Goal: Task Accomplishment & Management: Complete application form

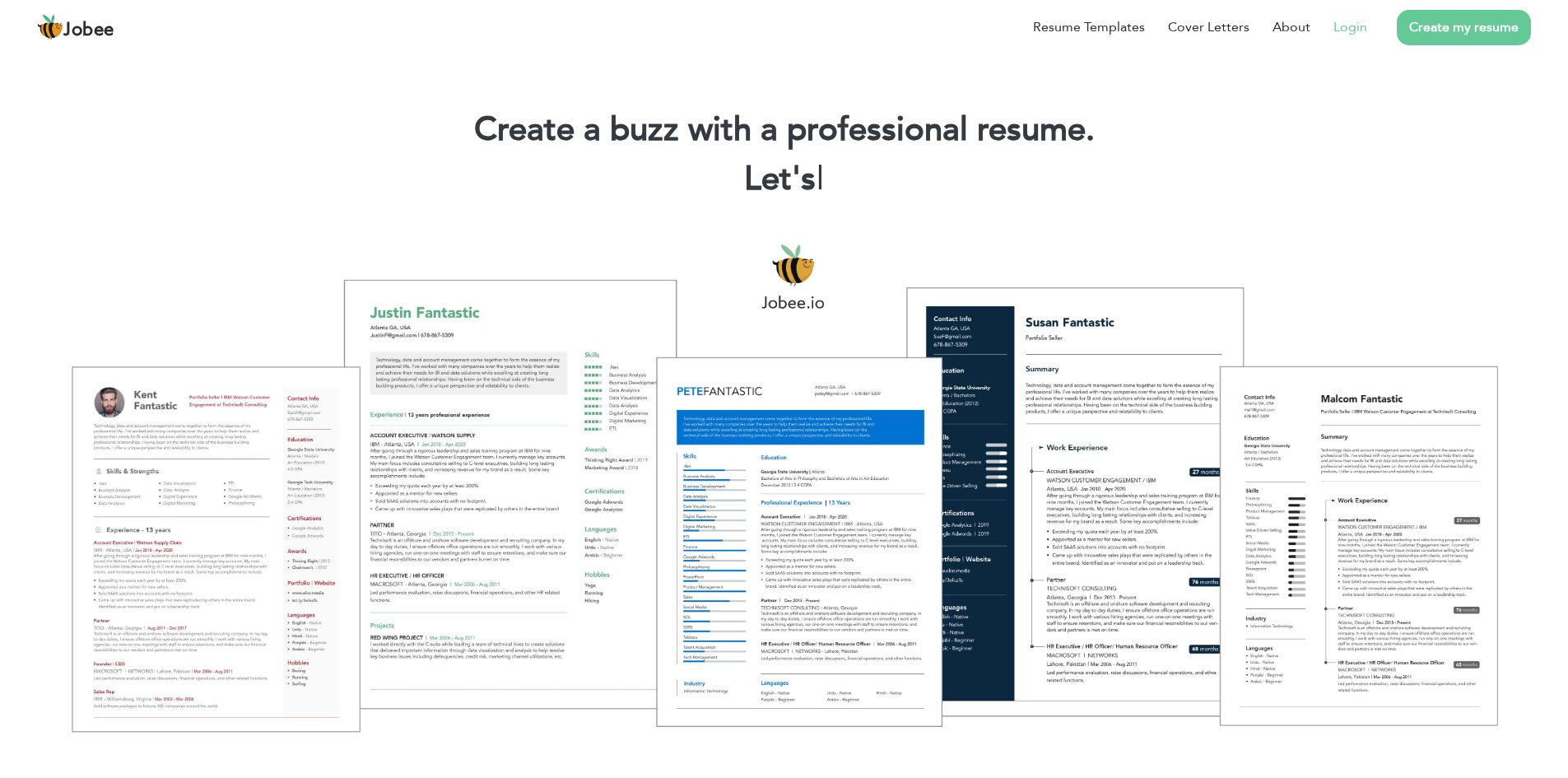
click at [1355, 26] on link "Login" at bounding box center [1350, 28] width 34 height 20
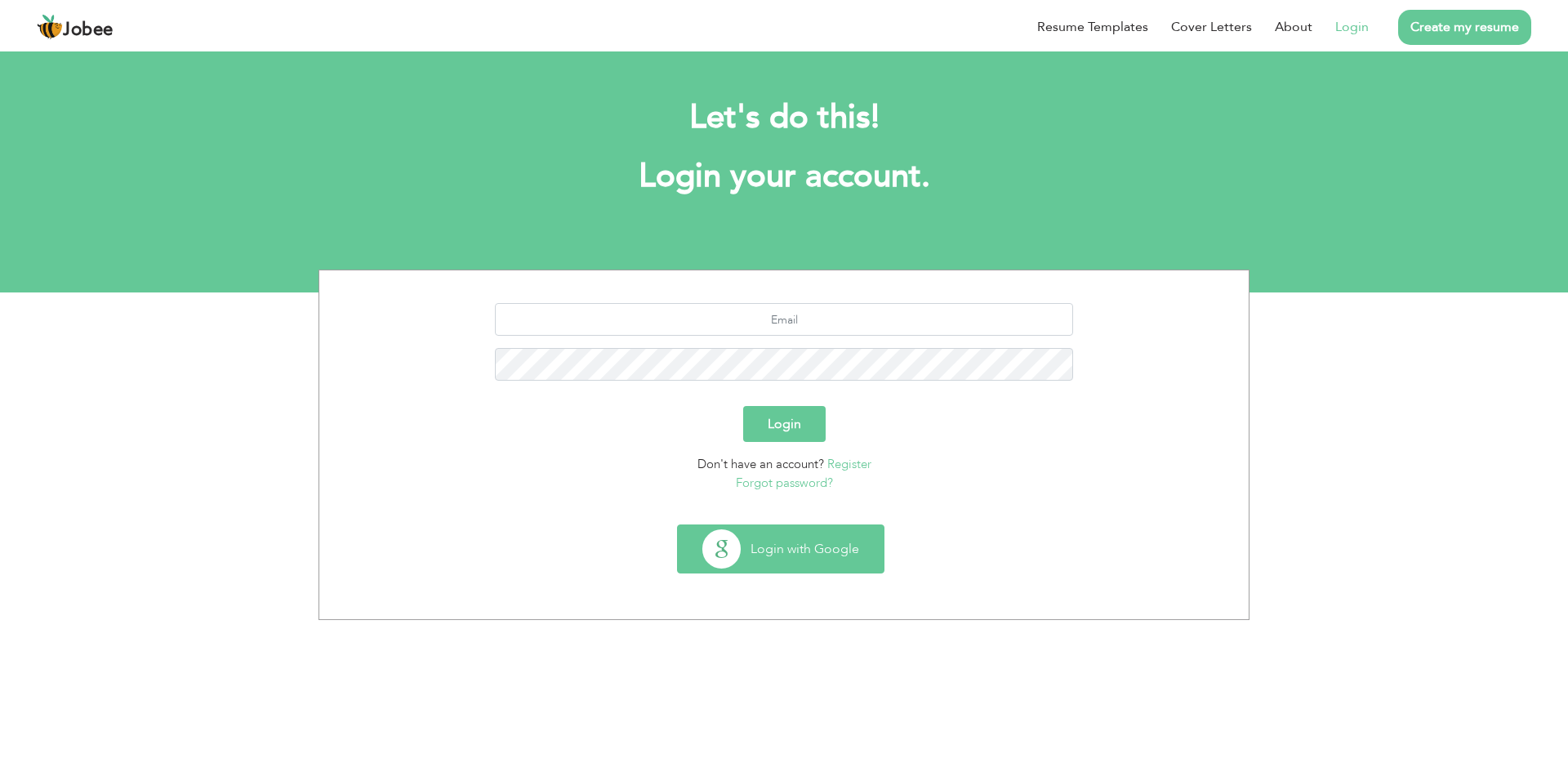
click at [800, 551] on button "Login with Google" at bounding box center [781, 549] width 206 height 47
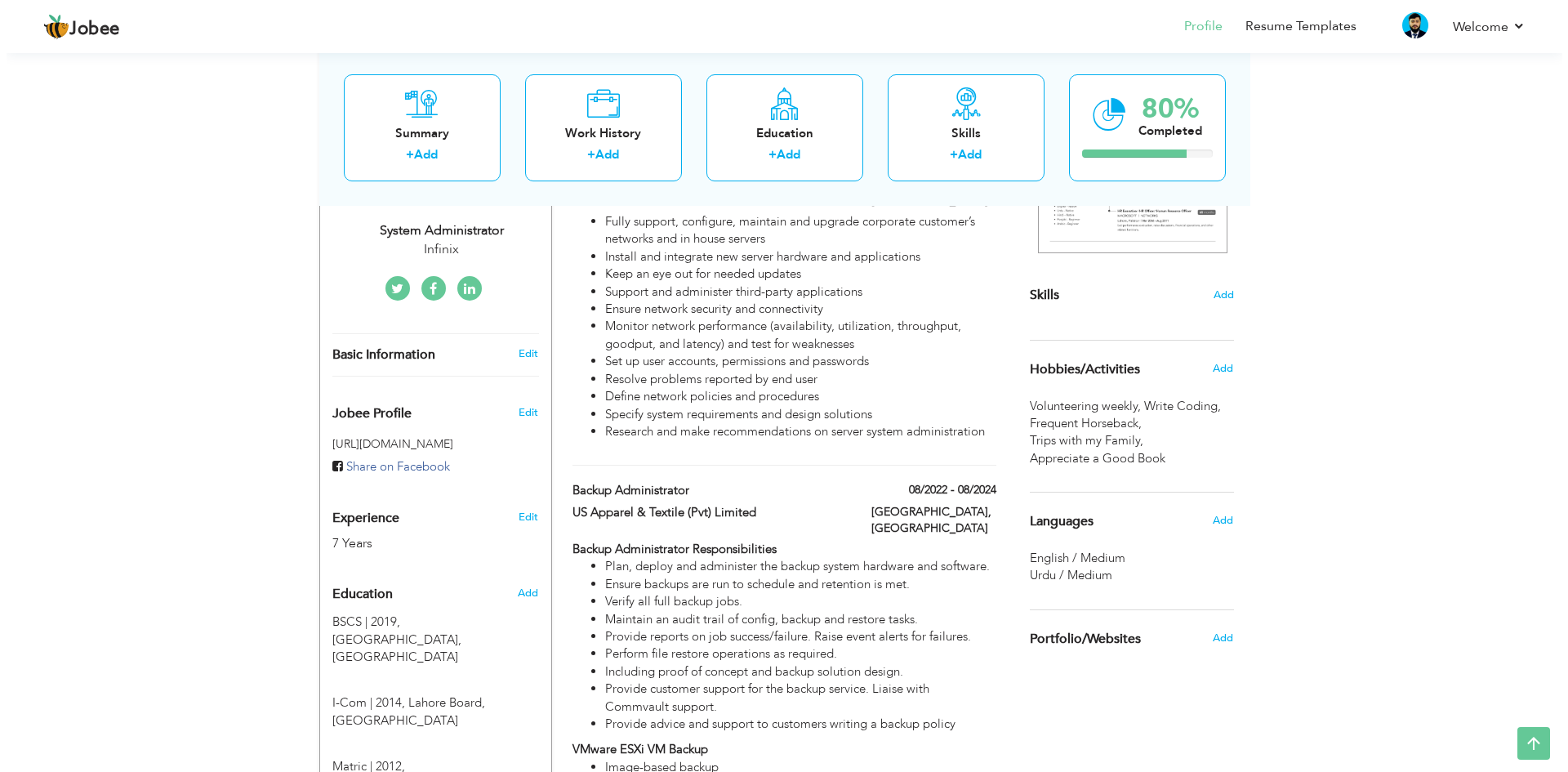
scroll to position [163, 0]
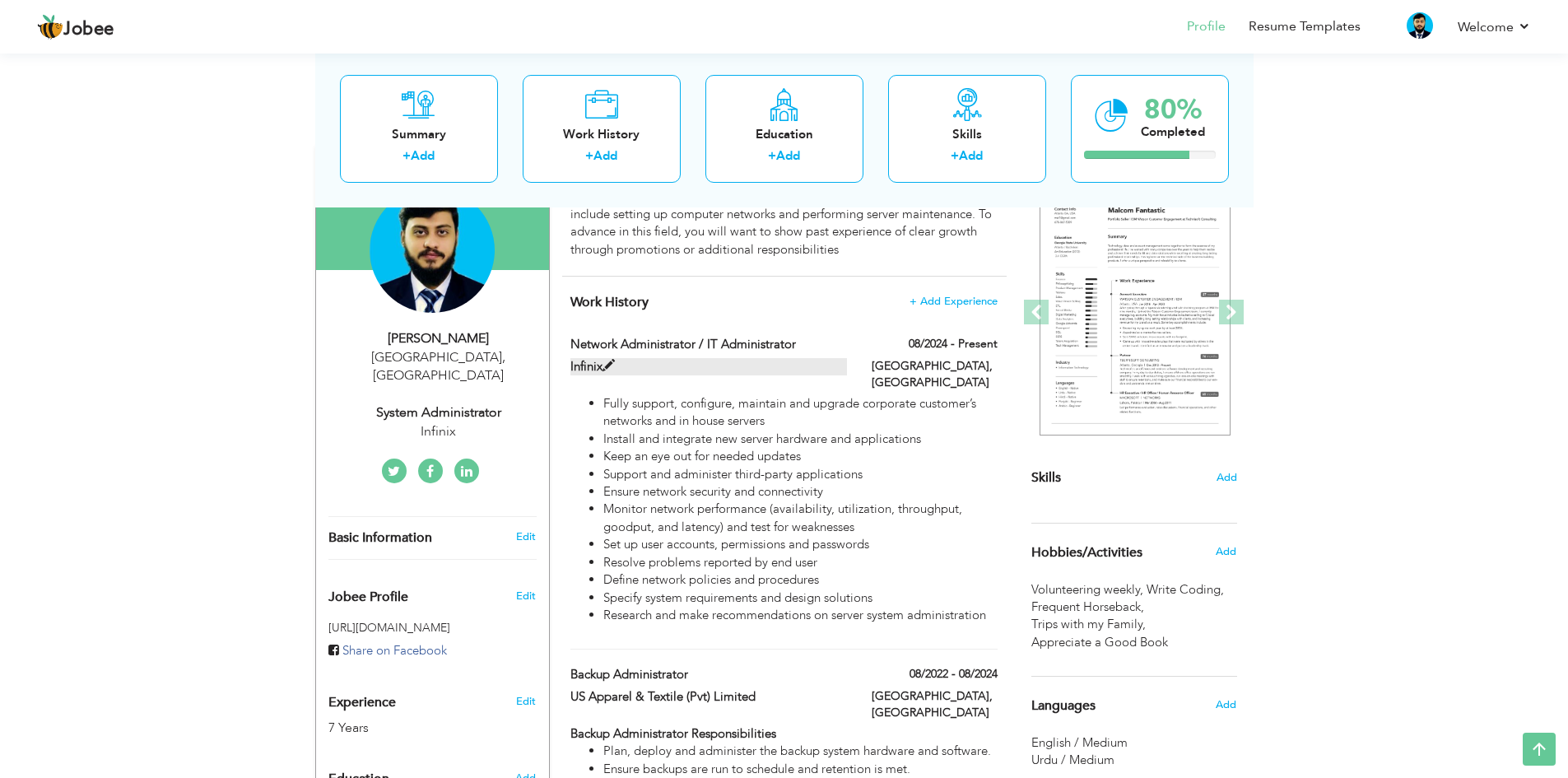
click at [613, 365] on span at bounding box center [608, 366] width 12 height 12
type input "Network Administrator / IT Administrator"
type input "Infinix"
type input "08/2024"
type input "[GEOGRAPHIC_DATA]"
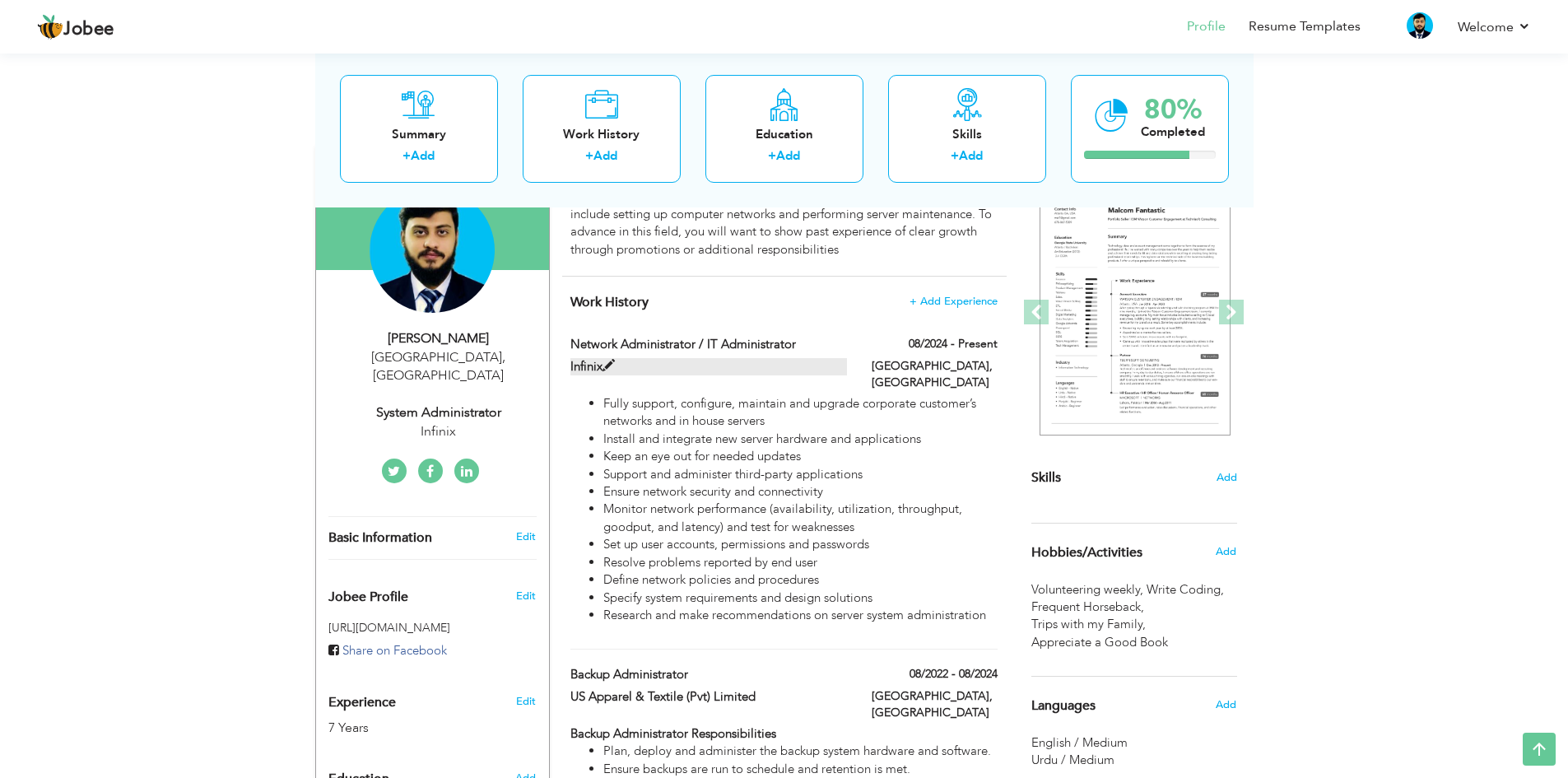
type input "[GEOGRAPHIC_DATA]"
checkbox input "true"
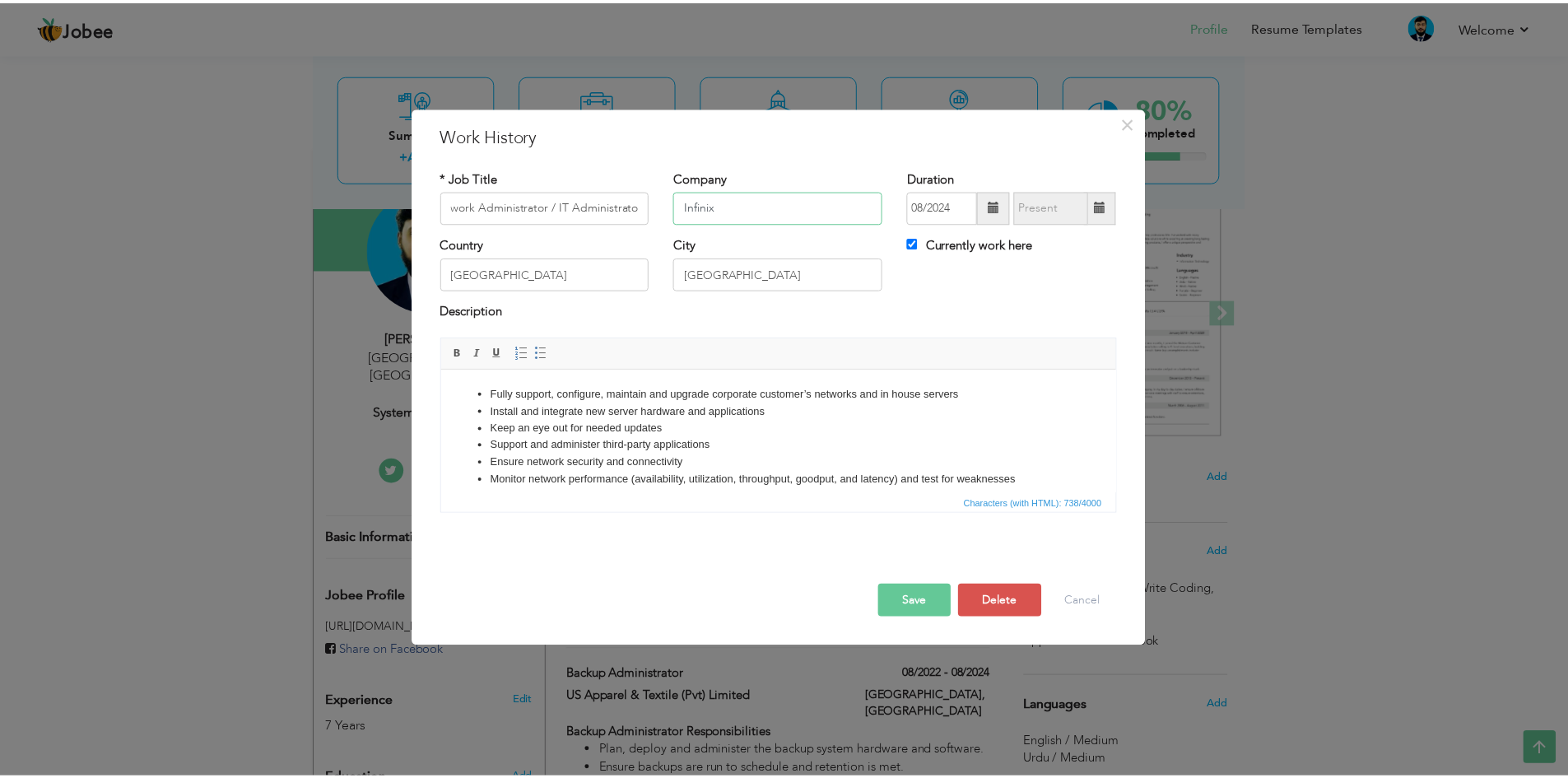
scroll to position [0, 0]
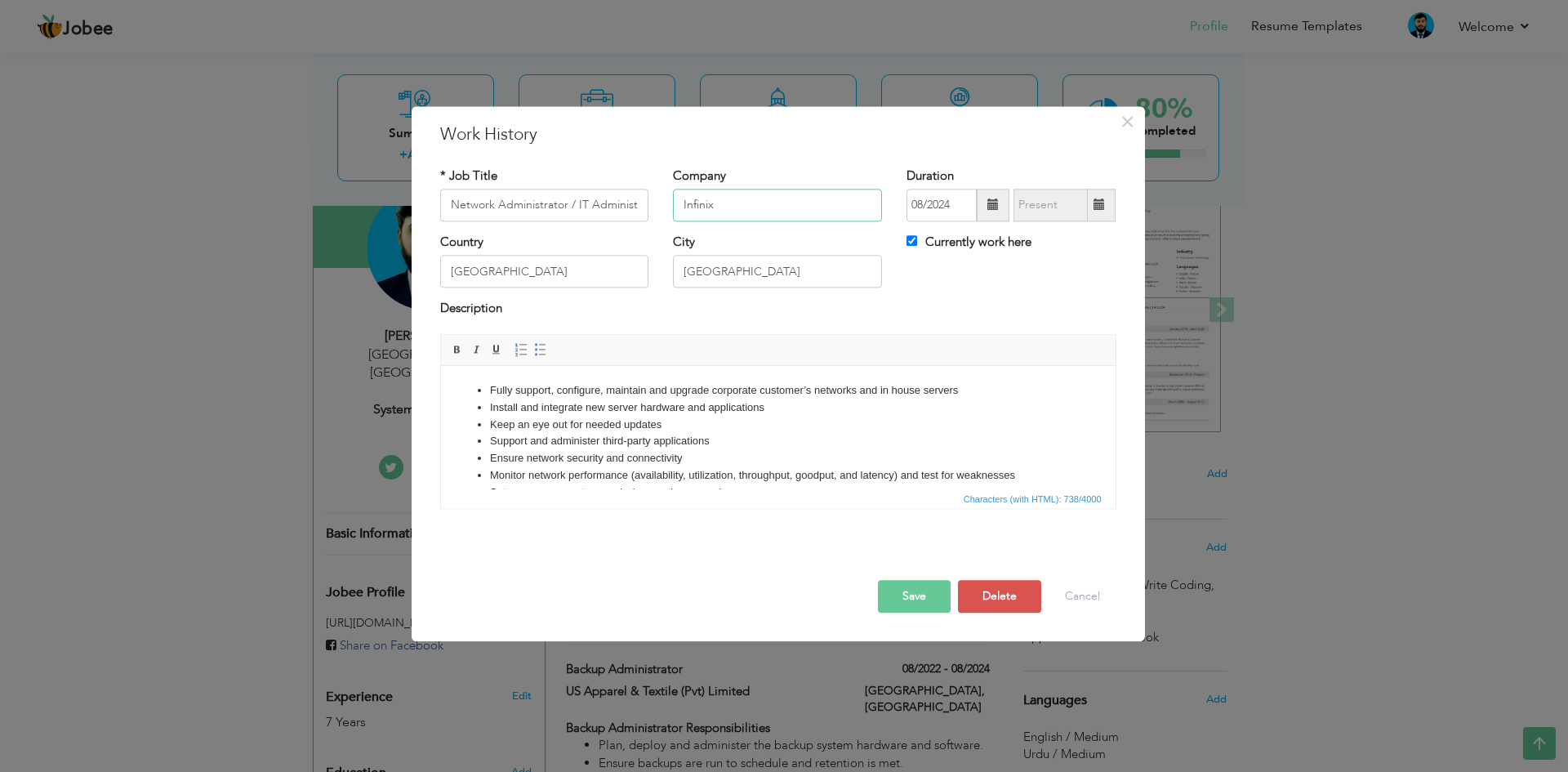
drag, startPoint x: 735, startPoint y: 201, endPoint x: 640, endPoint y: 206, distance: 95.1
click at [640, 206] on div "* Job Title Network Administrator / IT Administrator Company Infinix Duration 0…" at bounding box center [778, 201] width 701 height 67
type input "Transsion Holding"
click at [989, 321] on div "Description" at bounding box center [778, 311] width 676 height 21
click at [802, 192] on input "Transsion Holding" at bounding box center [777, 205] width 209 height 33
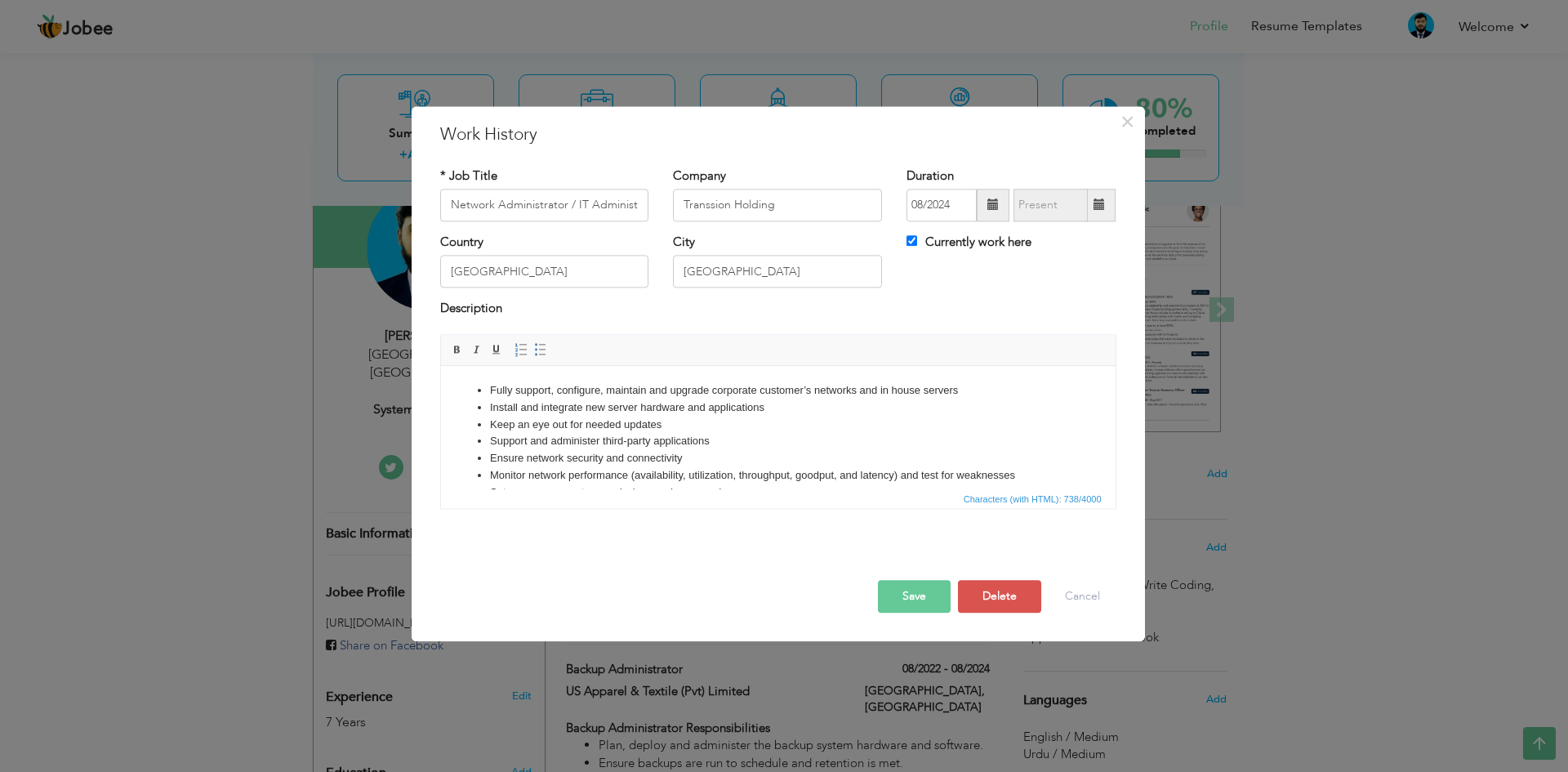
click at [896, 608] on button "Save" at bounding box center [915, 596] width 73 height 33
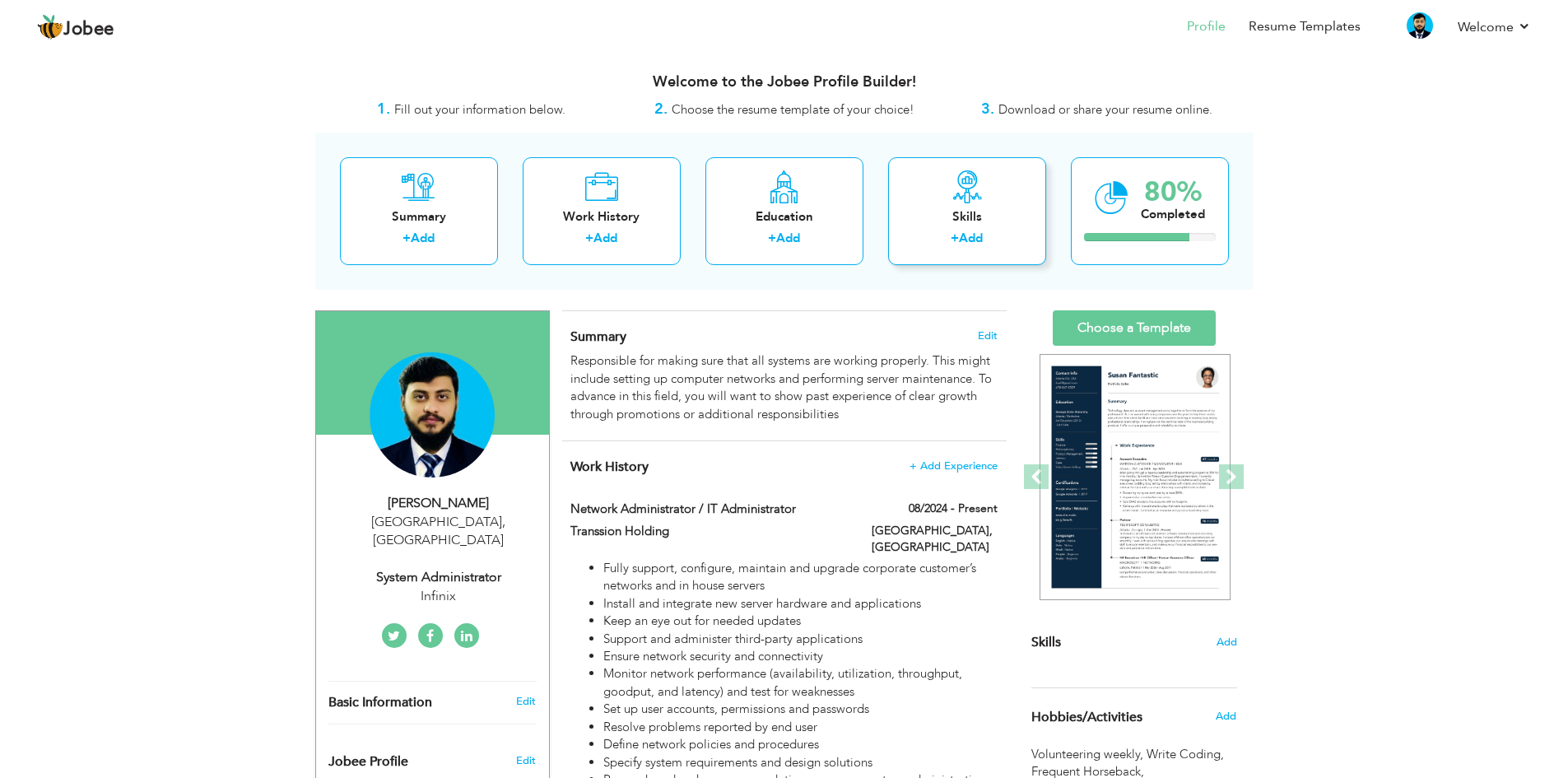
click at [969, 222] on div "Skills" at bounding box center [967, 217] width 131 height 17
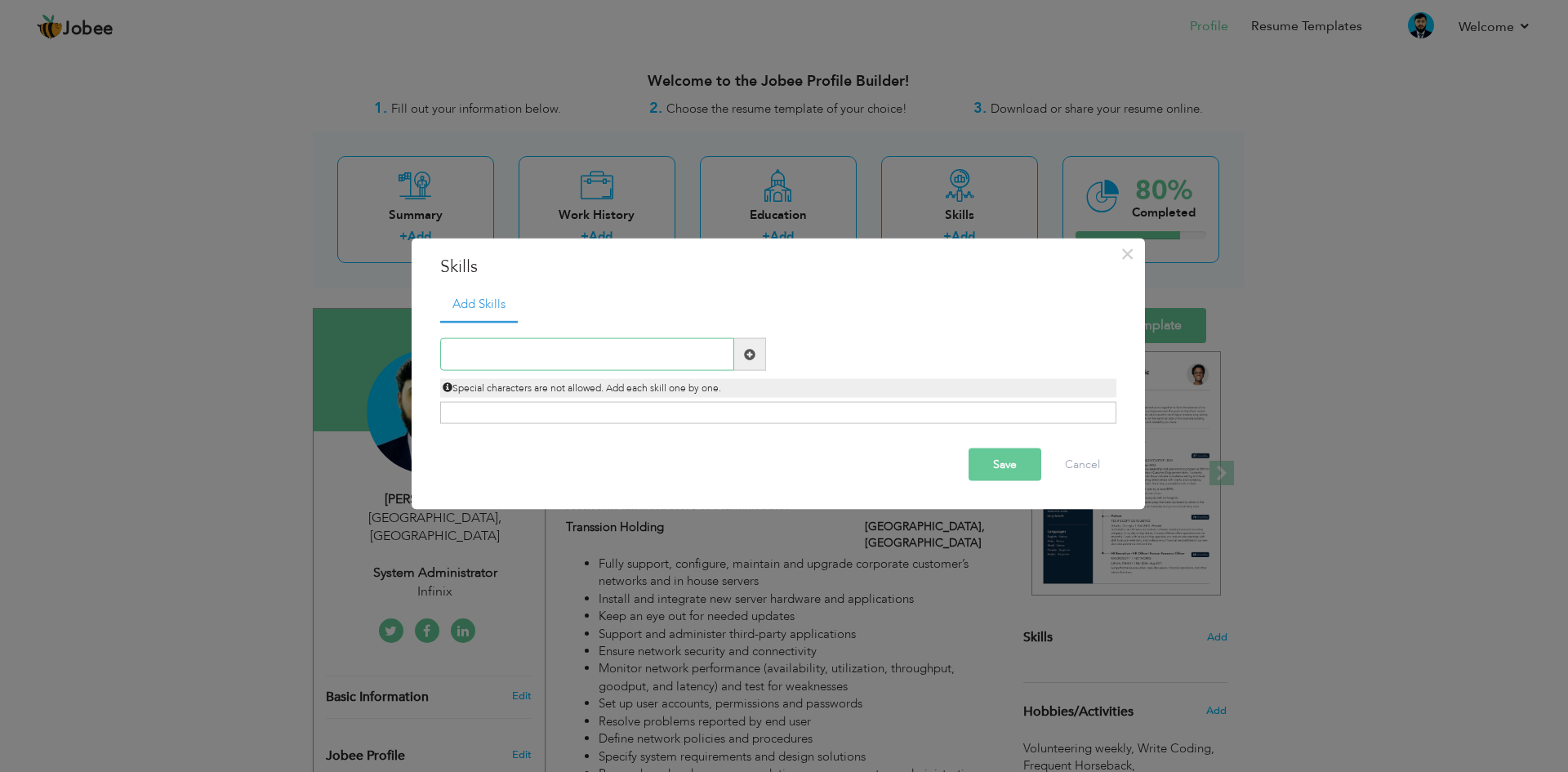
click at [696, 347] on input "text" at bounding box center [587, 355] width 294 height 33
click at [662, 361] on input "text" at bounding box center [587, 355] width 294 height 33
drag, startPoint x: 580, startPoint y: 361, endPoint x: 414, endPoint y: 355, distance: 166.1
click at [414, 355] on div "× Skills Add Skills CCNP Duplicate entry Already Exist Save Cancel" at bounding box center [778, 374] width 733 height 273
paste input "Cisco Certified Network Professional Enterprise"
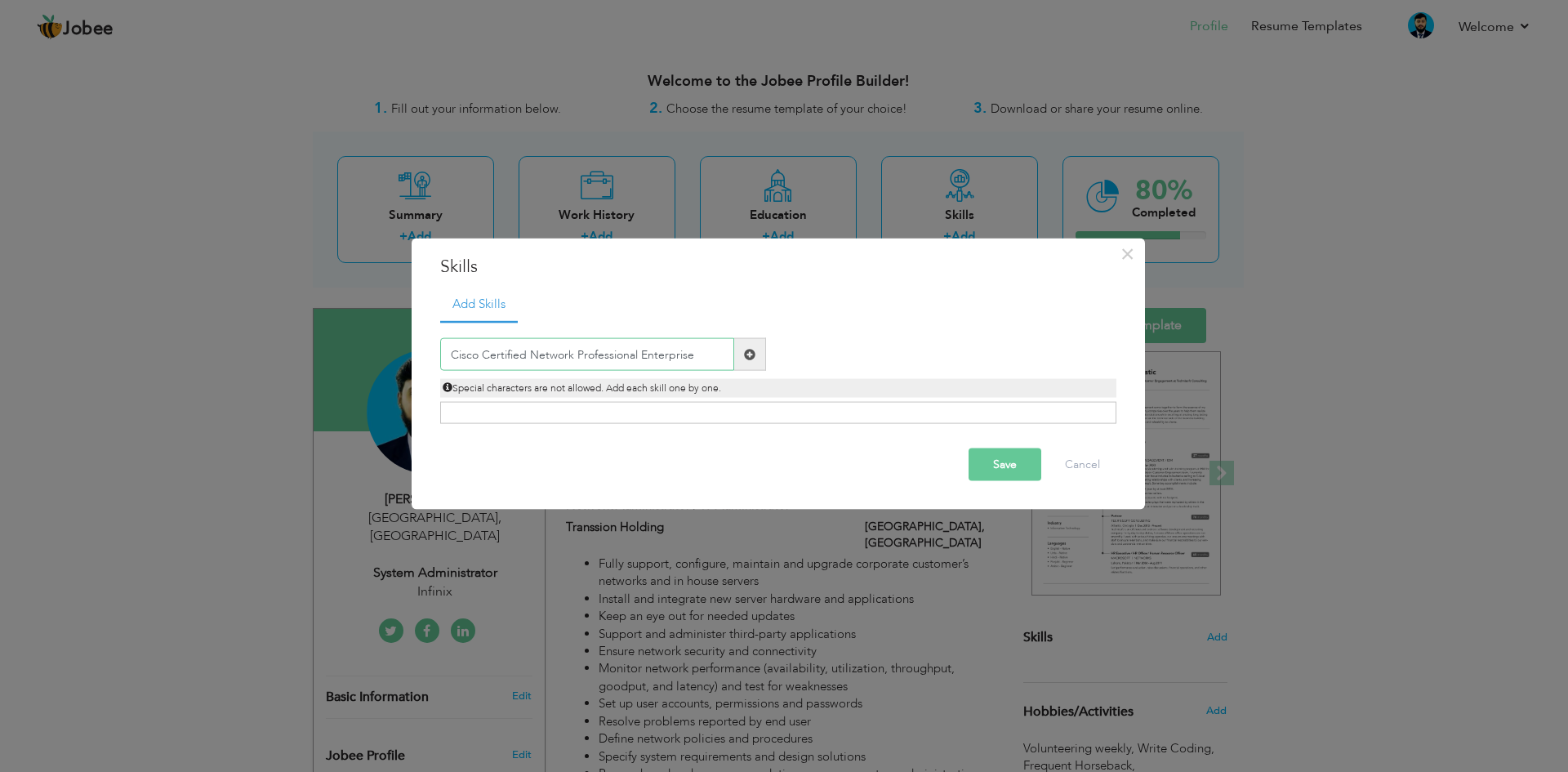
type input "Cisco Certified Network Professional Enterprise"
click at [485, 416] on div "Click on , to mark skill as primary." at bounding box center [778, 413] width 676 height 22
click at [587, 421] on div "Click on , to mark skill as primary." at bounding box center [778, 413] width 676 height 22
click at [999, 465] on button "Save" at bounding box center [1005, 465] width 73 height 33
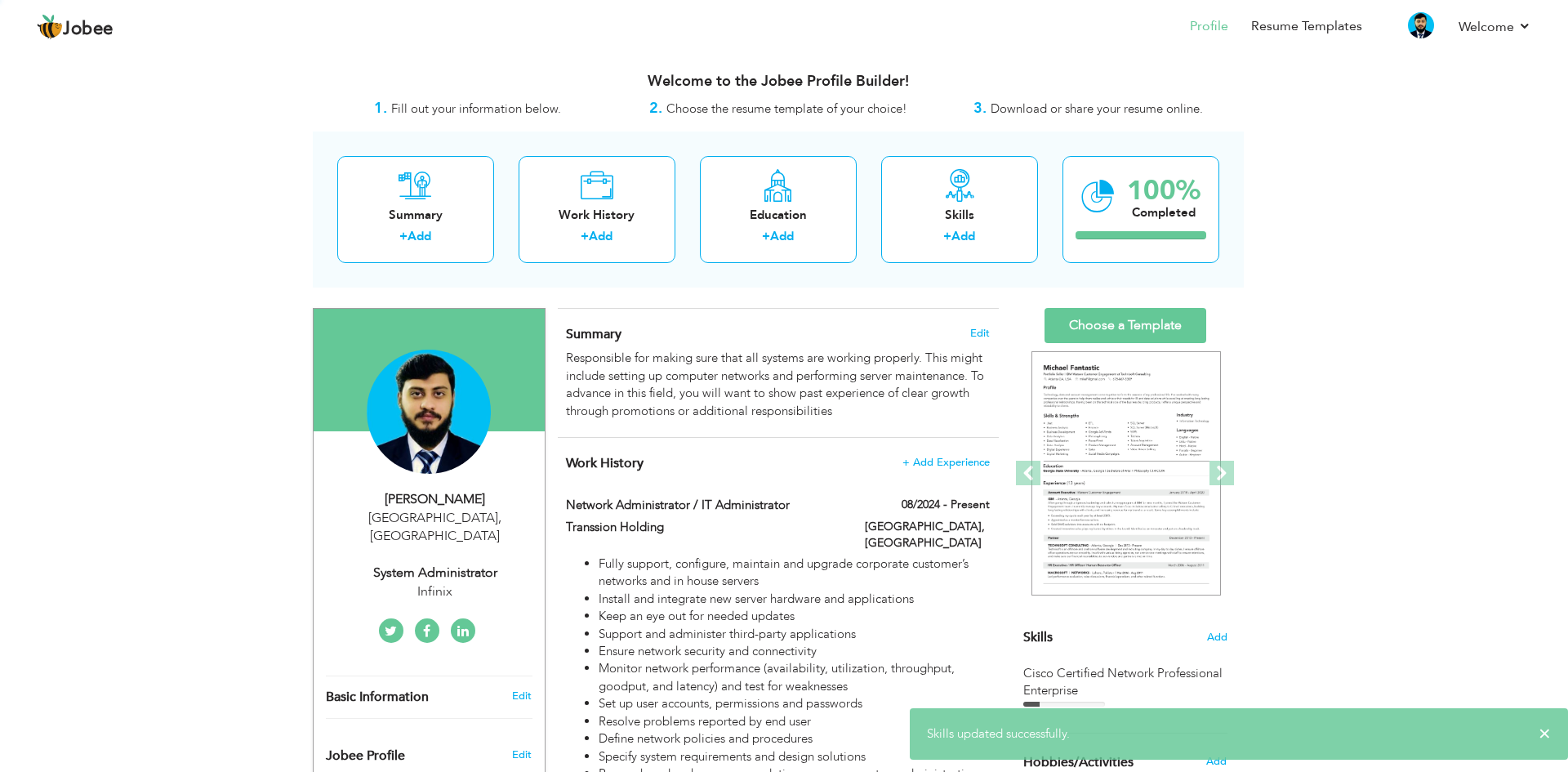
click at [602, 418] on div "Responsible for making sure that all systems are working properly. This might i…" at bounding box center [777, 385] width 423 height 70
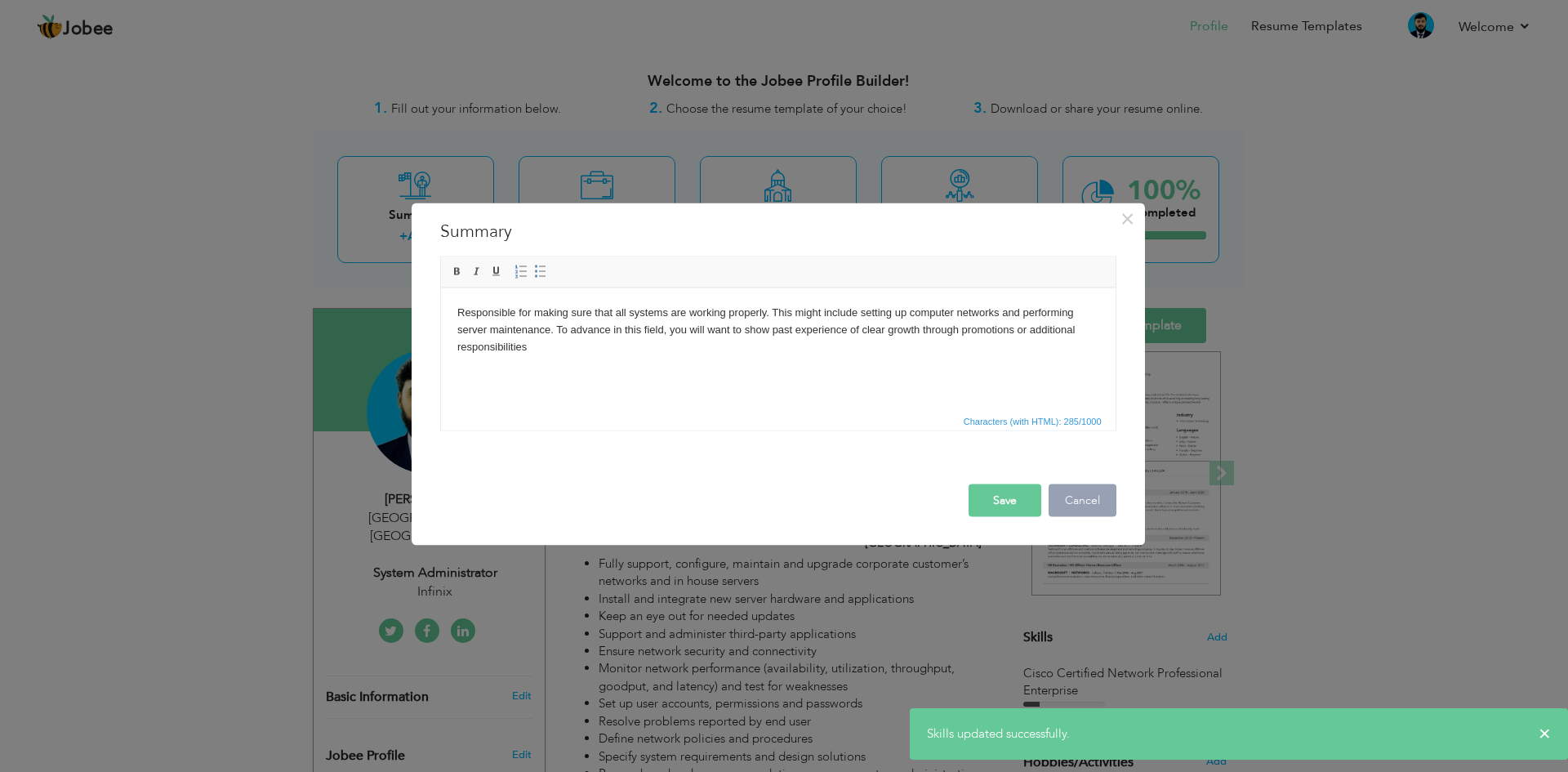
click at [1069, 504] on button "Cancel" at bounding box center [1082, 500] width 67 height 33
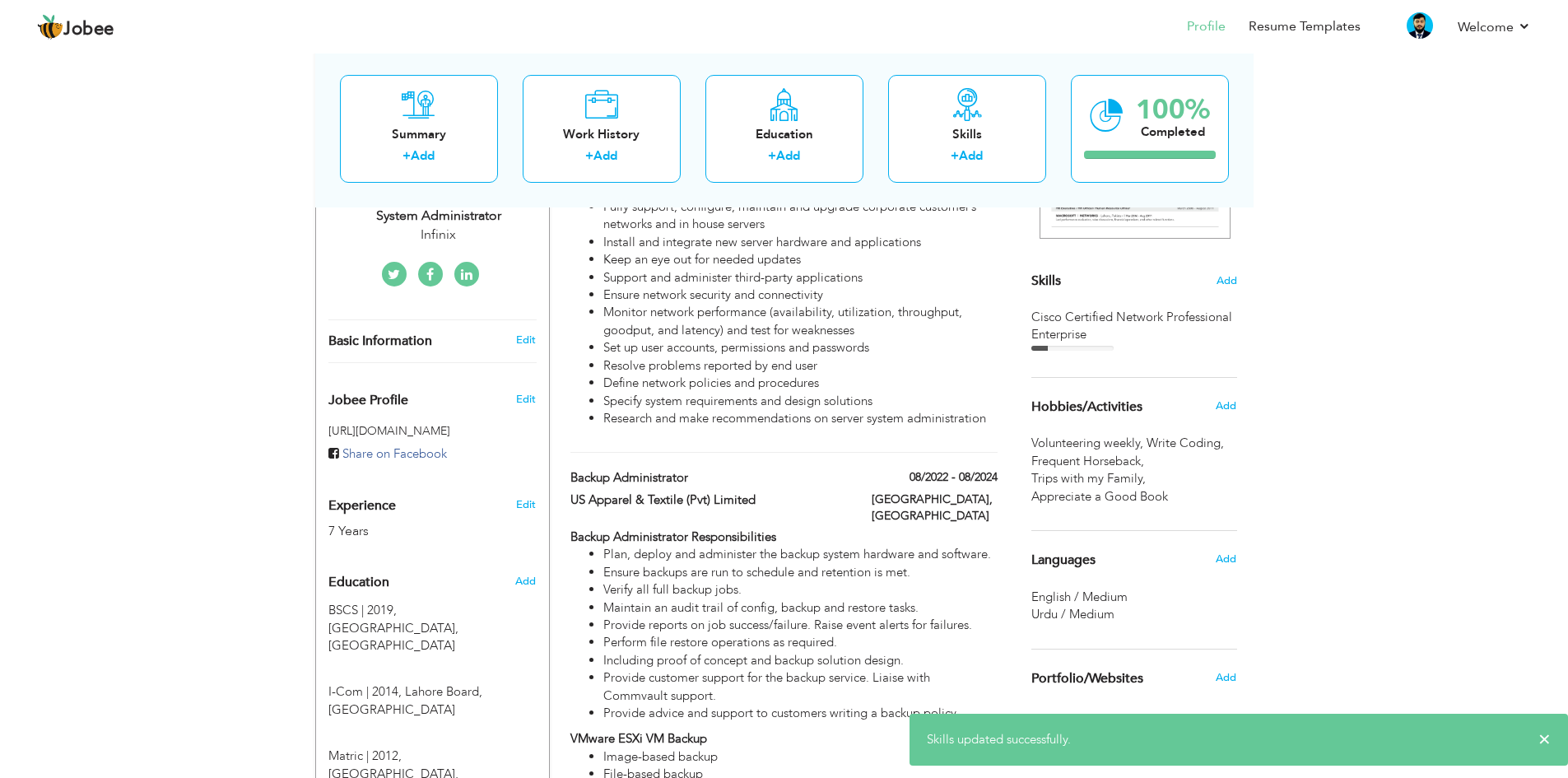
scroll to position [412, 0]
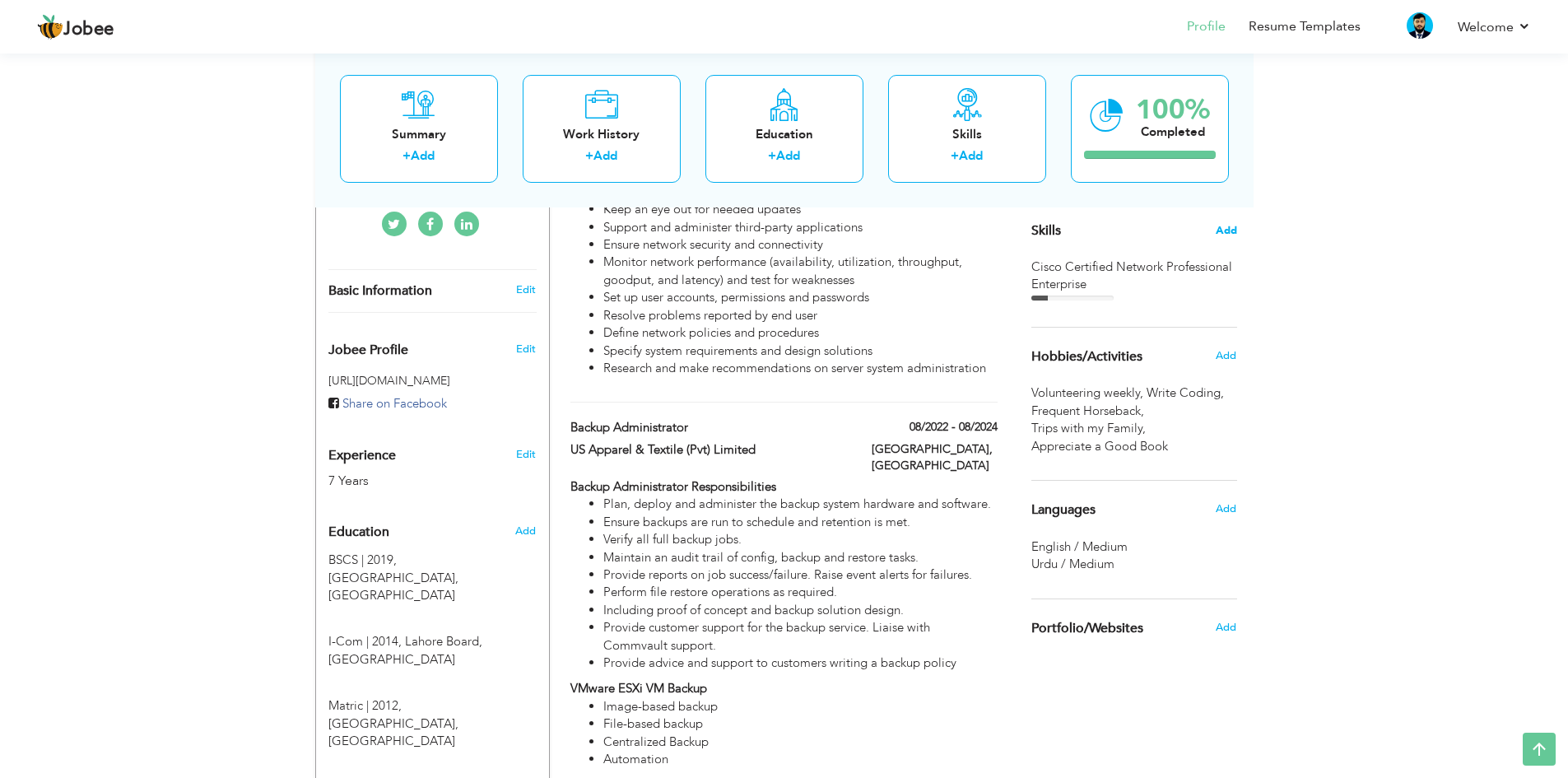
click at [1236, 237] on span "Add" at bounding box center [1226, 231] width 21 height 16
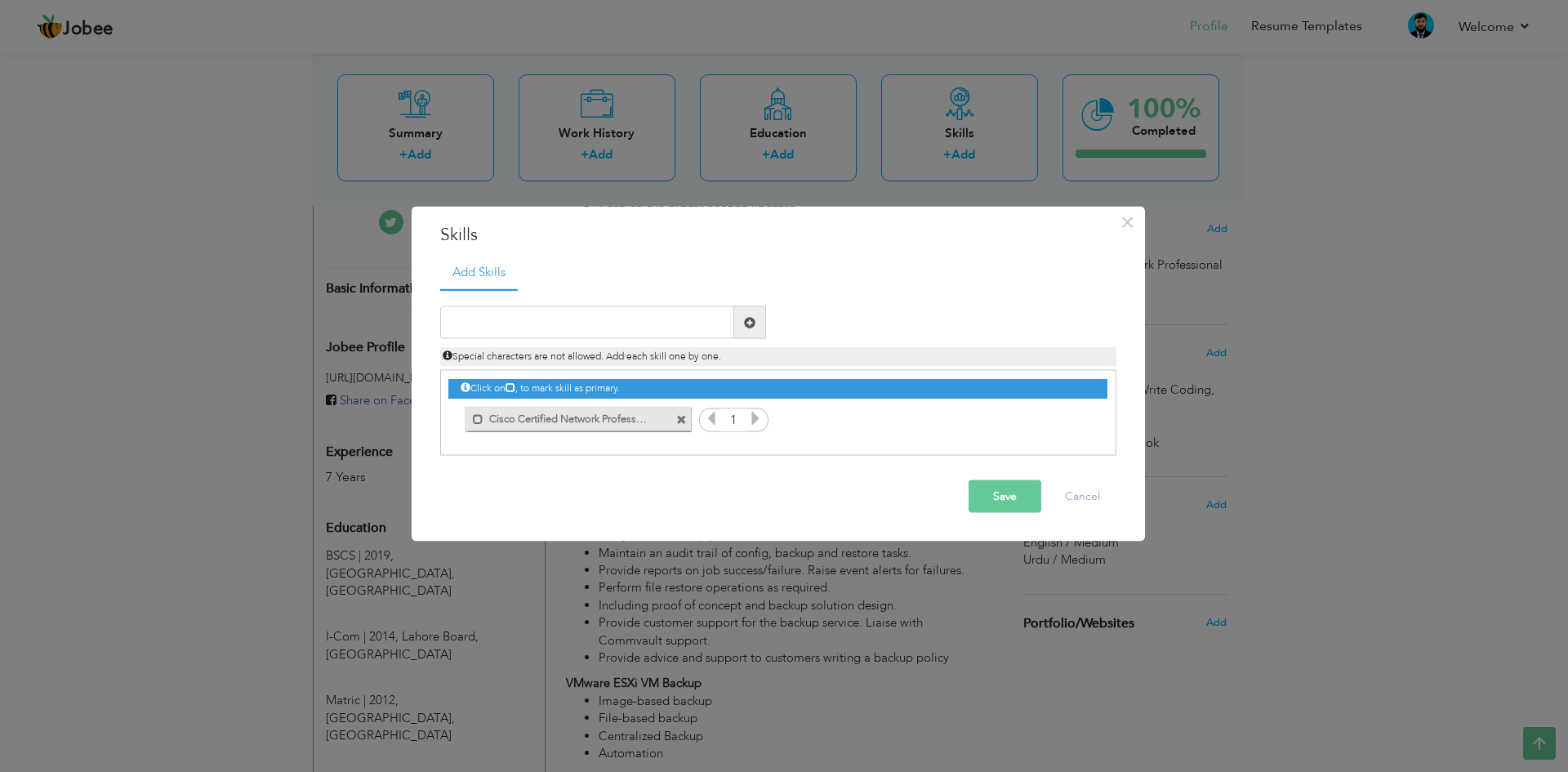
click at [753, 418] on icon at bounding box center [755, 418] width 15 height 15
click at [1007, 493] on button "Save" at bounding box center [1005, 497] width 73 height 33
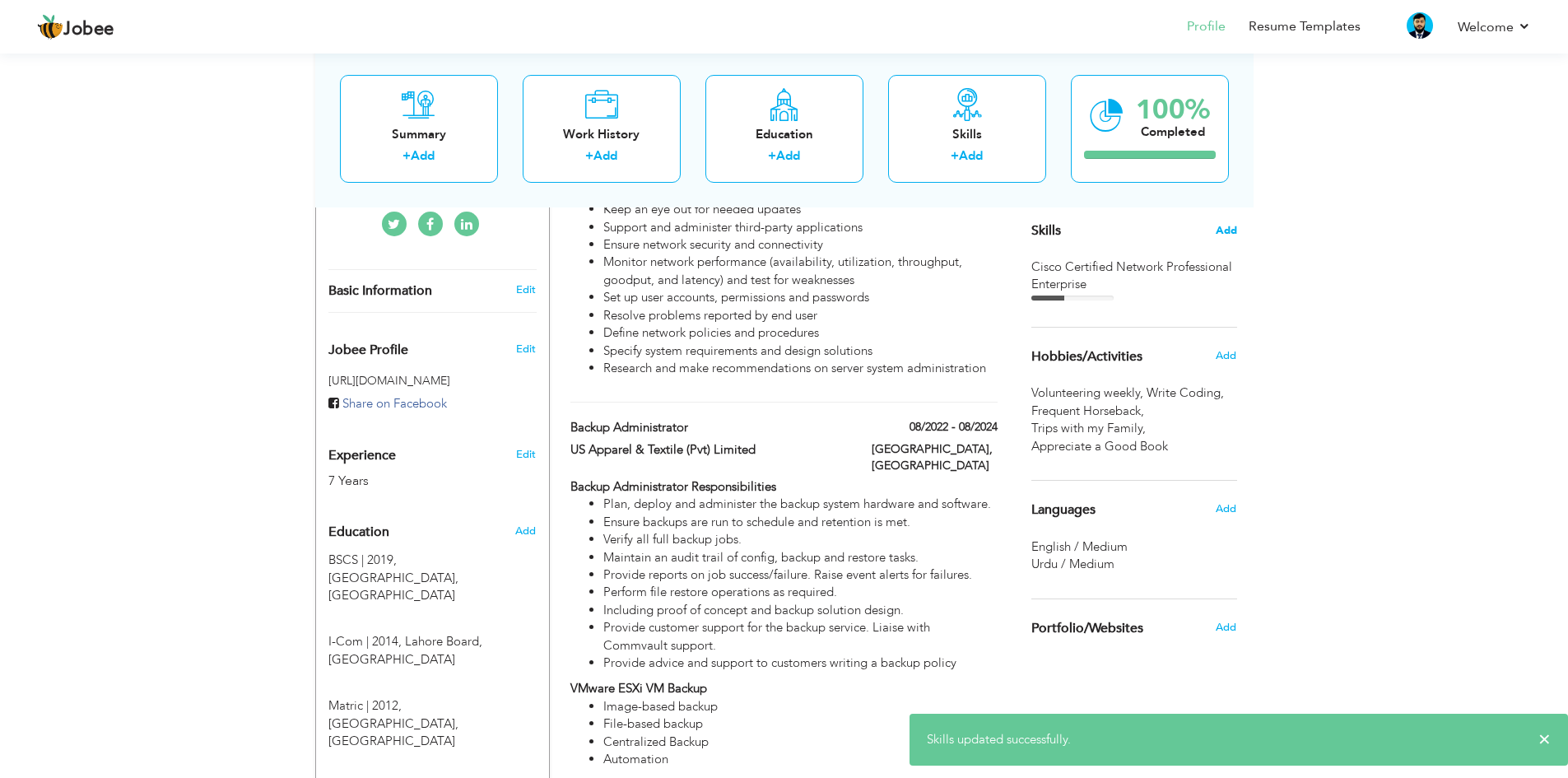
click at [1217, 232] on span "Add" at bounding box center [1226, 231] width 21 height 16
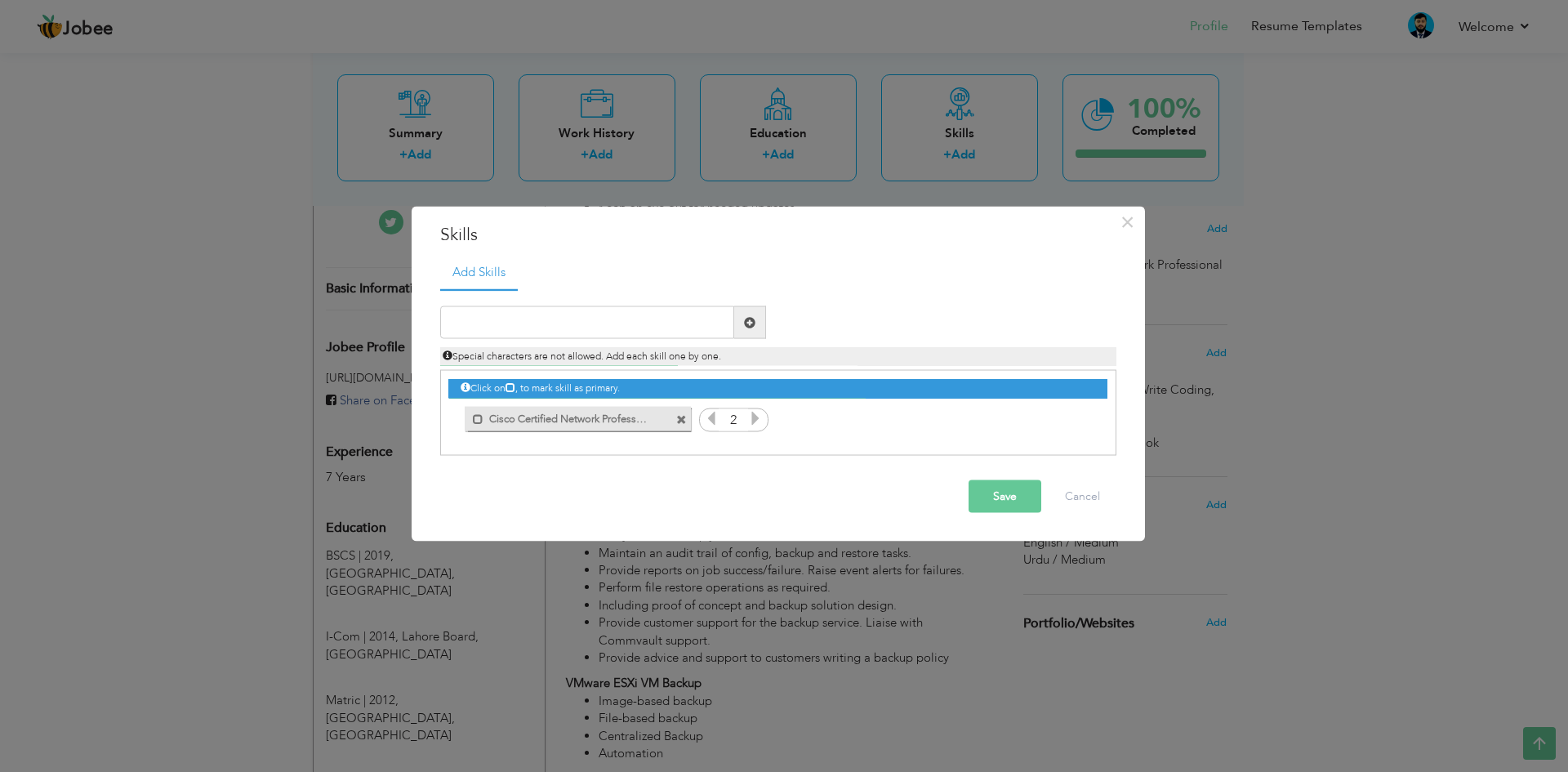
click at [751, 426] on icon at bounding box center [755, 418] width 15 height 15
click at [980, 494] on button "Save" at bounding box center [1005, 497] width 73 height 33
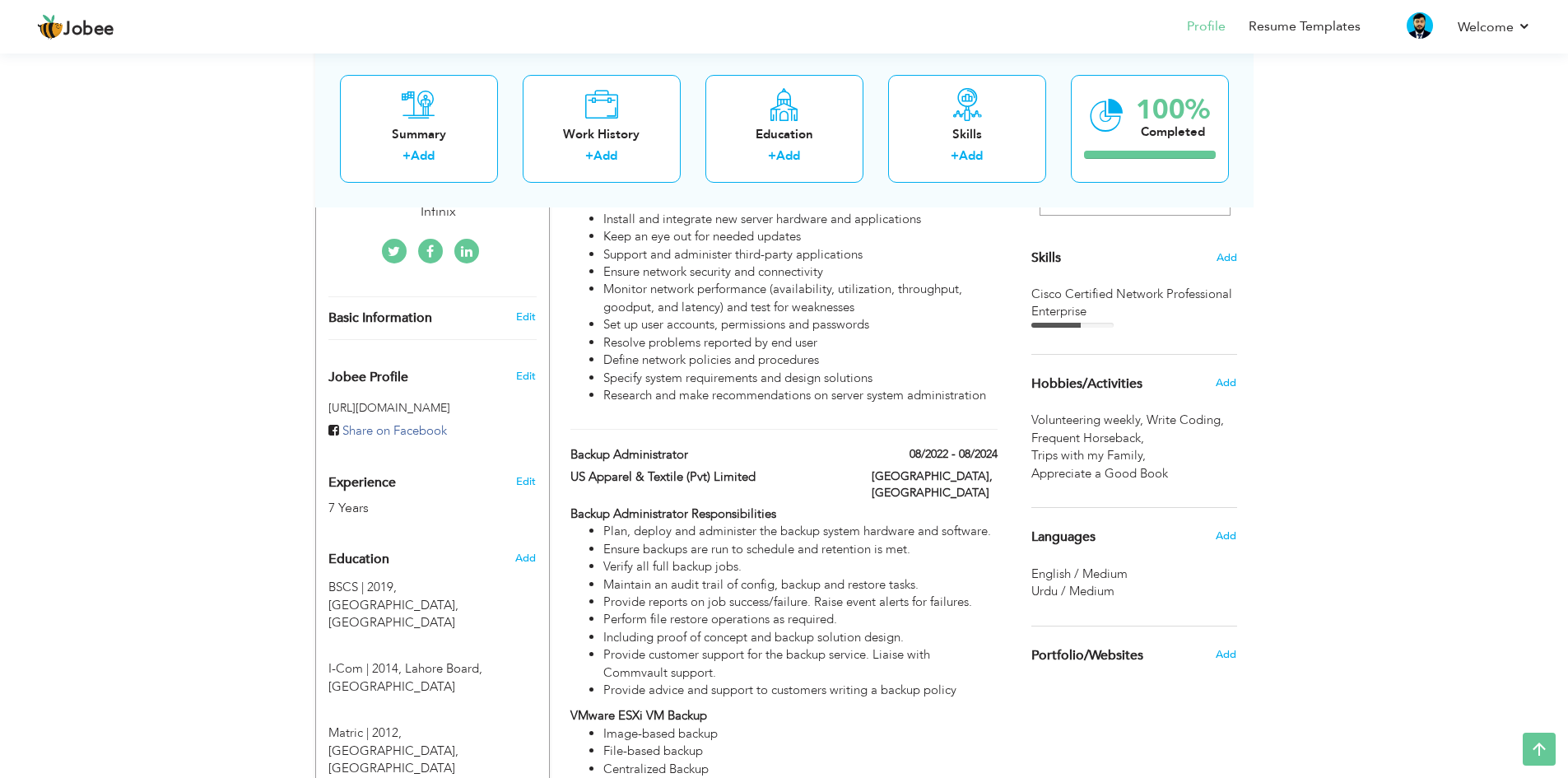
scroll to position [330, 0]
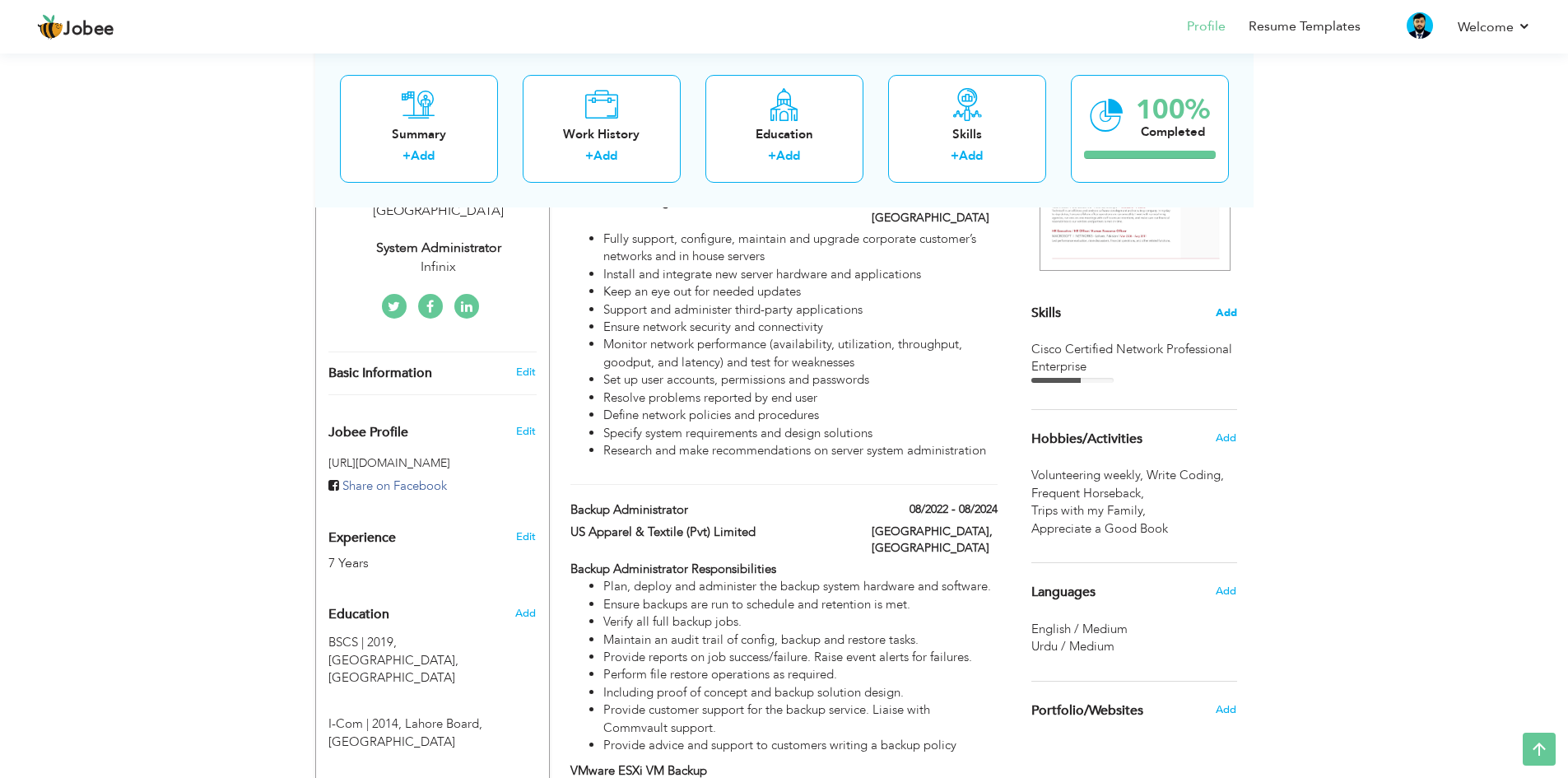
click at [1231, 318] on span "Add" at bounding box center [1226, 313] width 21 height 16
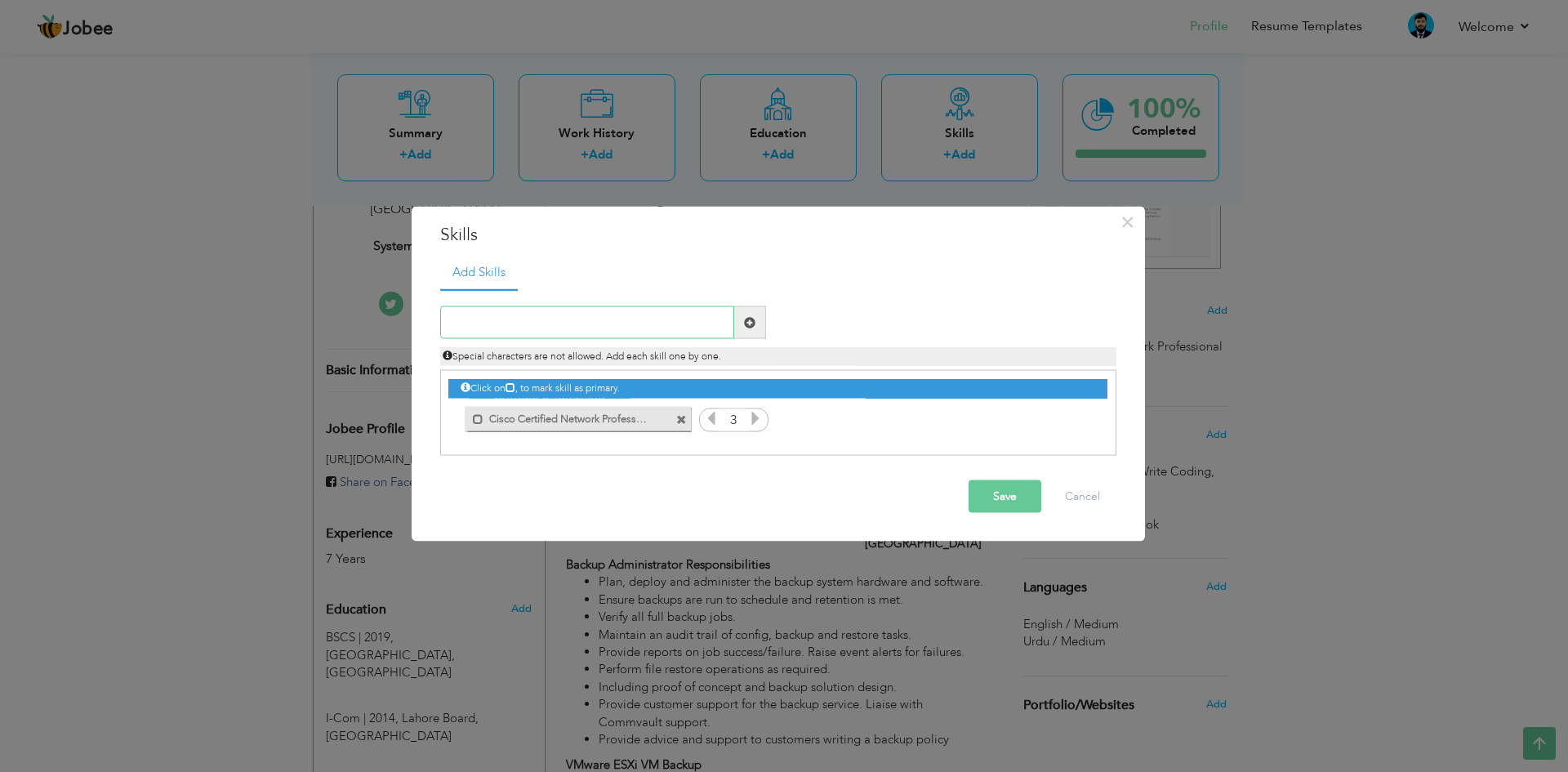
paste input "Cisco Certified Specialist - Enterprise Core"
type input "Cisco Certified Specialist - Enterprise Core"
click at [746, 316] on span at bounding box center [750, 322] width 12 height 12
click at [1071, 419] on icon at bounding box center [1076, 418] width 15 height 15
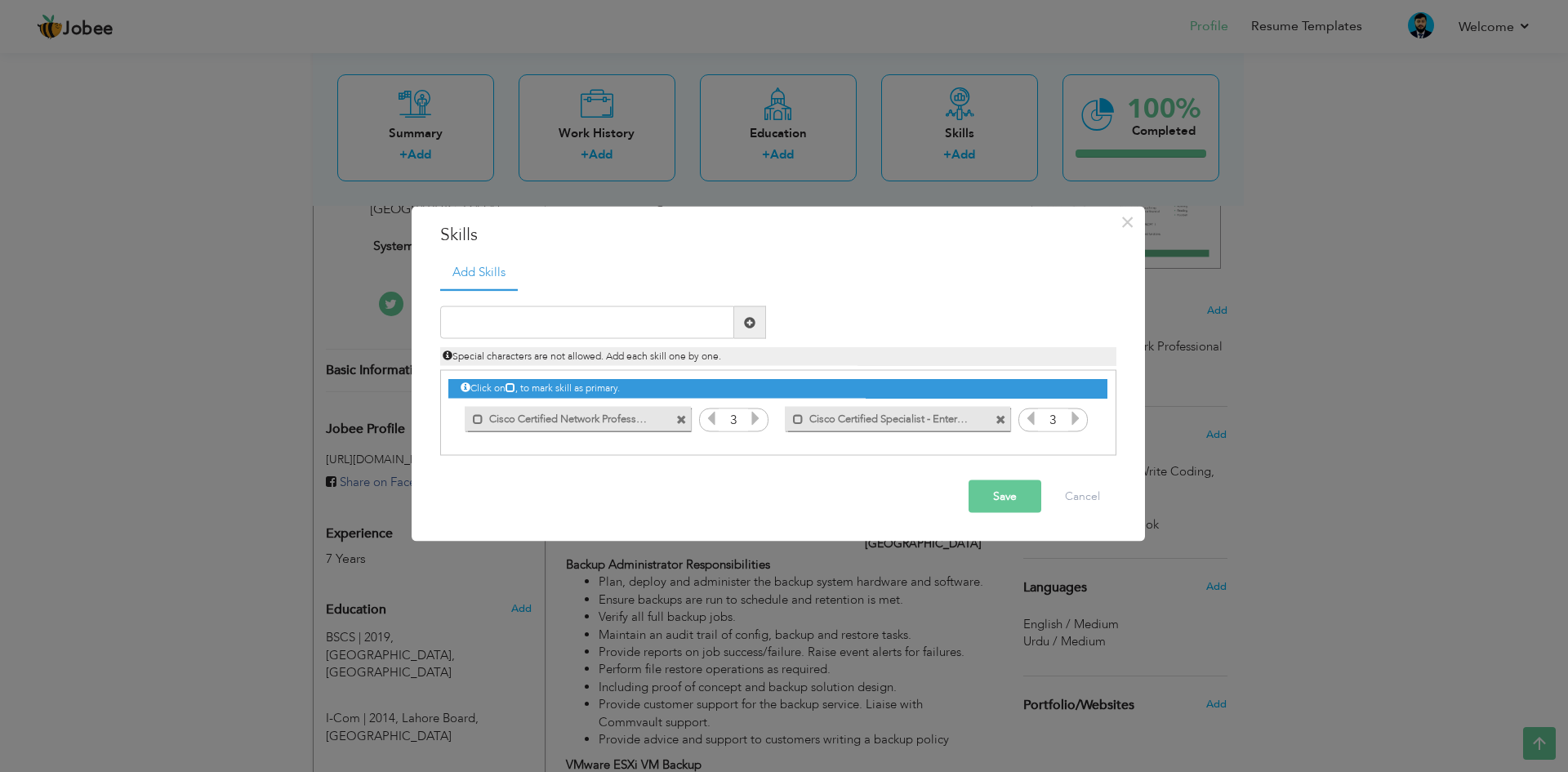
click at [1071, 419] on icon at bounding box center [1076, 418] width 15 height 15
click at [1034, 411] on icon at bounding box center [1030, 418] width 15 height 15
click at [1016, 481] on button "Save" at bounding box center [1005, 497] width 73 height 33
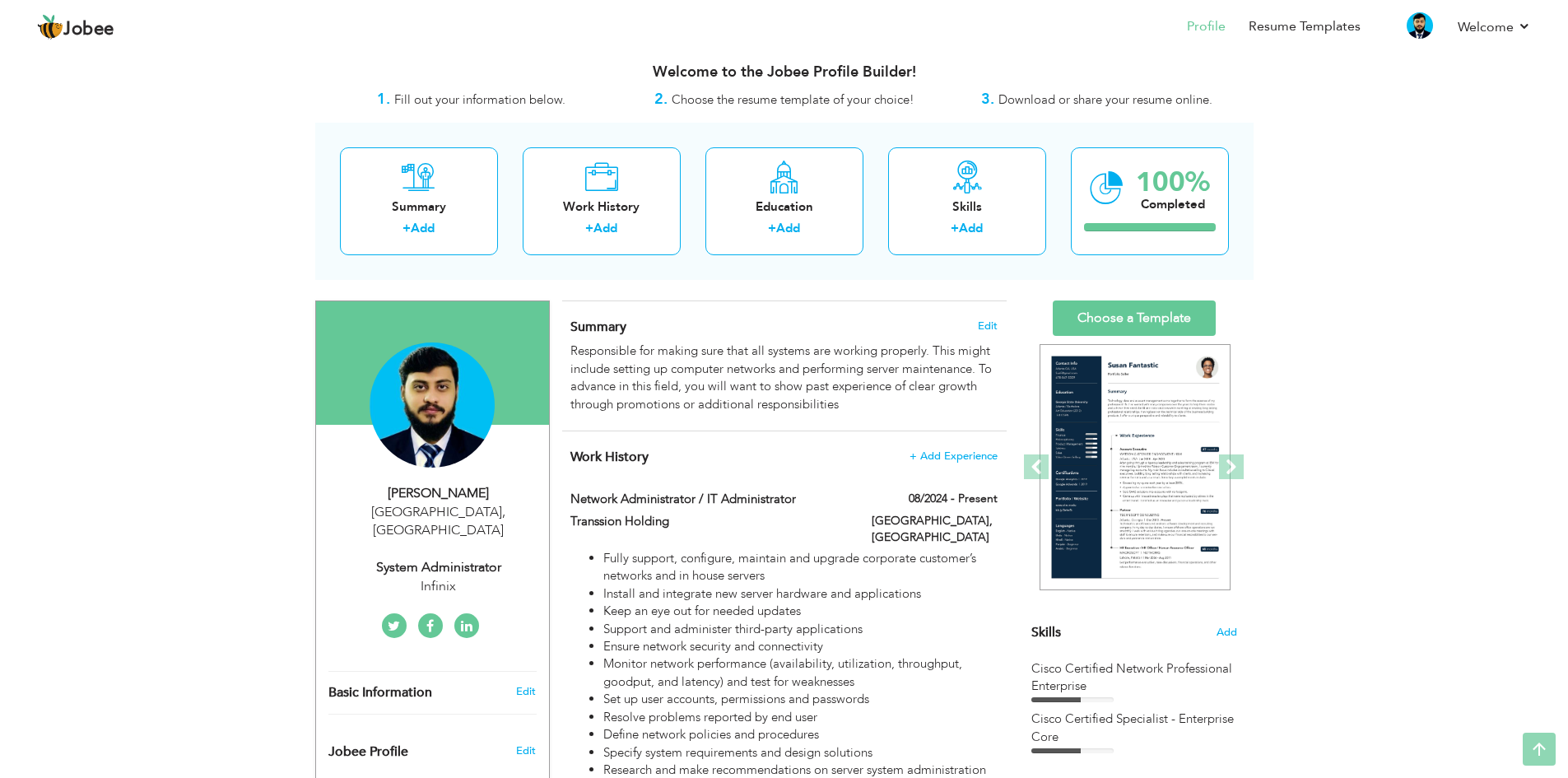
scroll to position [0, 0]
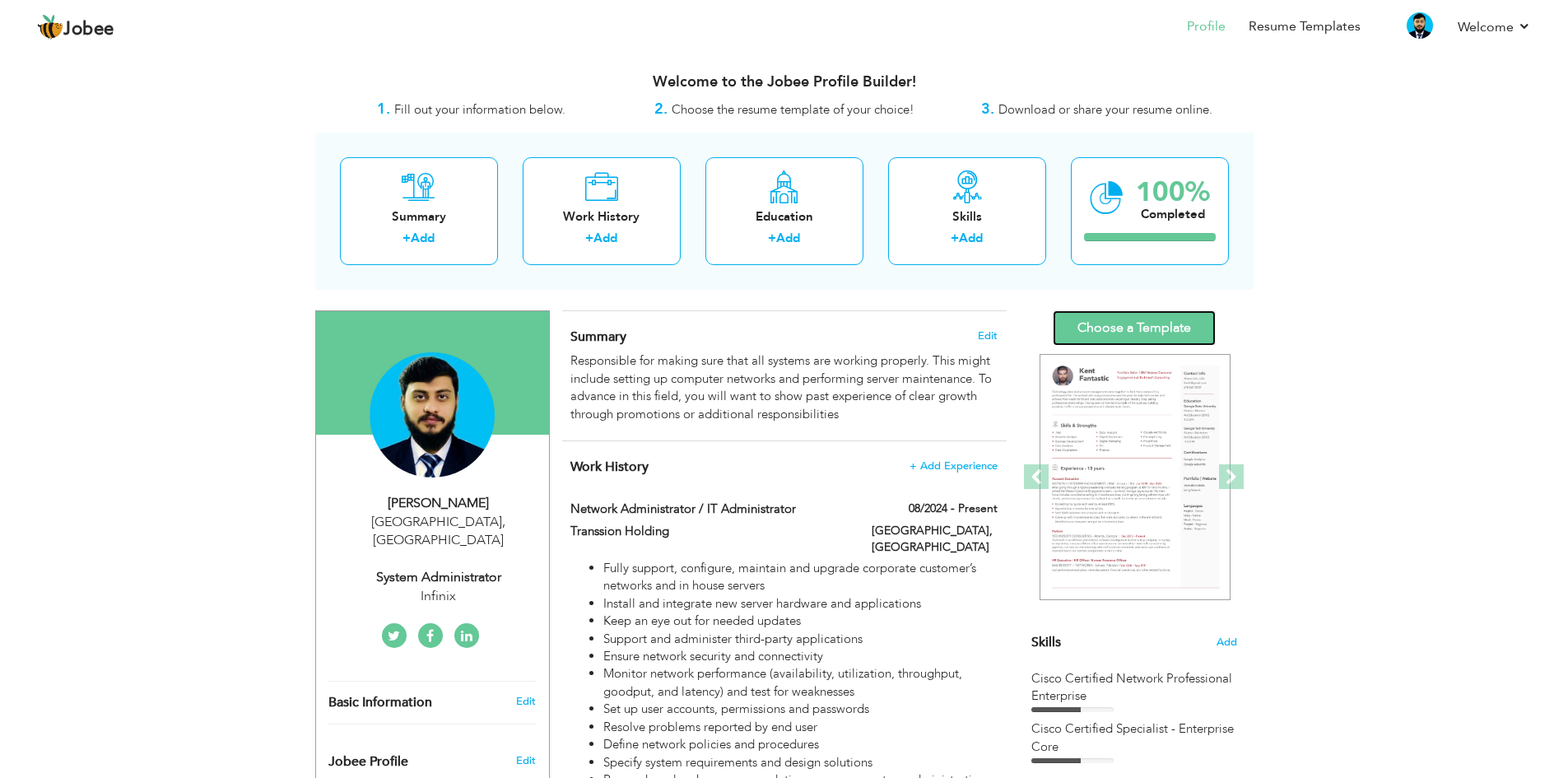
click at [1175, 324] on link "Choose a Template" at bounding box center [1134, 328] width 162 height 36
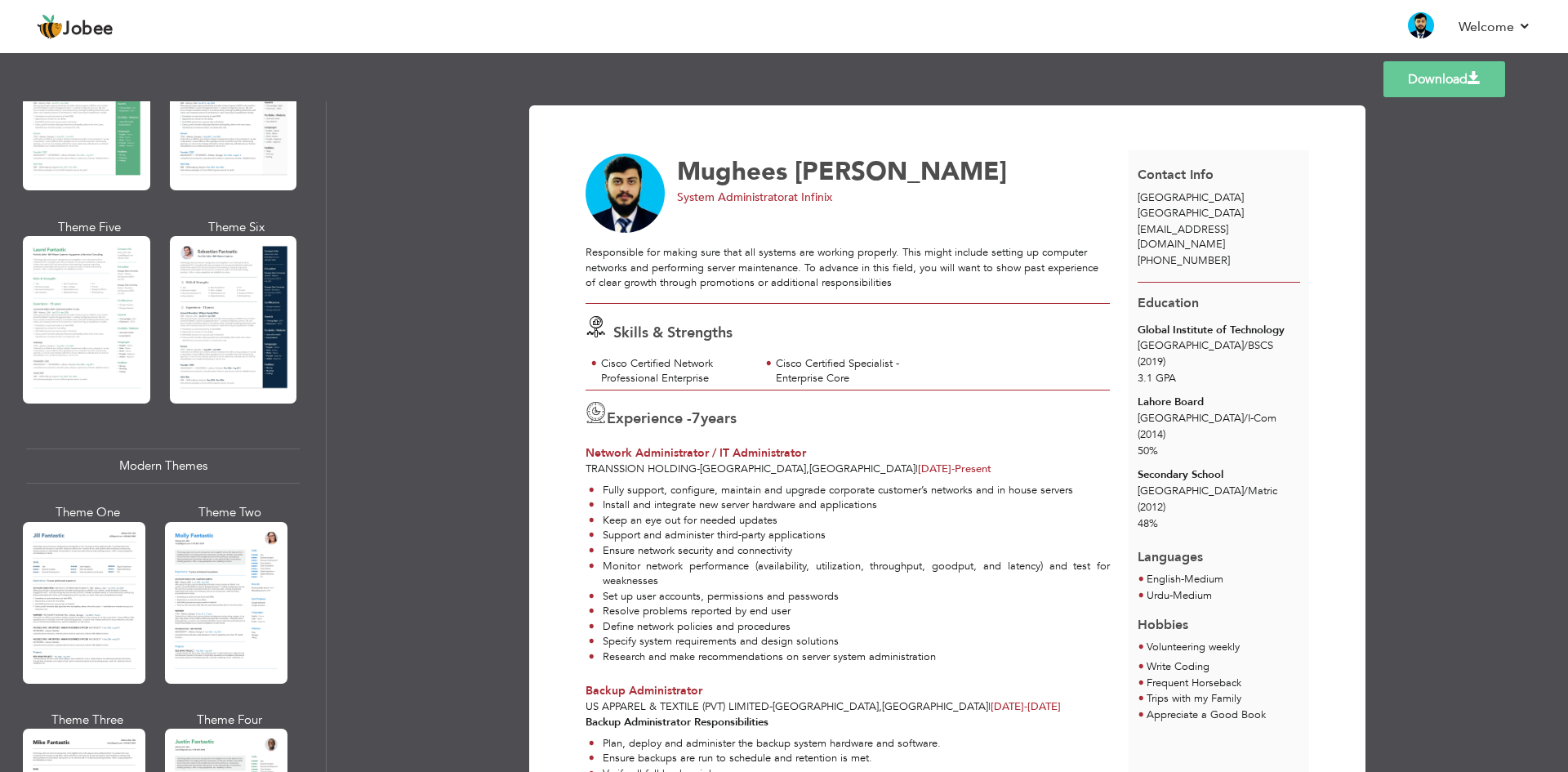
scroll to position [408, 0]
click at [119, 312] on div at bounding box center [87, 319] width 128 height 168
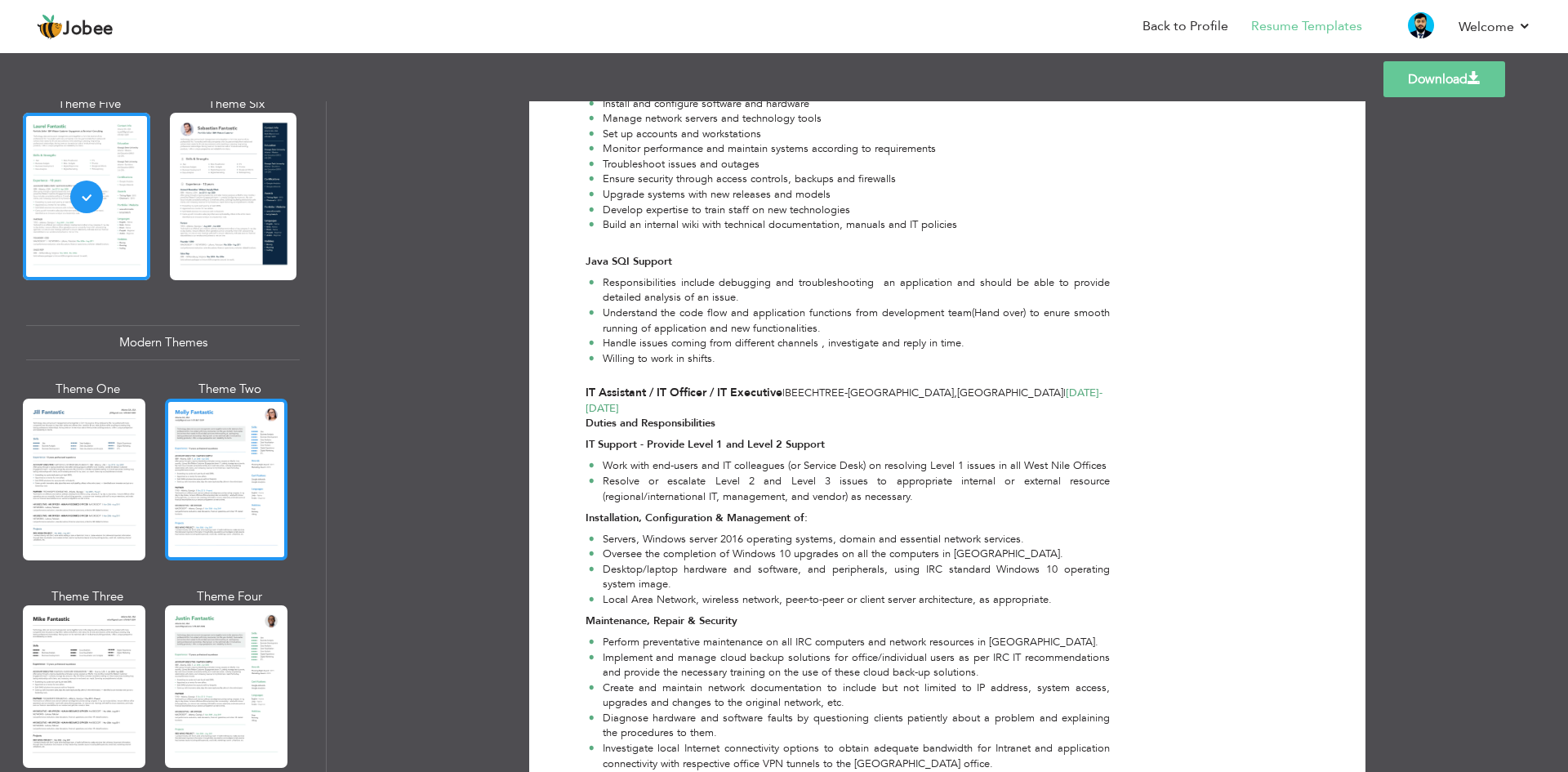
scroll to position [571, 0]
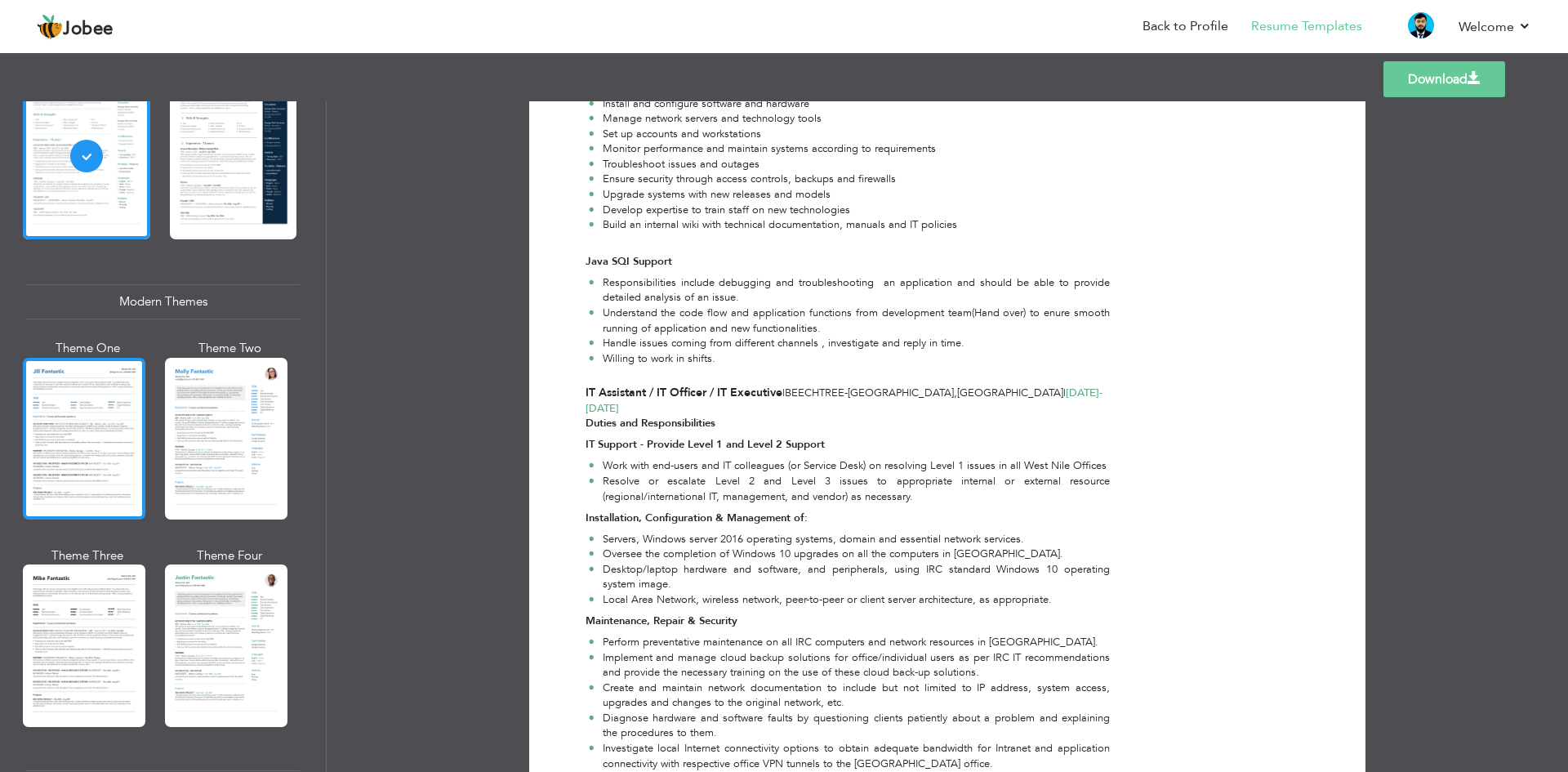
click at [84, 407] on div at bounding box center [84, 438] width 122 height 161
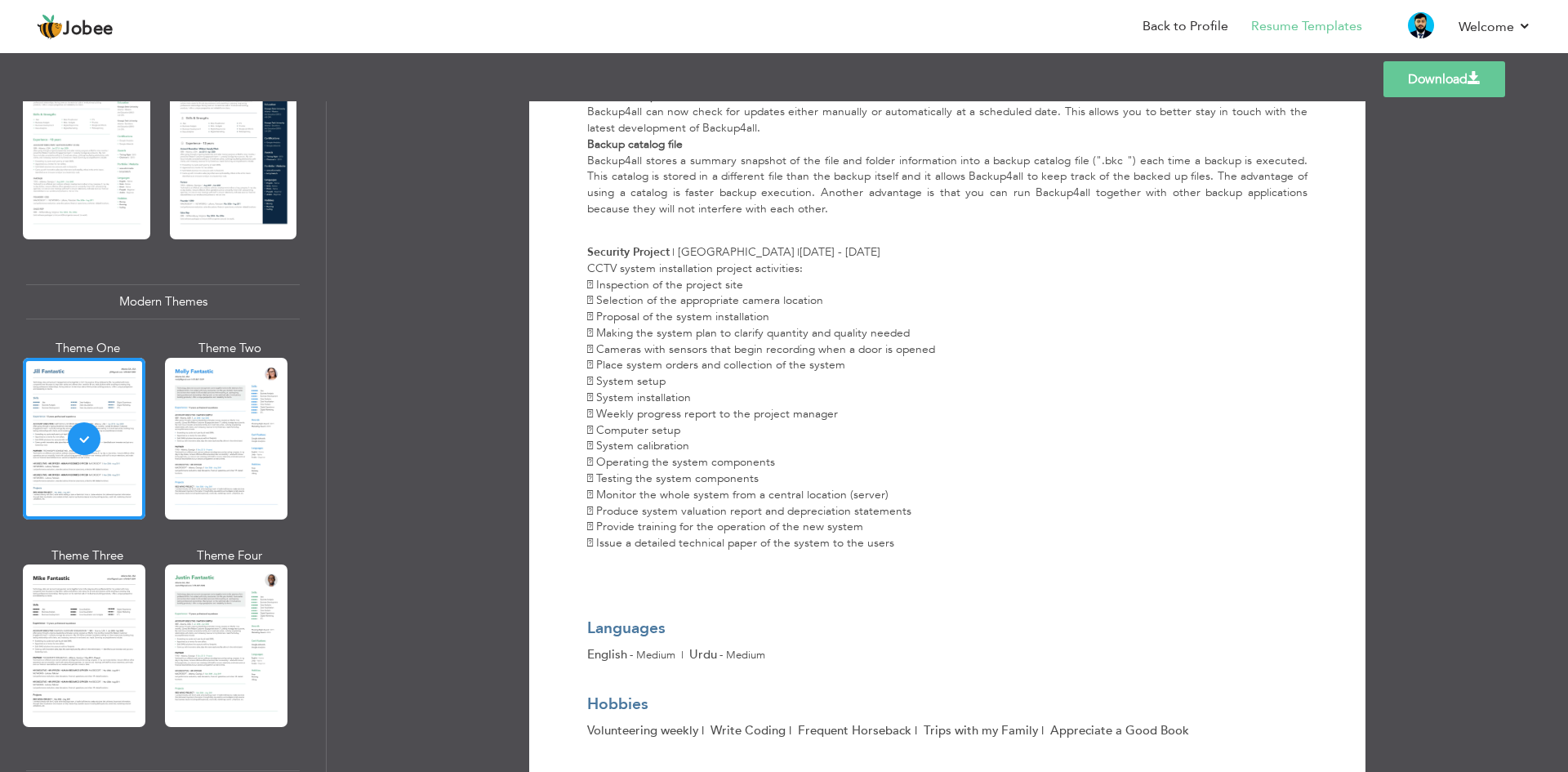
scroll to position [3161, 0]
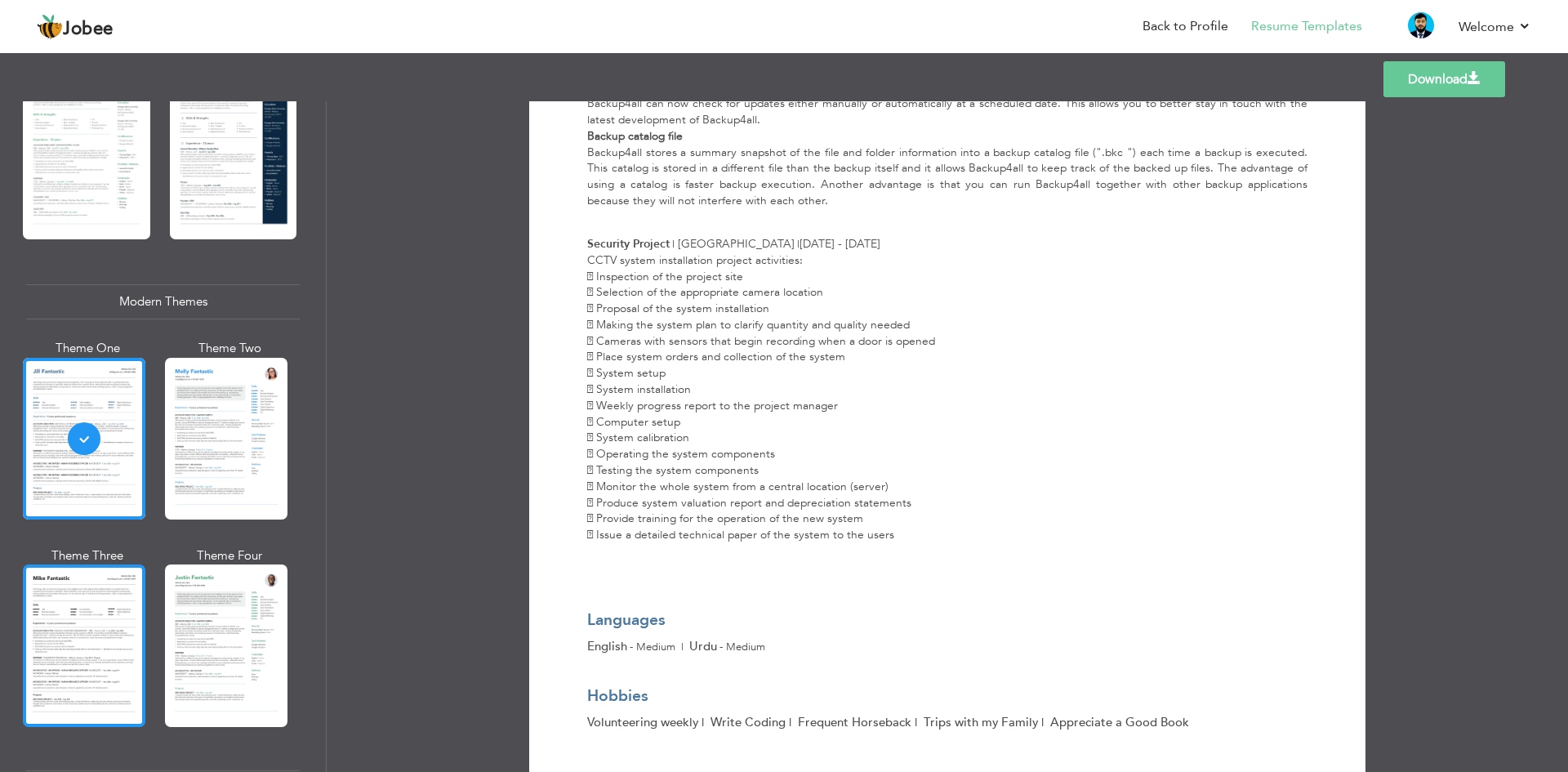
click at [124, 643] on div at bounding box center [84, 644] width 122 height 161
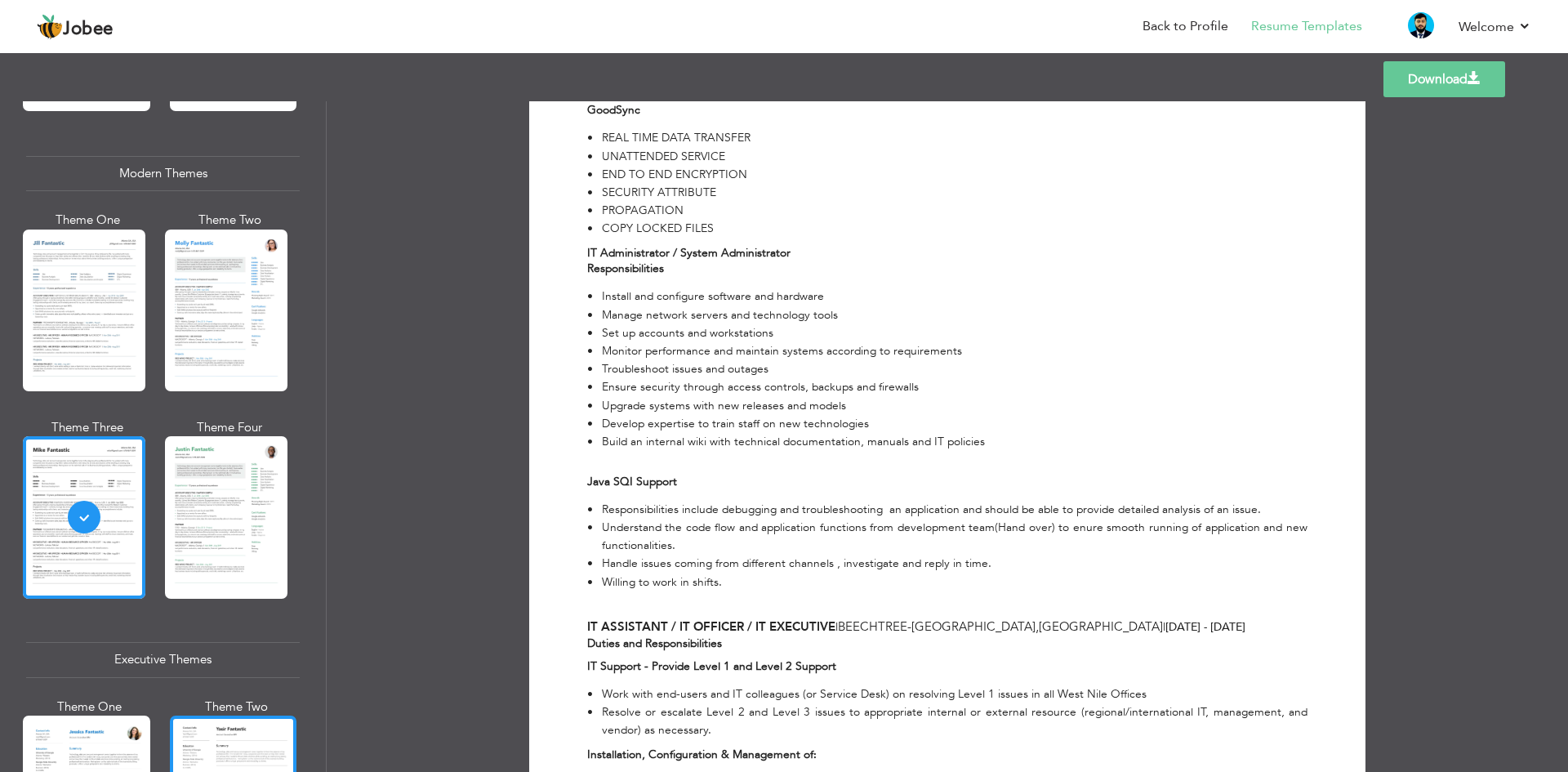
scroll to position [981, 0]
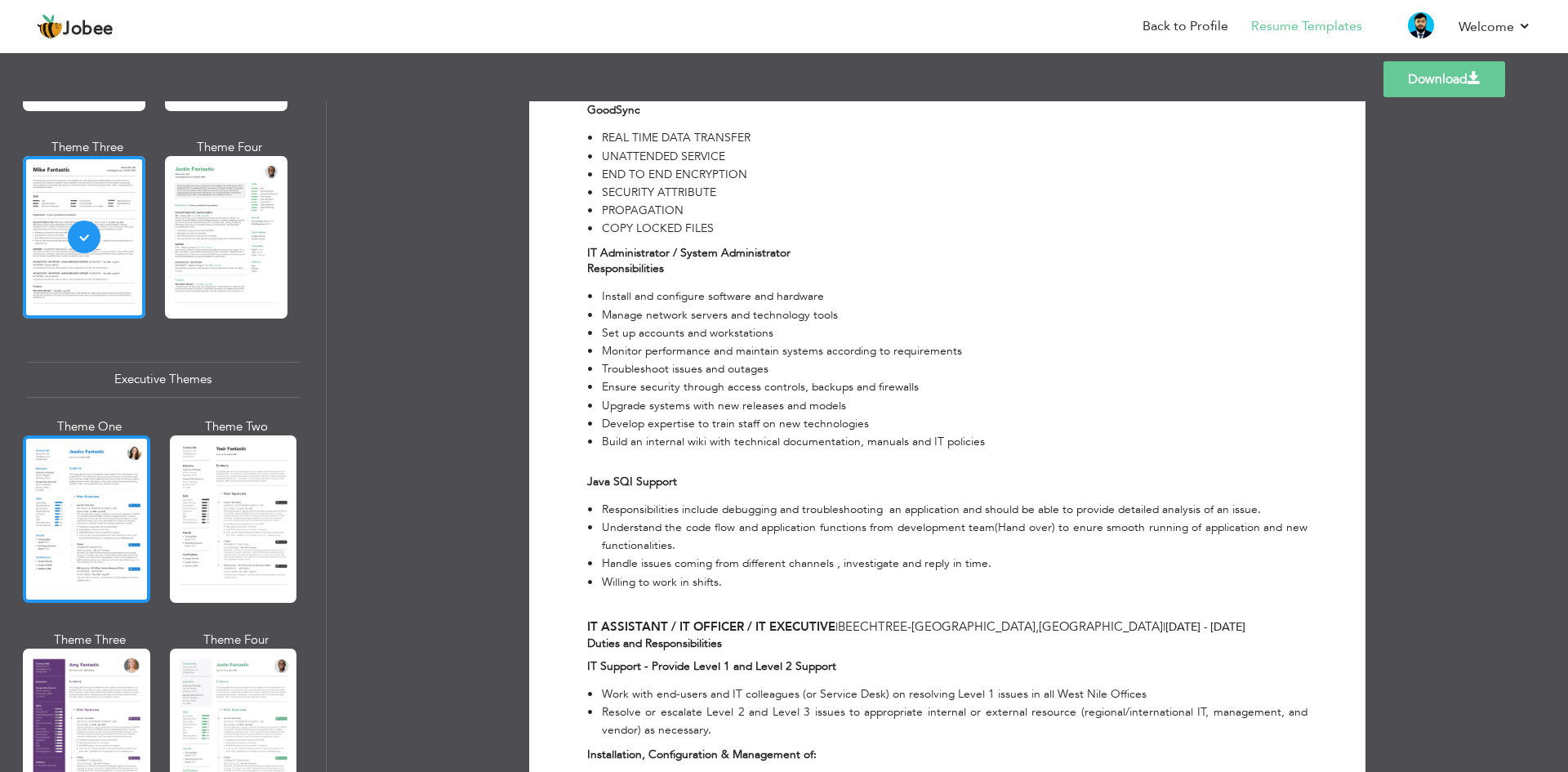
click at [133, 524] on div at bounding box center [87, 520] width 128 height 168
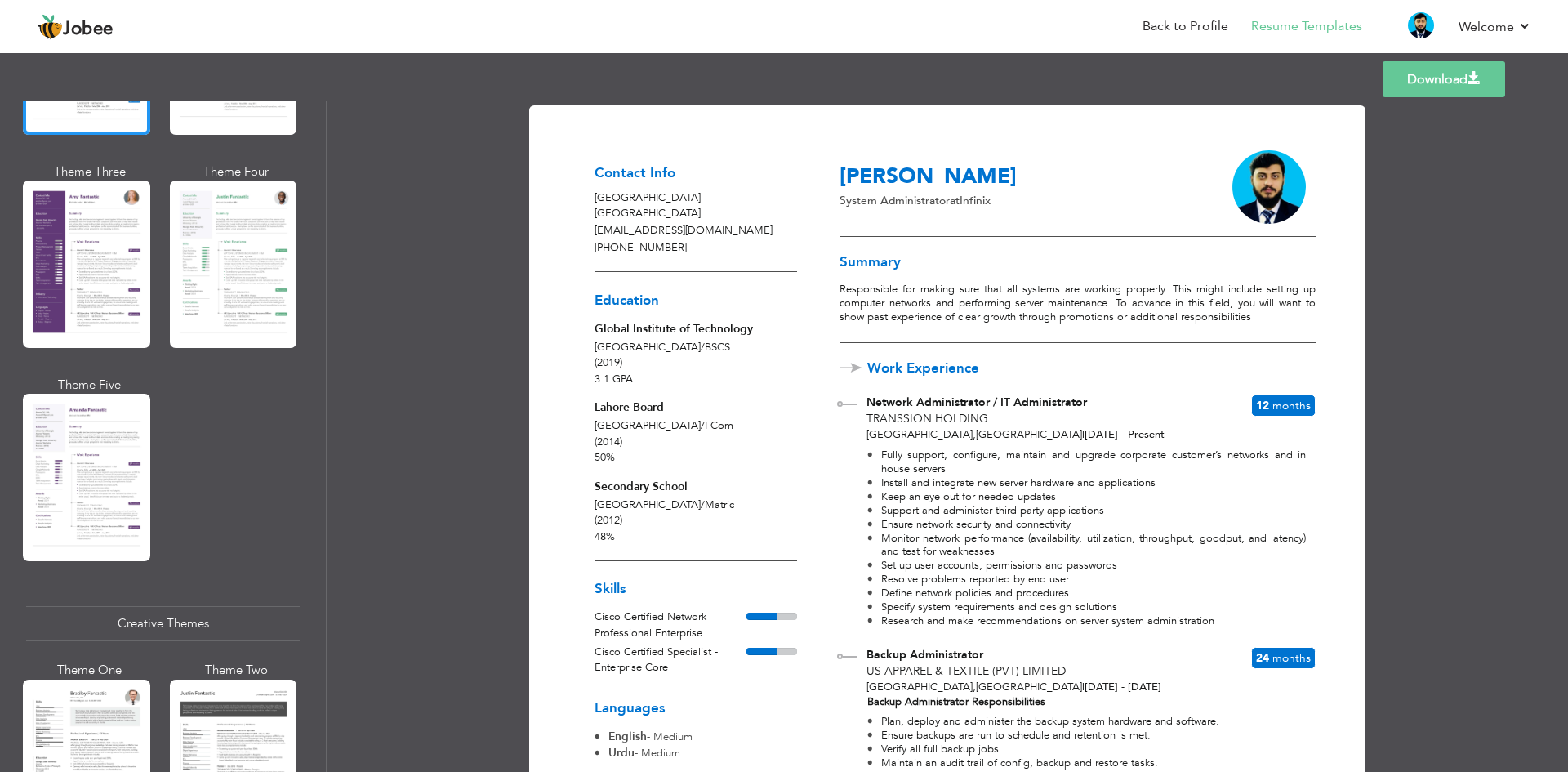
scroll to position [1471, 0]
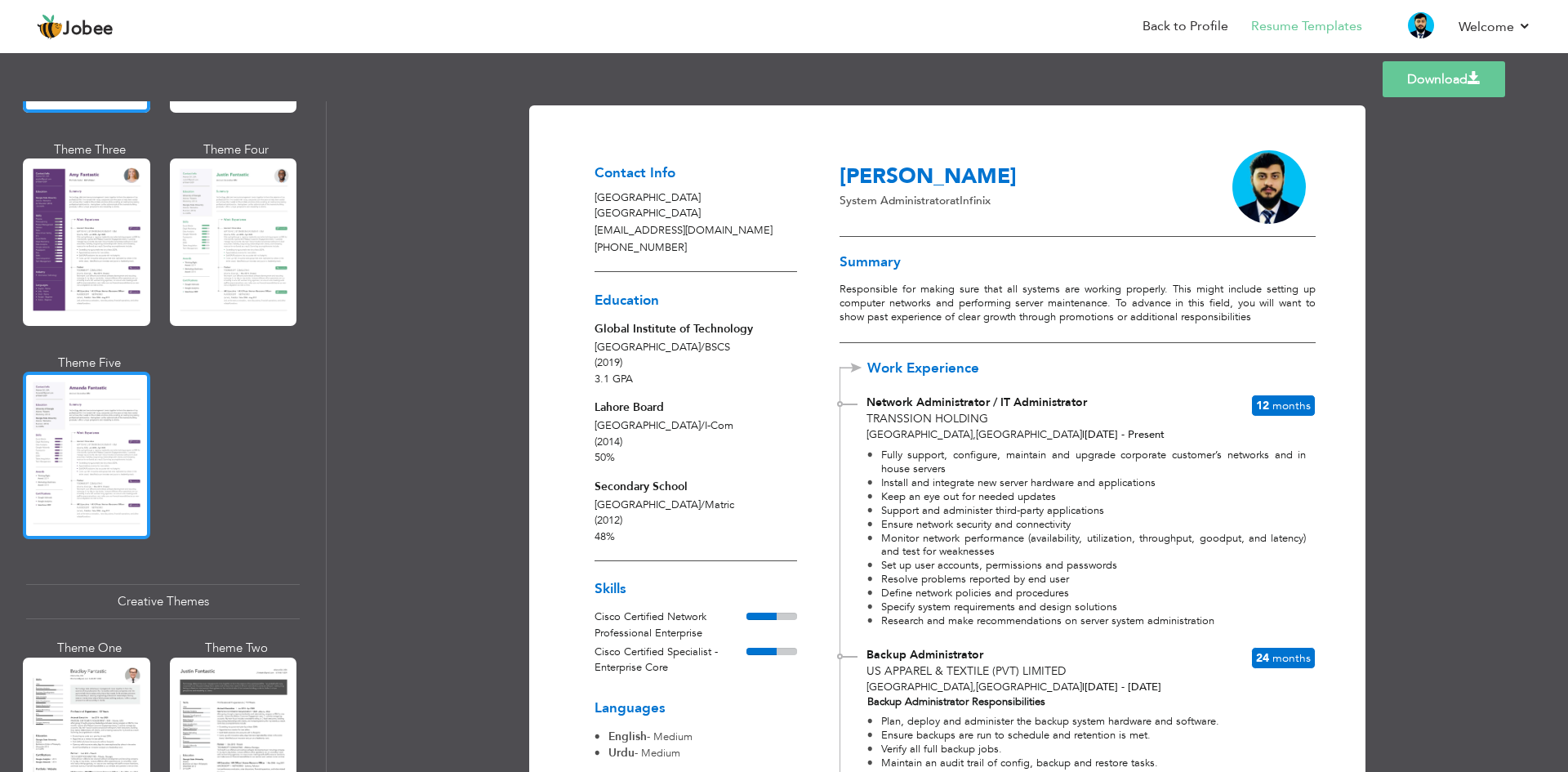
click at [77, 485] on div at bounding box center [87, 456] width 128 height 168
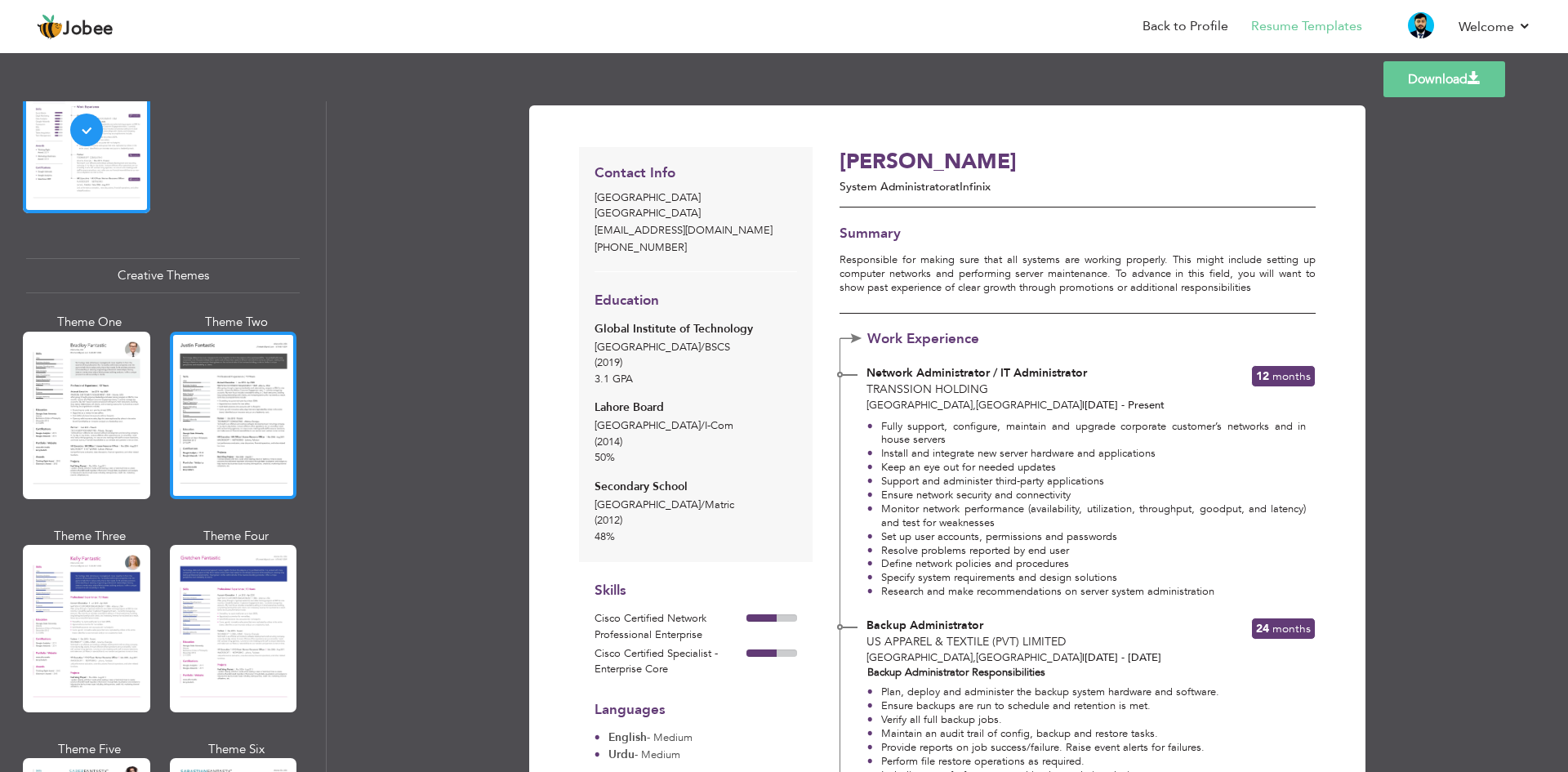
scroll to position [1799, 0]
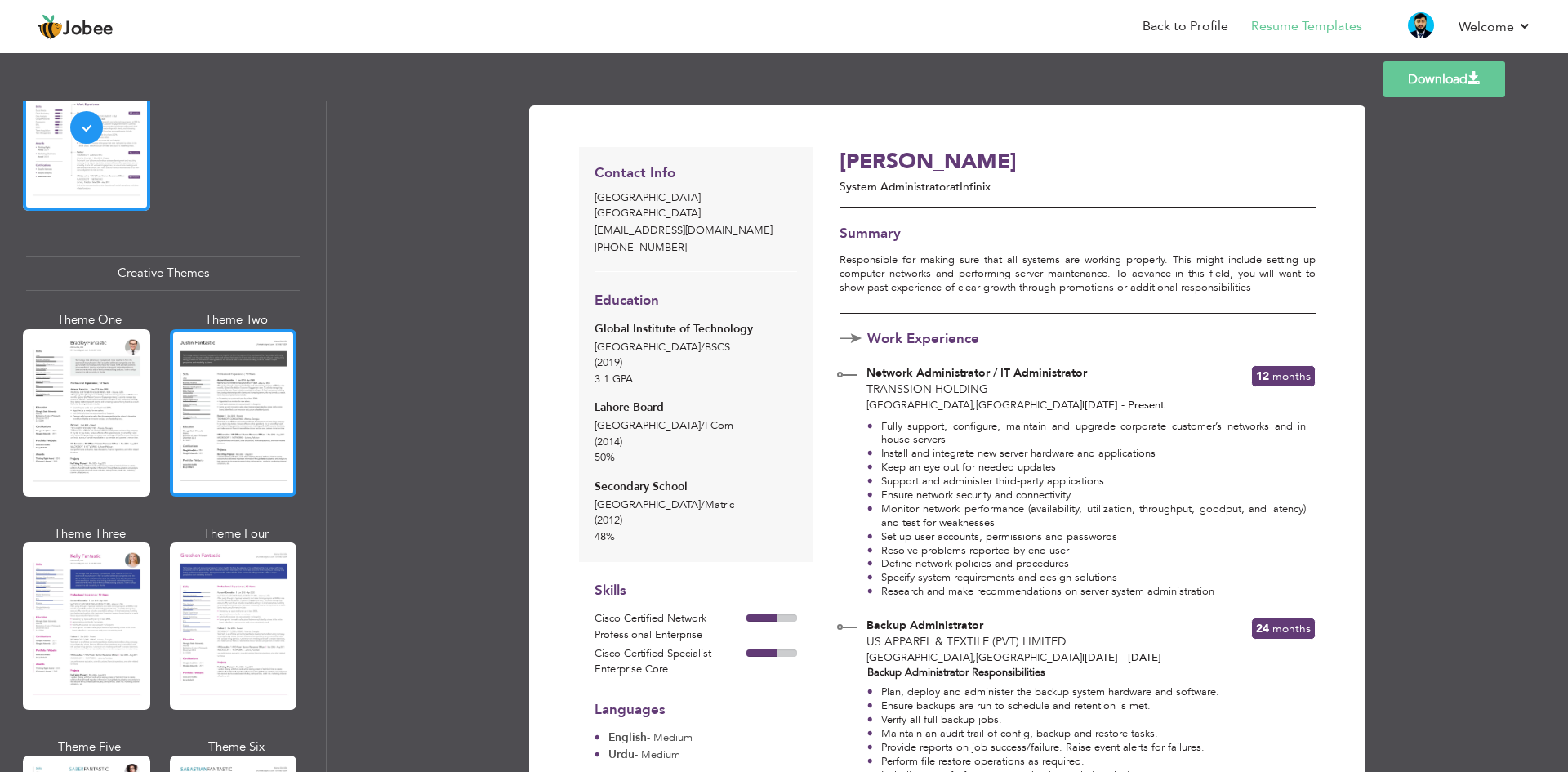
click at [245, 427] on div at bounding box center [233, 413] width 128 height 168
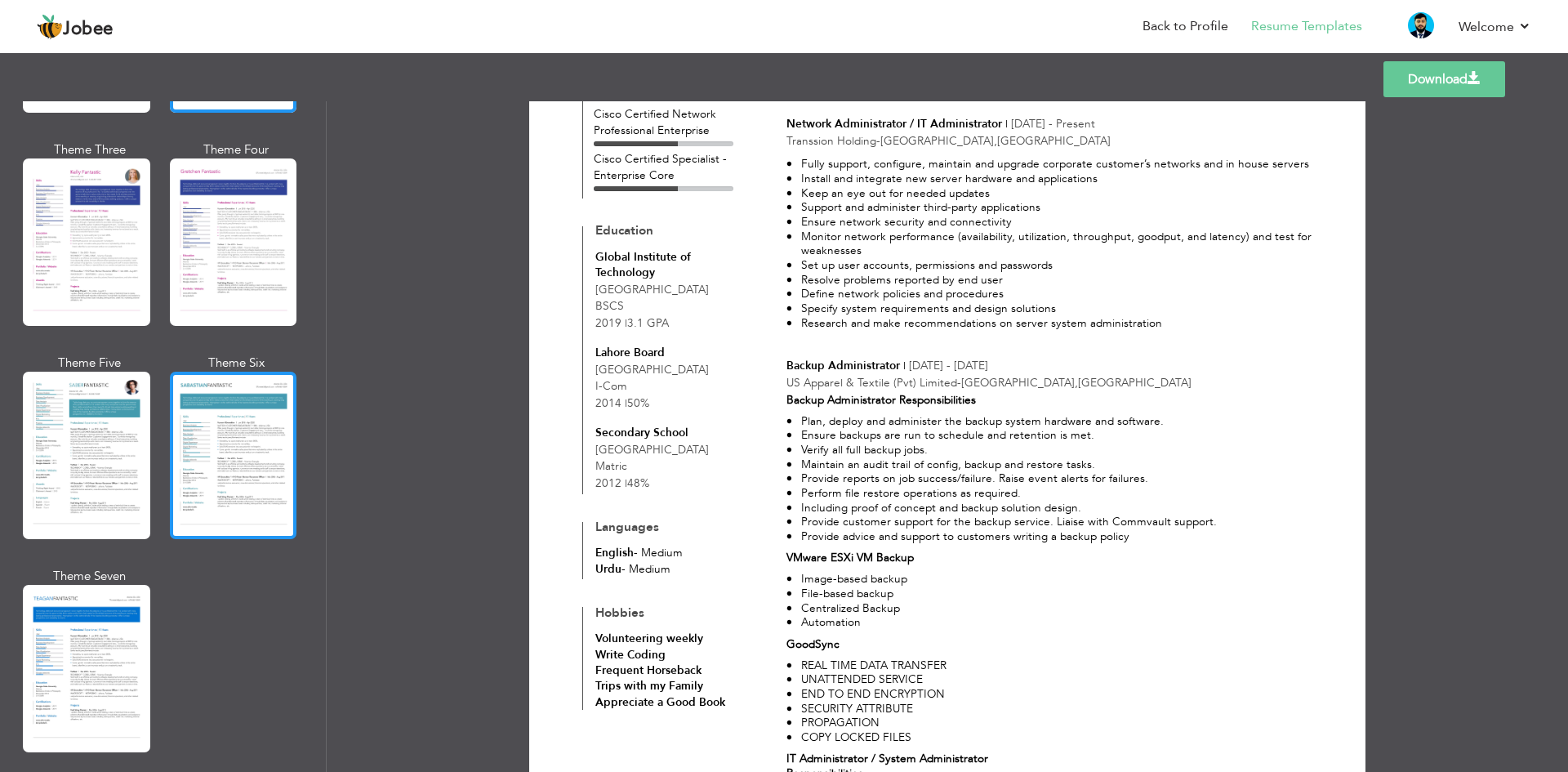
scroll to position [2208, 0]
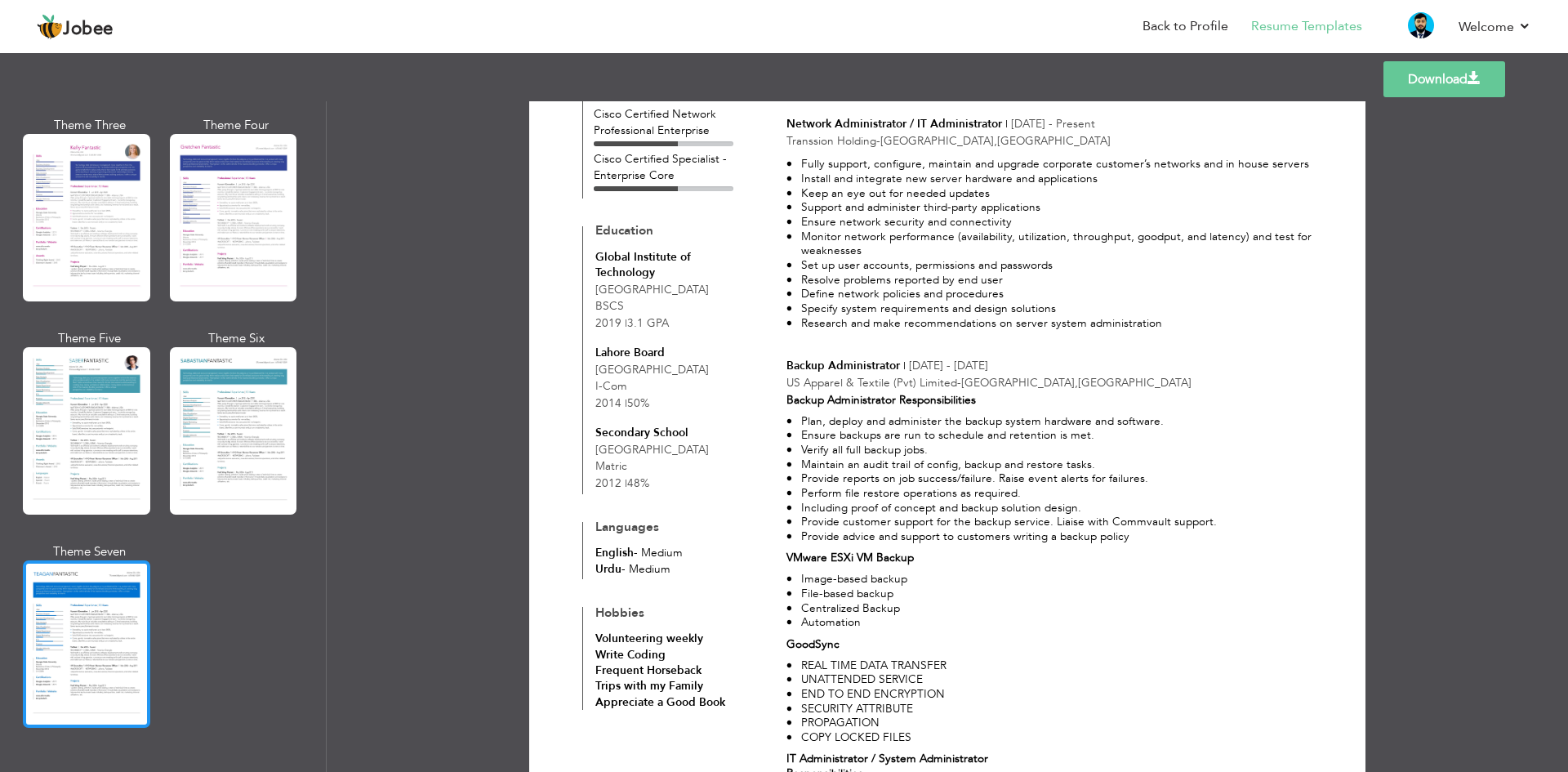
click at [83, 634] on div at bounding box center [87, 644] width 128 height 168
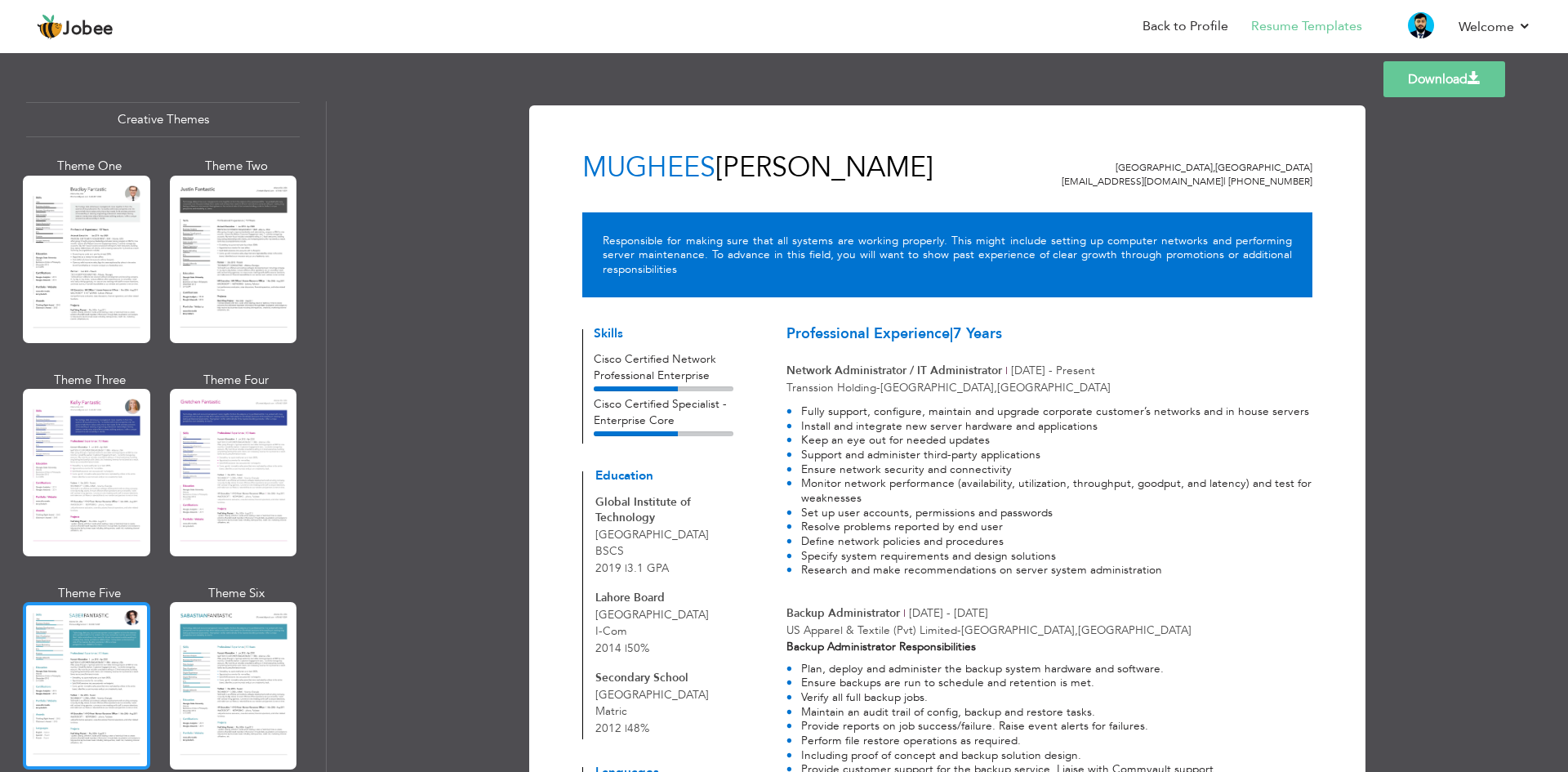
scroll to position [1797, 0]
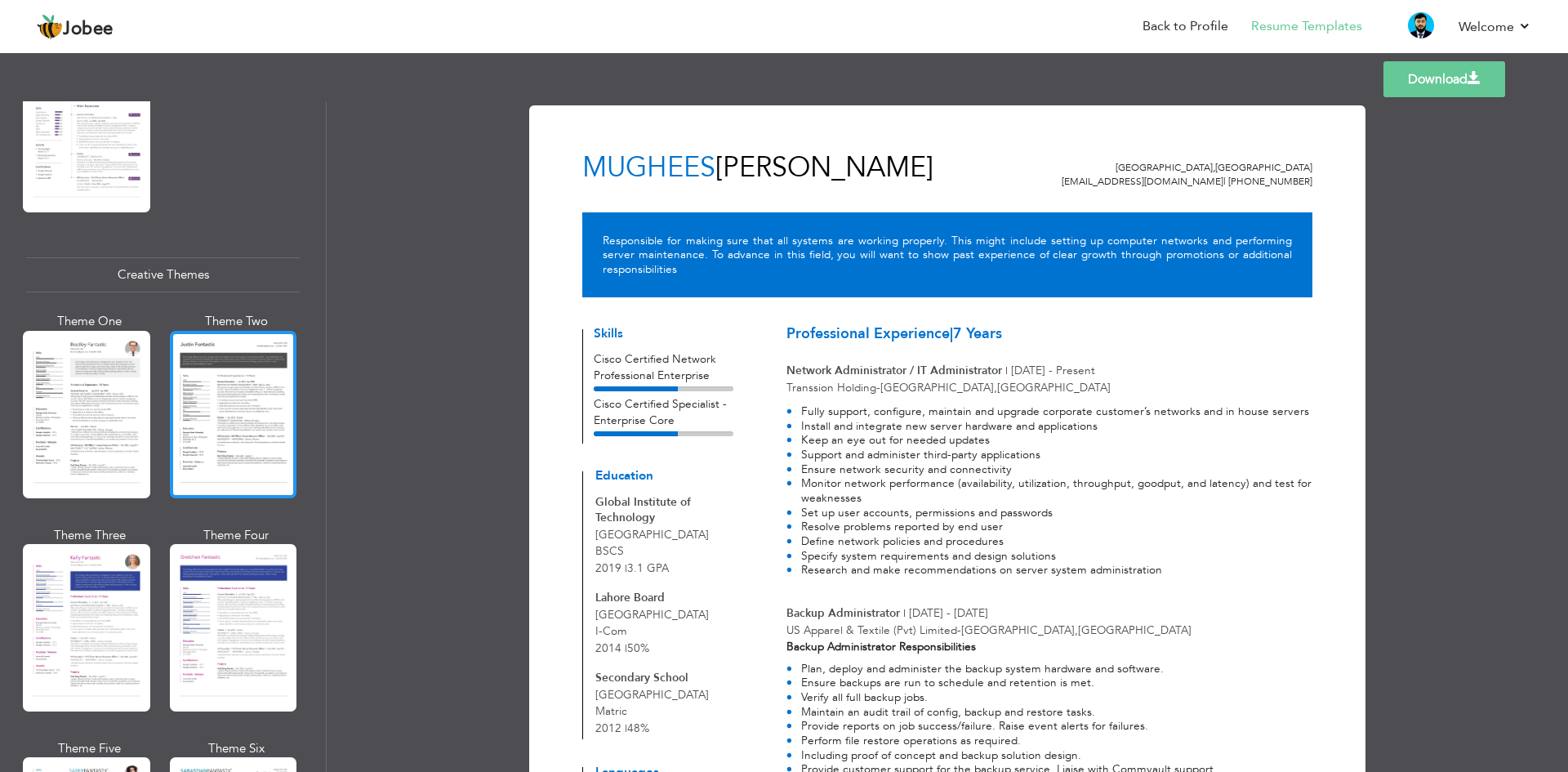
click at [219, 417] on div at bounding box center [233, 415] width 128 height 168
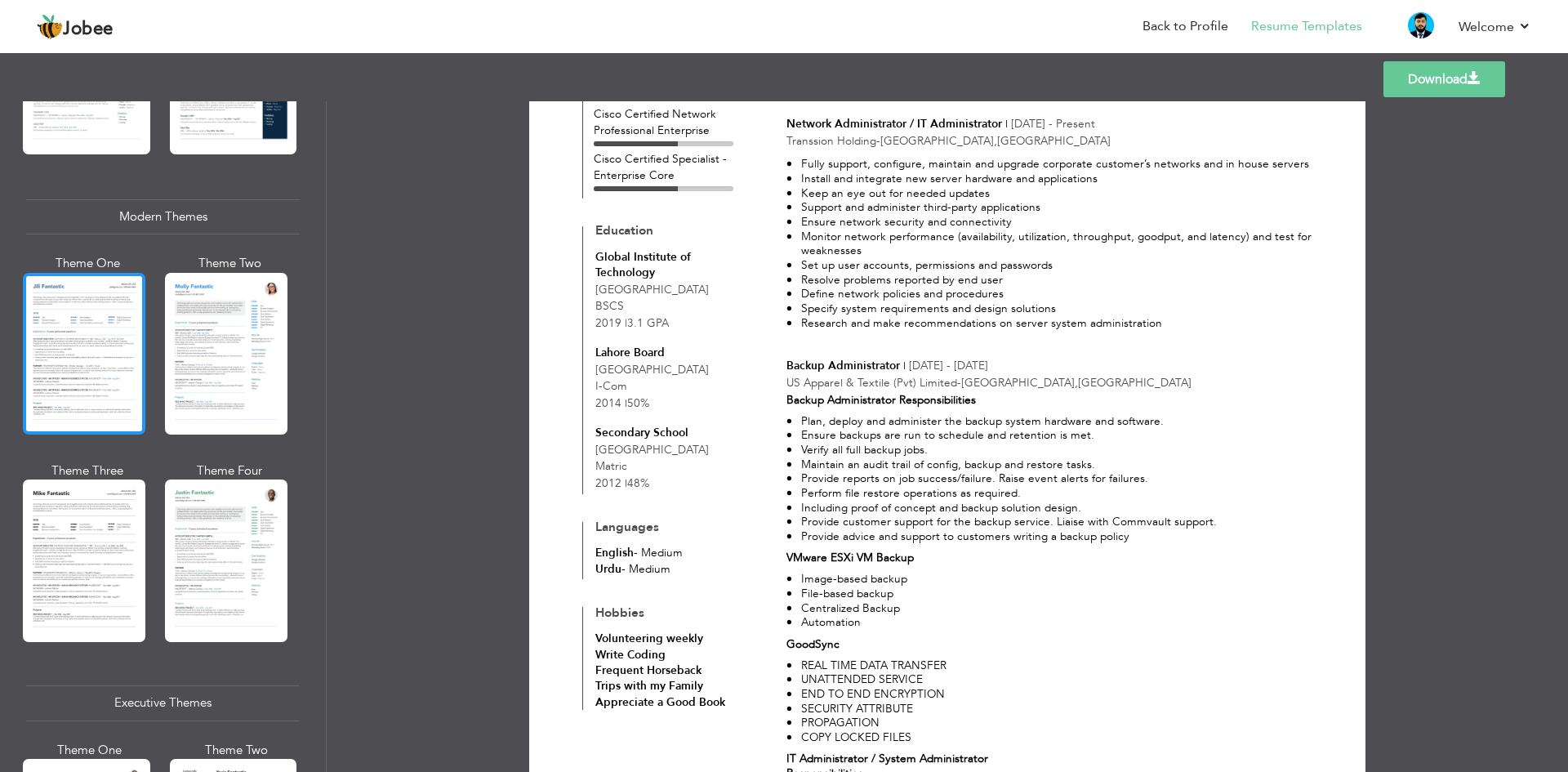
scroll to position [655, 0]
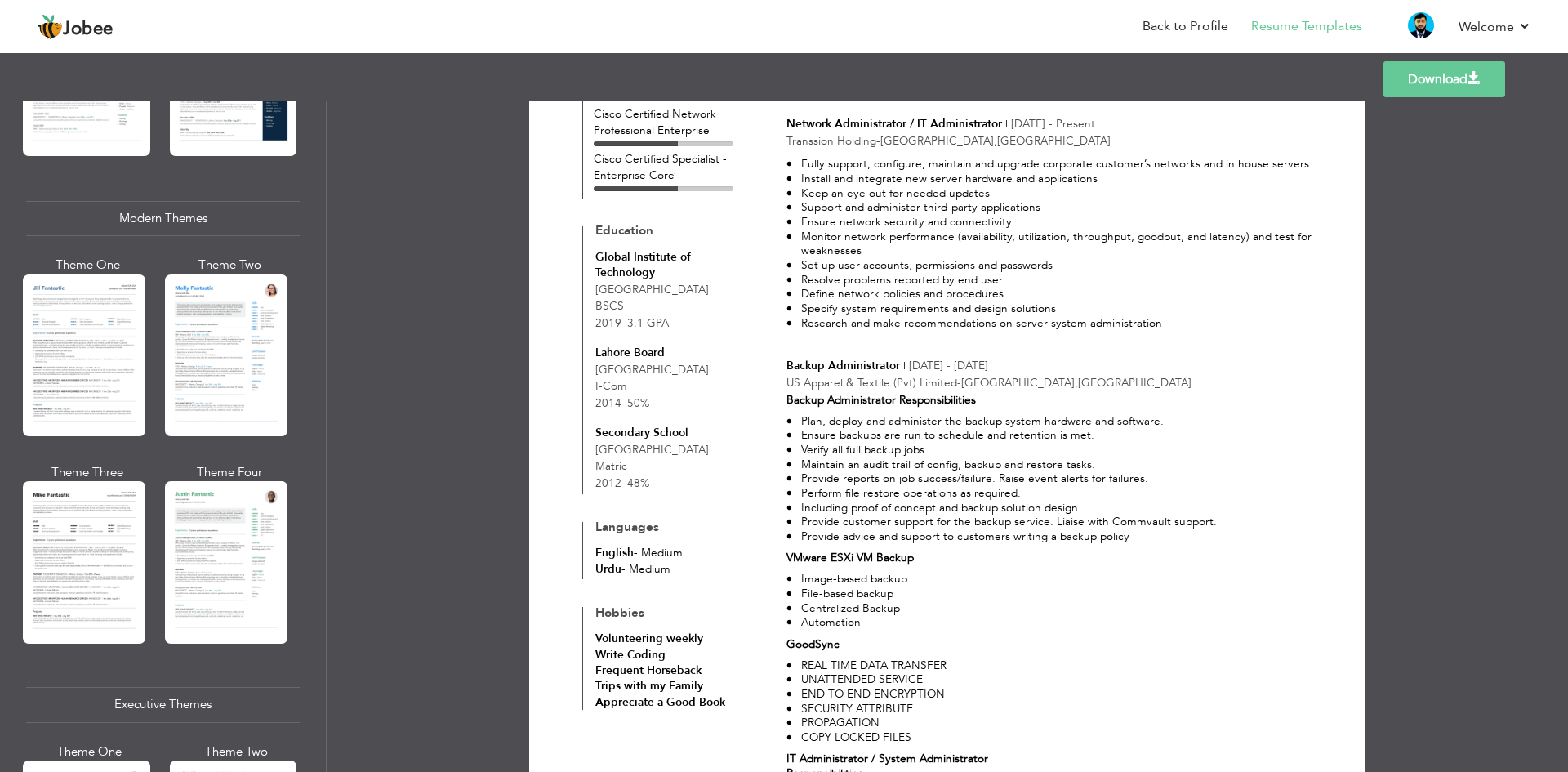
click at [42, 371] on div at bounding box center [84, 355] width 122 height 161
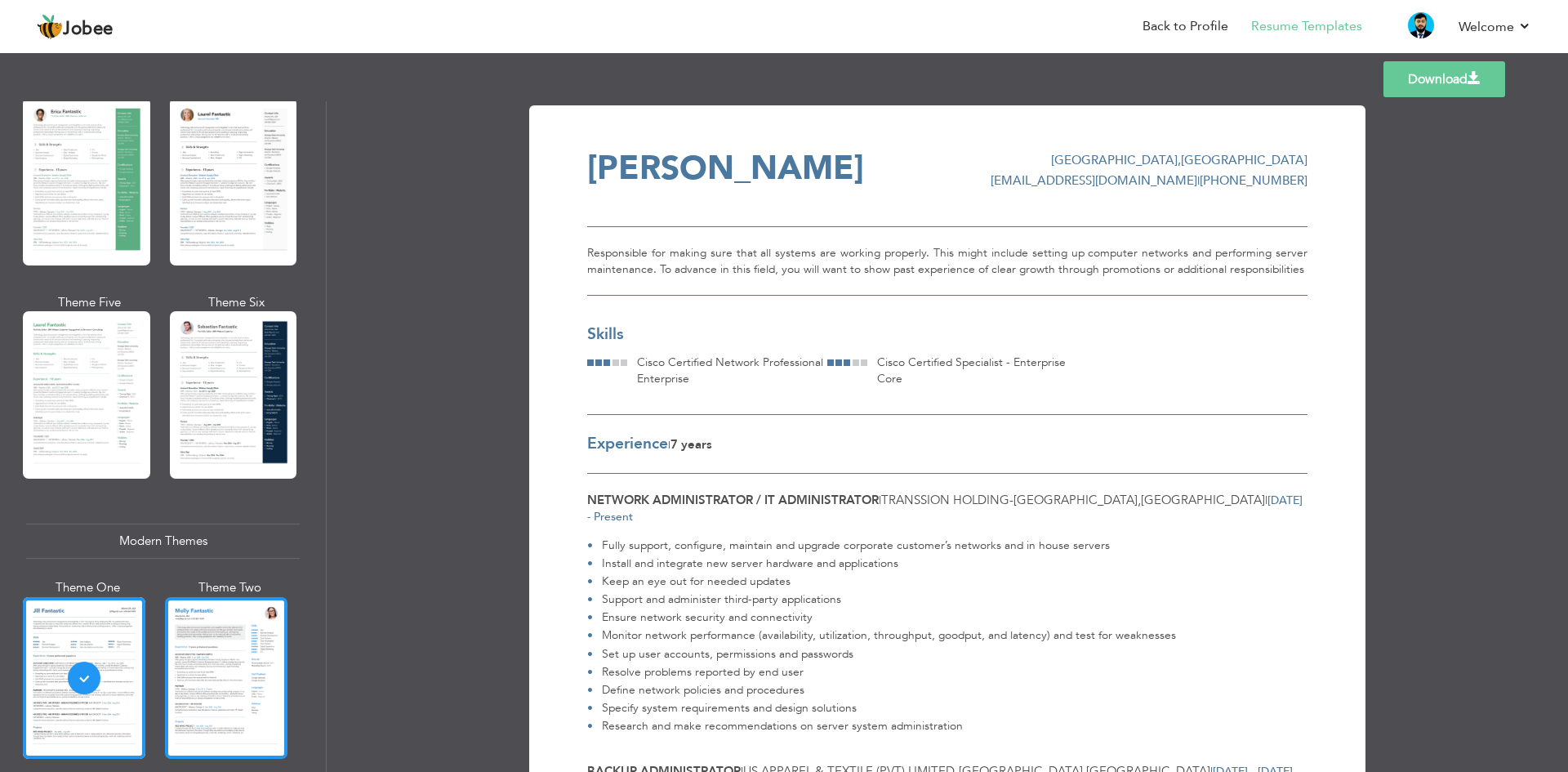
scroll to position [328, 0]
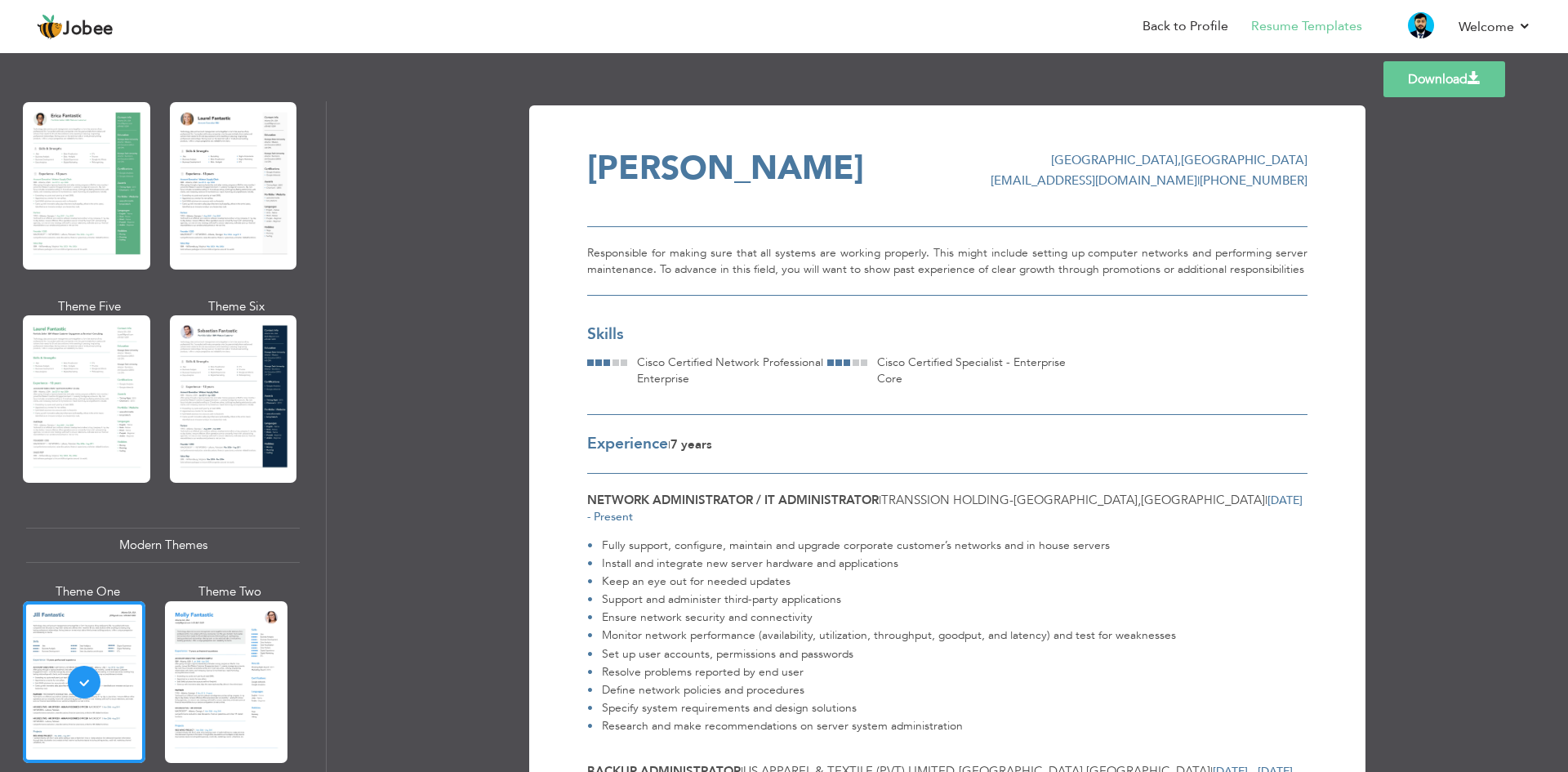
click at [149, 354] on div "Theme Five" at bounding box center [90, 396] width 128 height 197
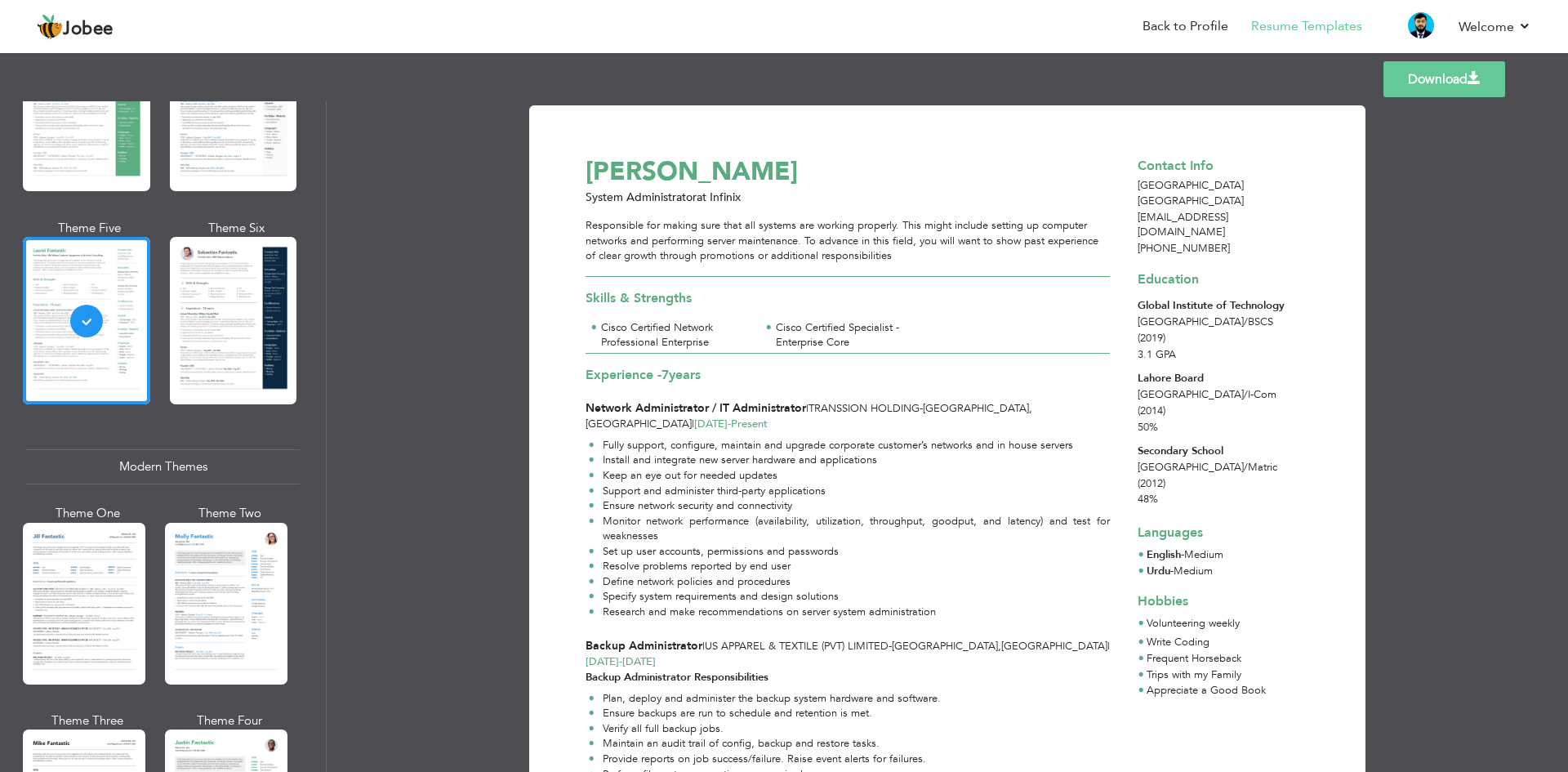
scroll to position [408, 0]
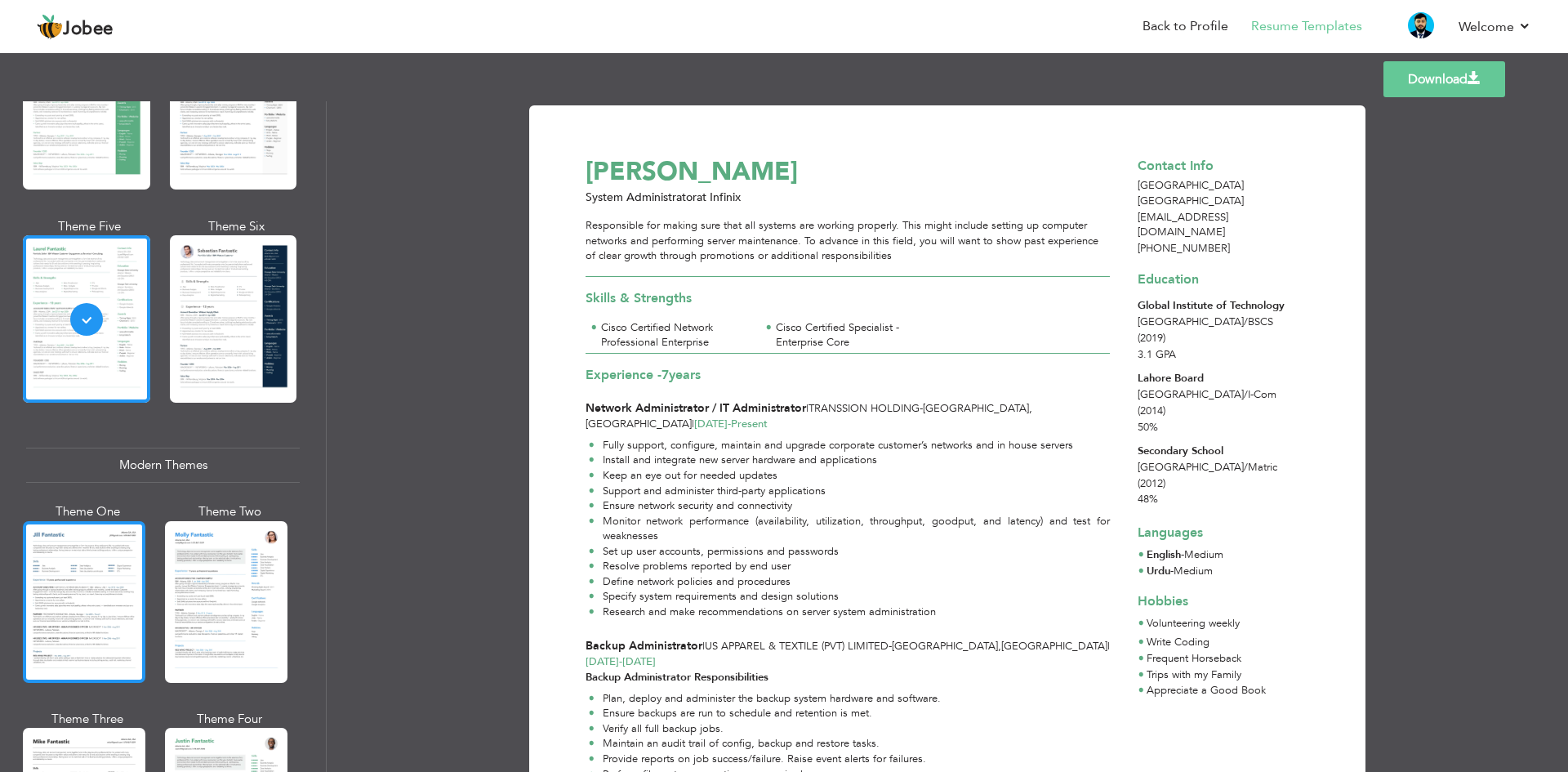
click at [80, 540] on div at bounding box center [84, 602] width 122 height 161
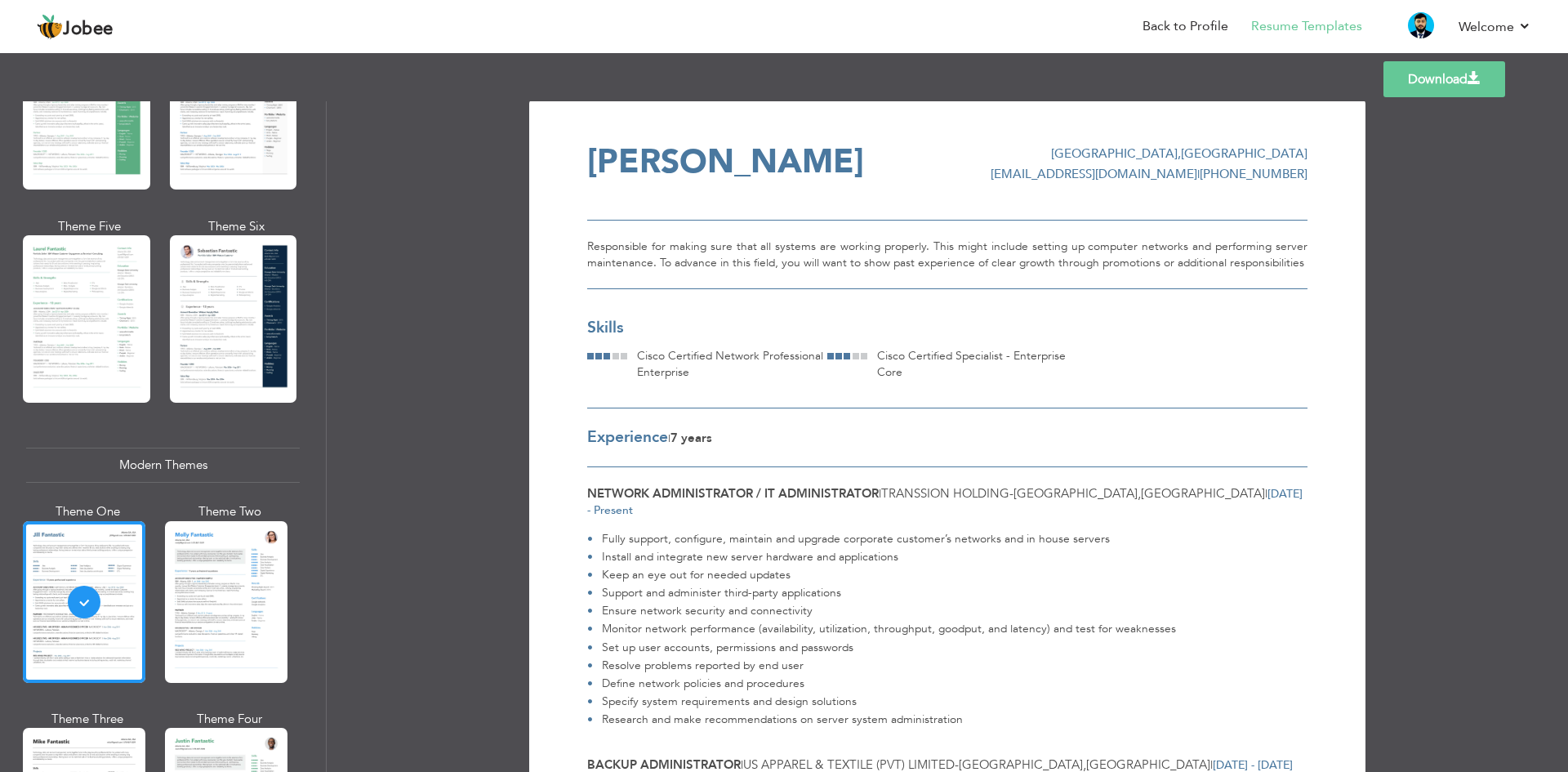
scroll to position [0, 0]
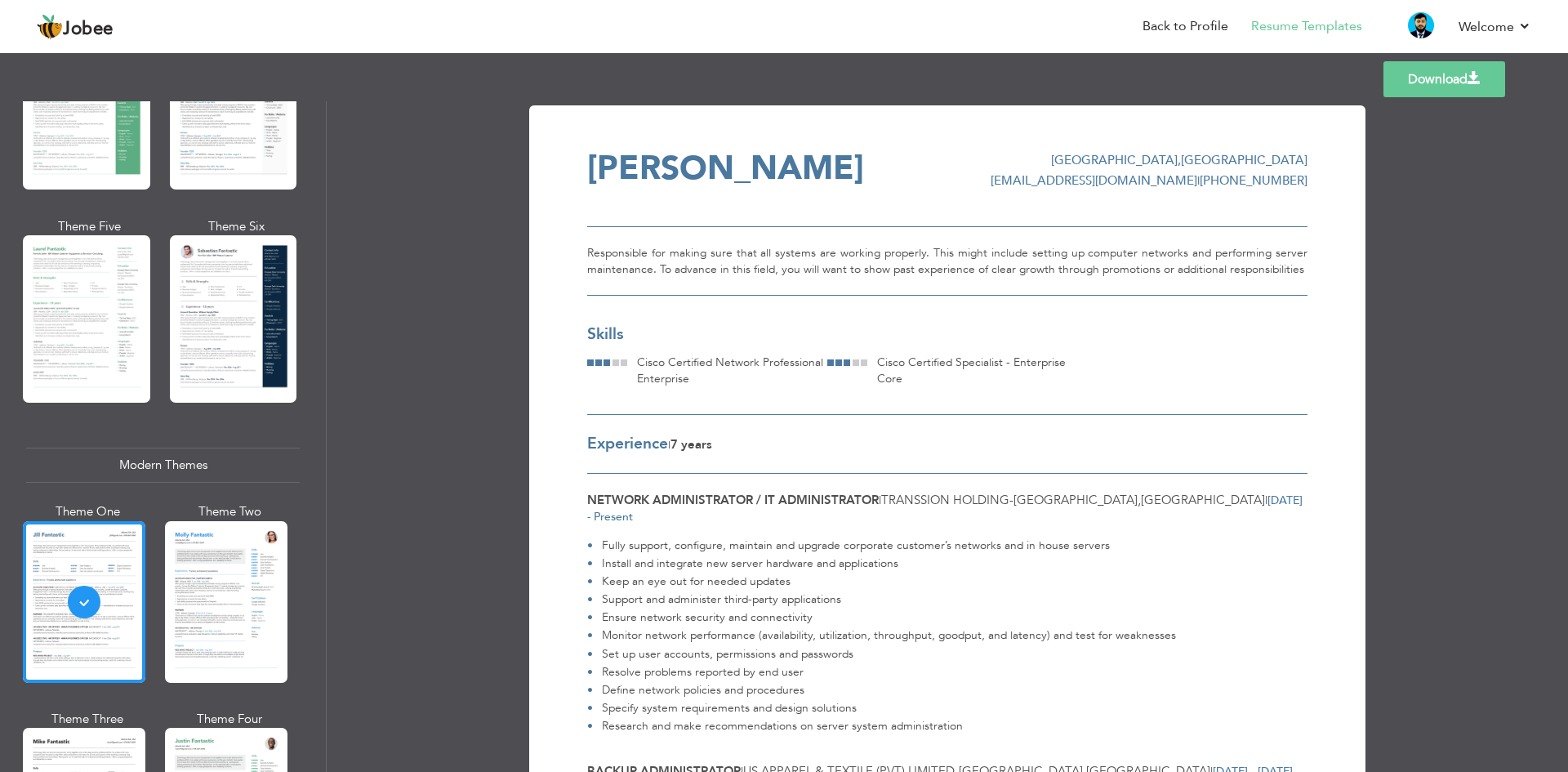
click at [1187, 156] on div "Lahore , Pakistan" at bounding box center [1149, 160] width 317 height 17
click at [1194, 200] on div "Mughees Khalid Lahore , Pakistan mugheesmalik72@gmail.com | +923228027959" at bounding box center [948, 190] width 721 height 75
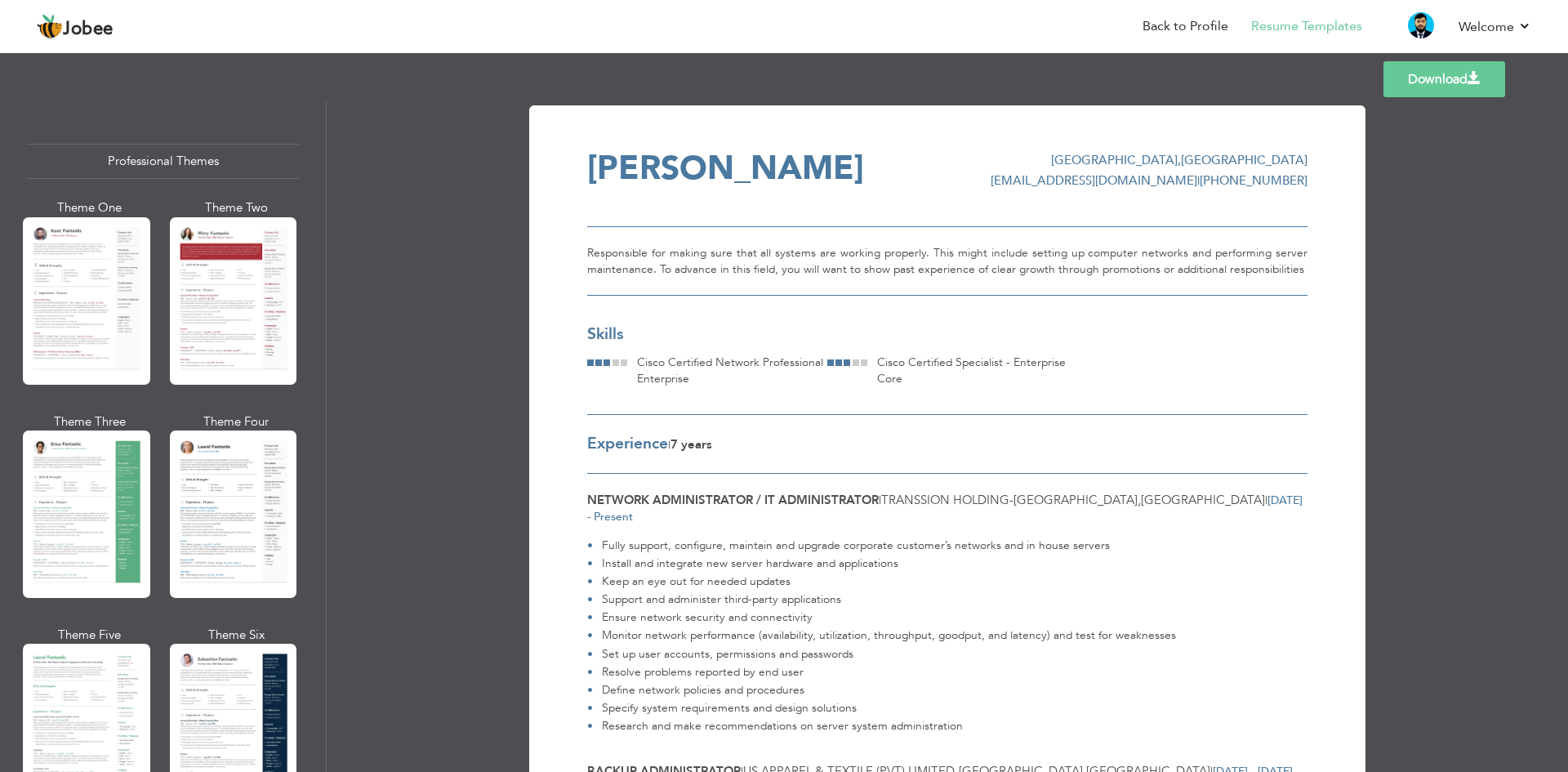
click at [133, 304] on div at bounding box center [87, 301] width 128 height 168
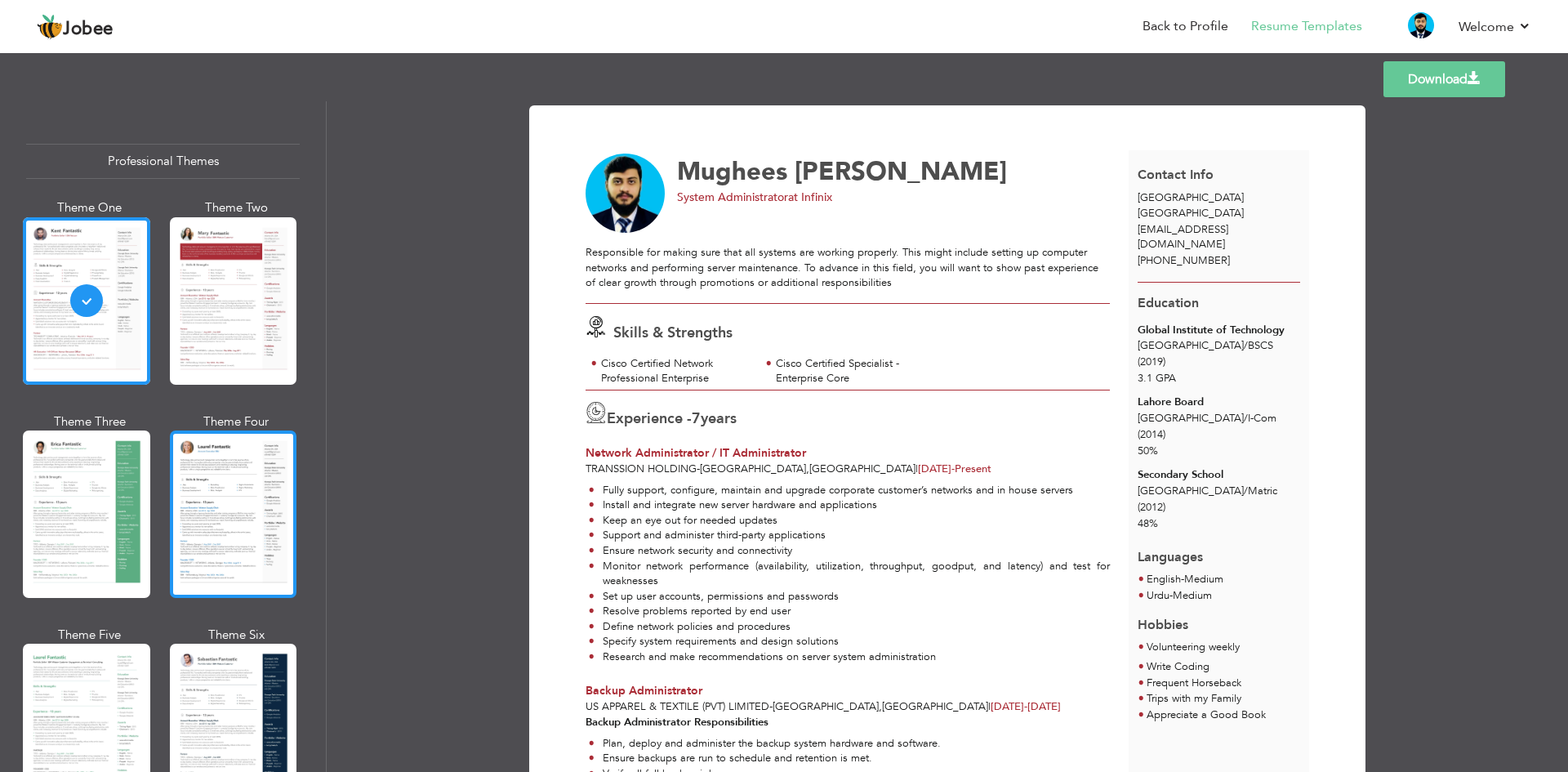
click at [245, 510] on div at bounding box center [233, 514] width 128 height 168
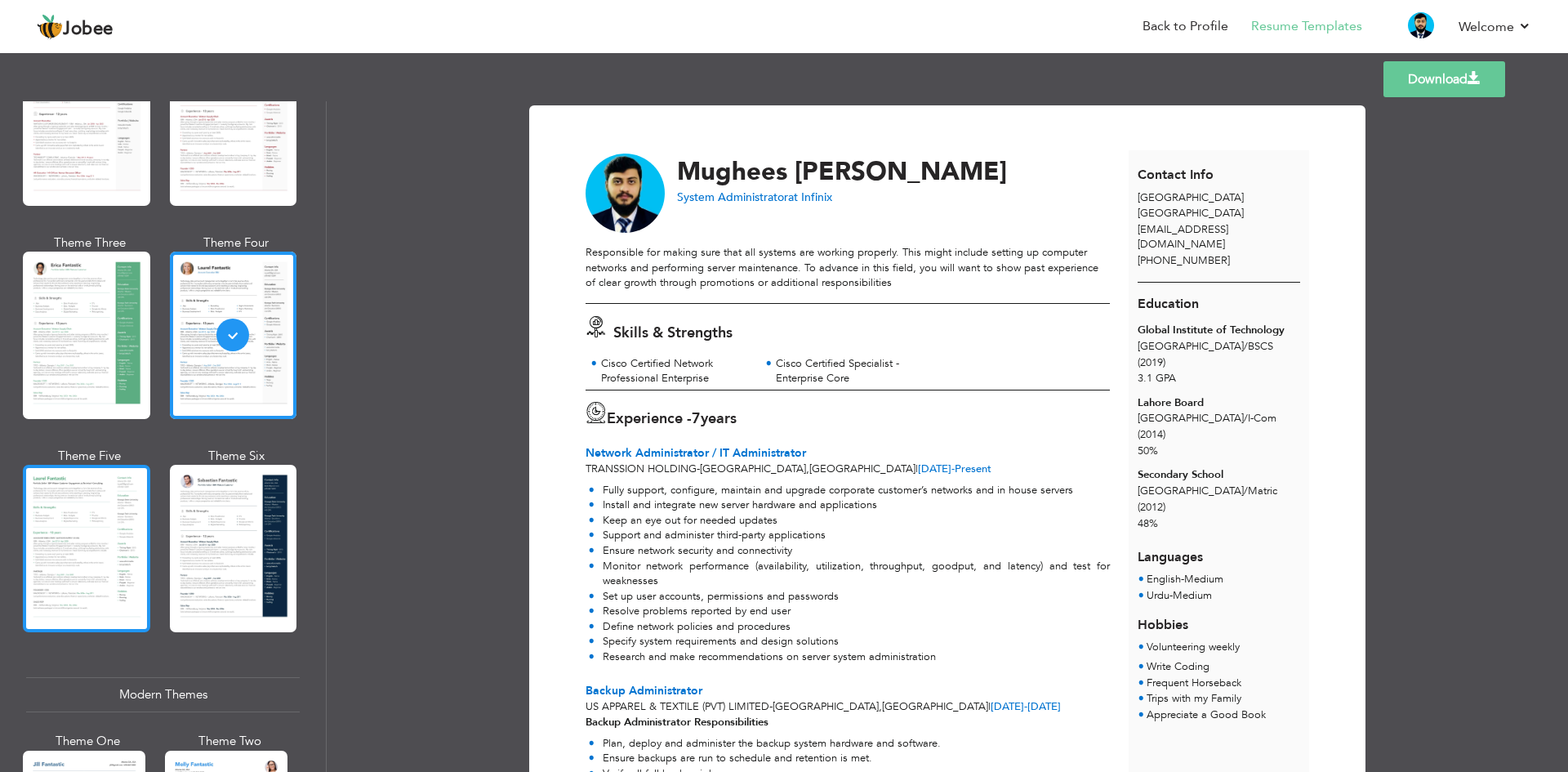
scroll to position [245, 0]
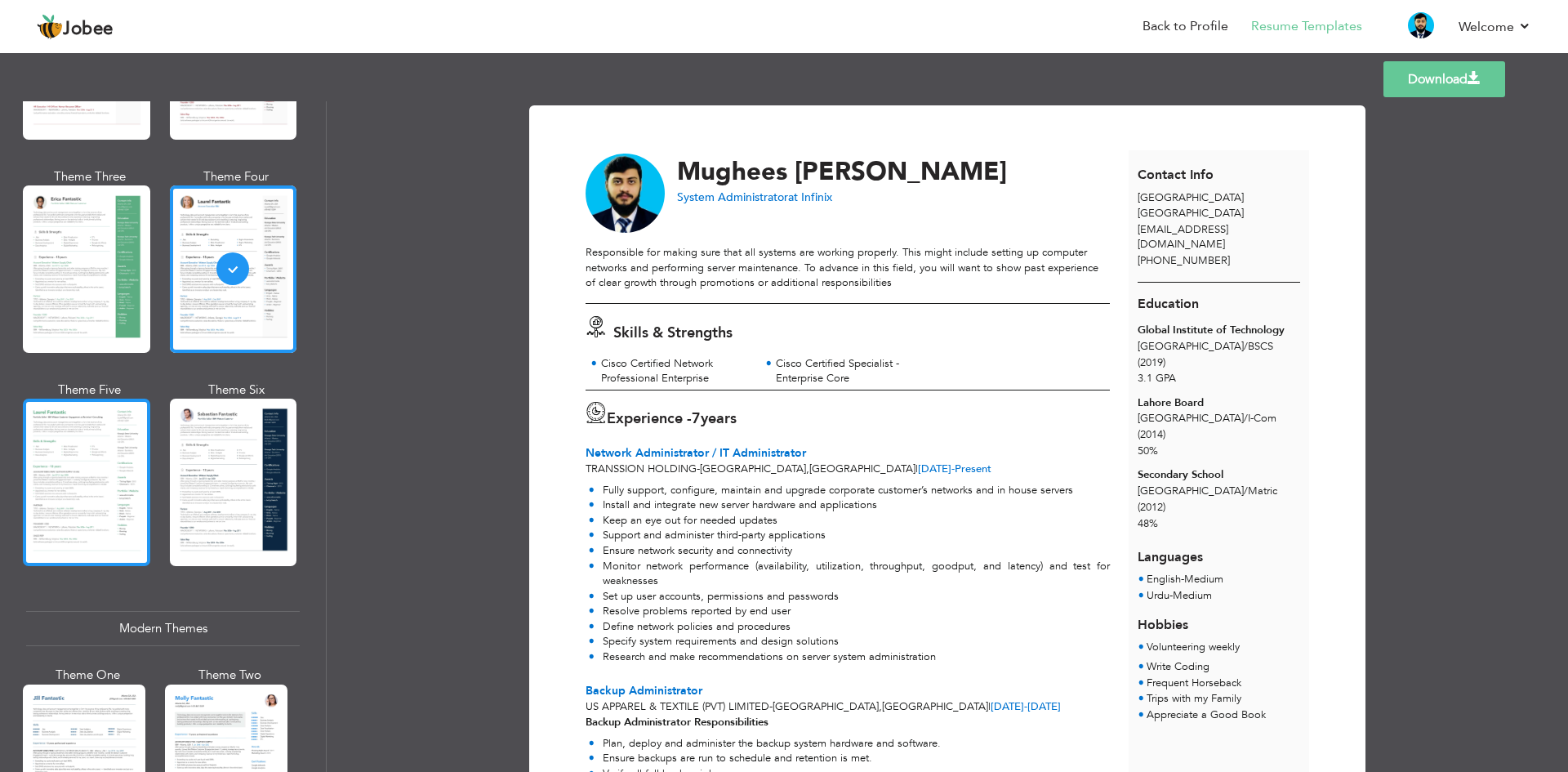
click at [81, 511] on div at bounding box center [87, 482] width 128 height 168
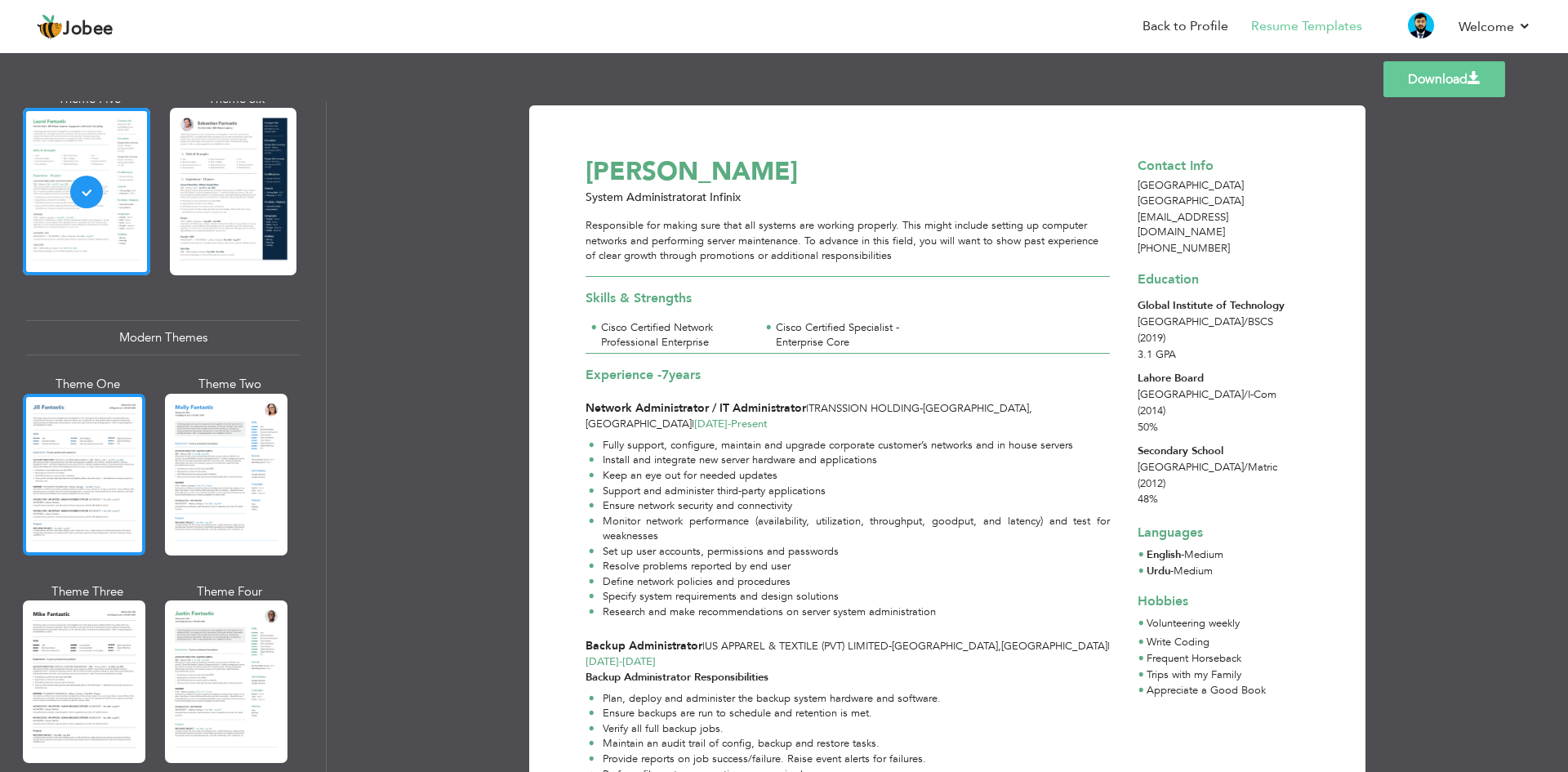
scroll to position [571, 0]
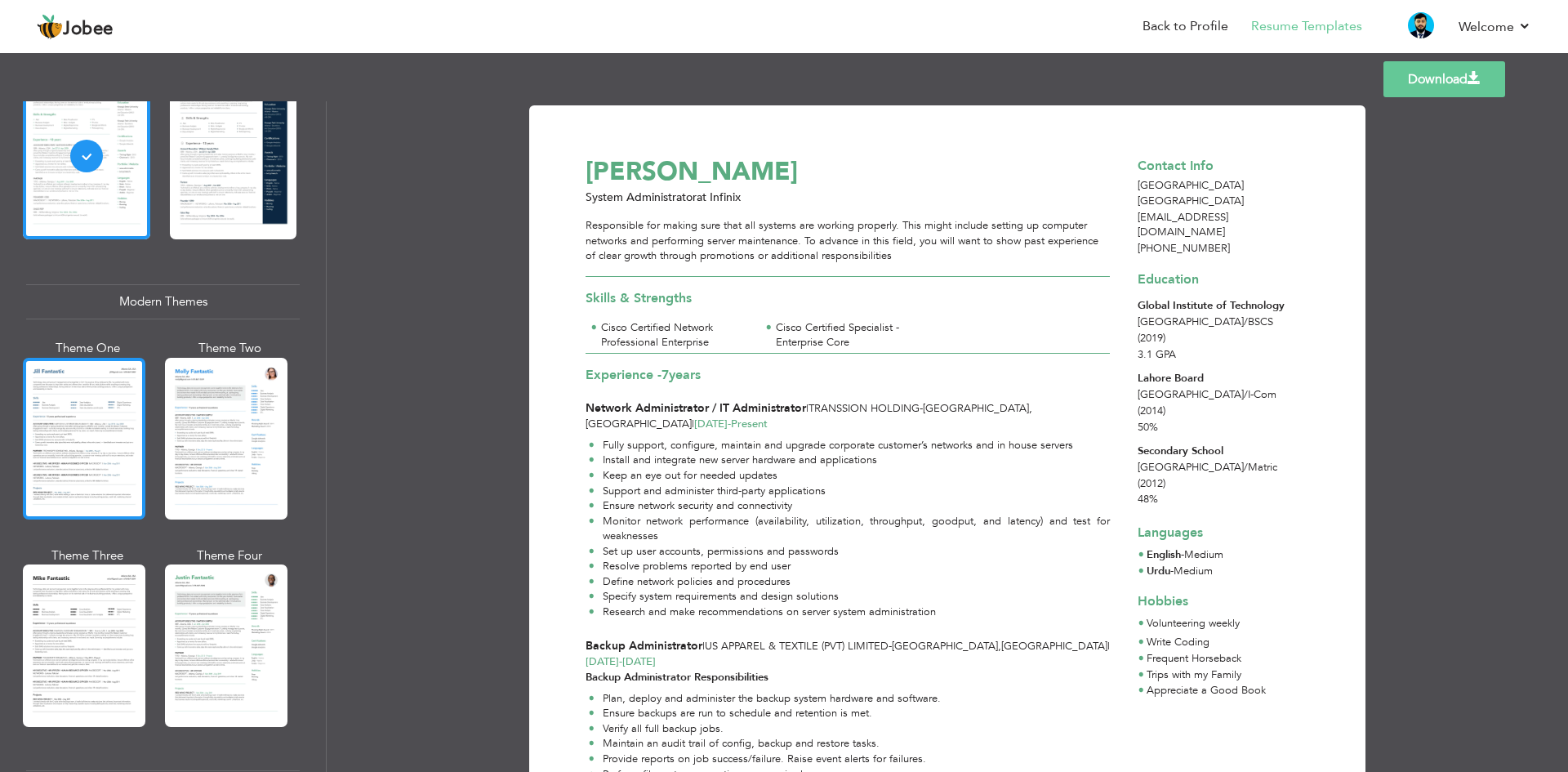
click at [58, 420] on div at bounding box center [84, 438] width 122 height 161
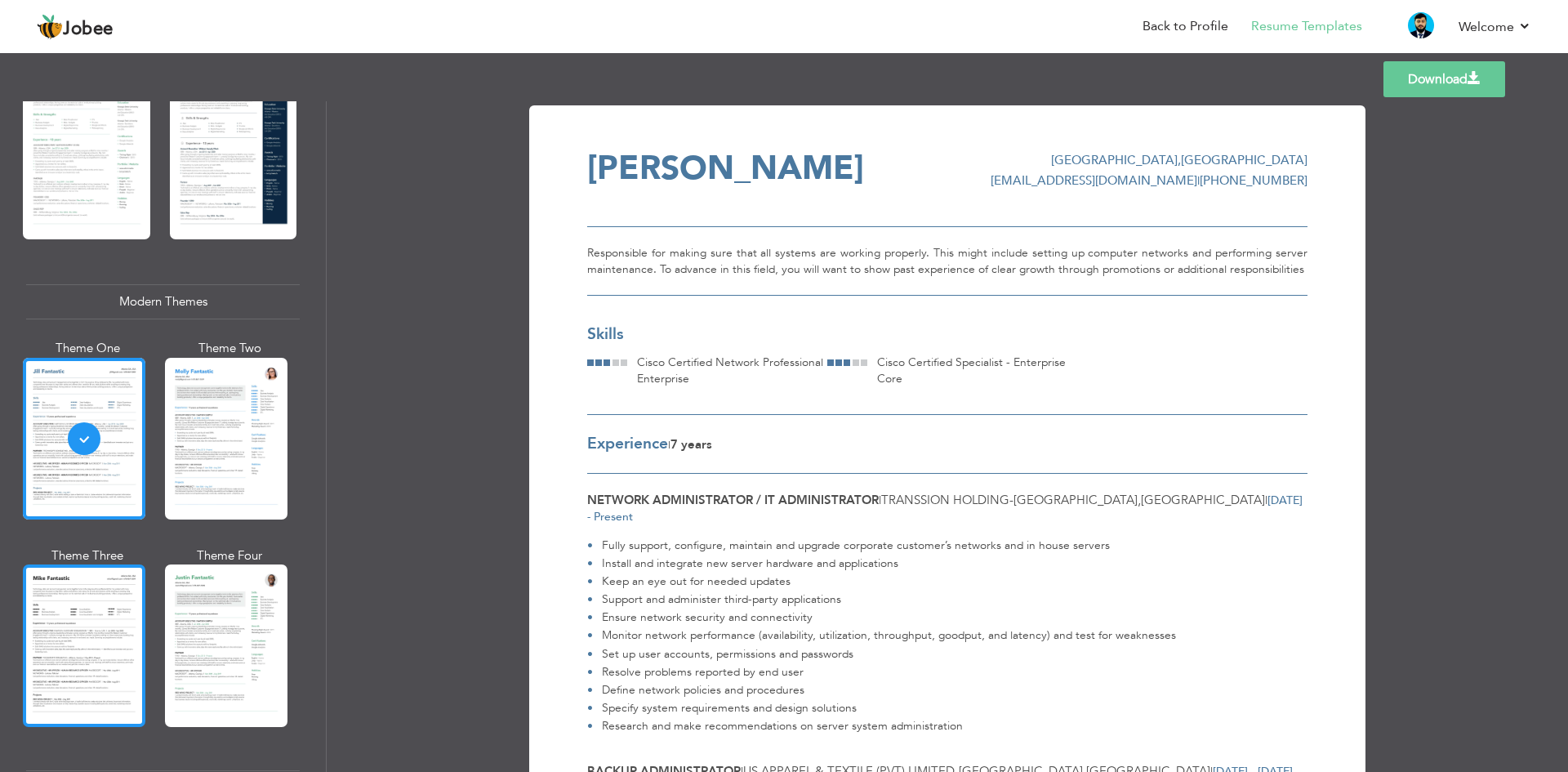
click at [68, 624] on div at bounding box center [84, 644] width 122 height 161
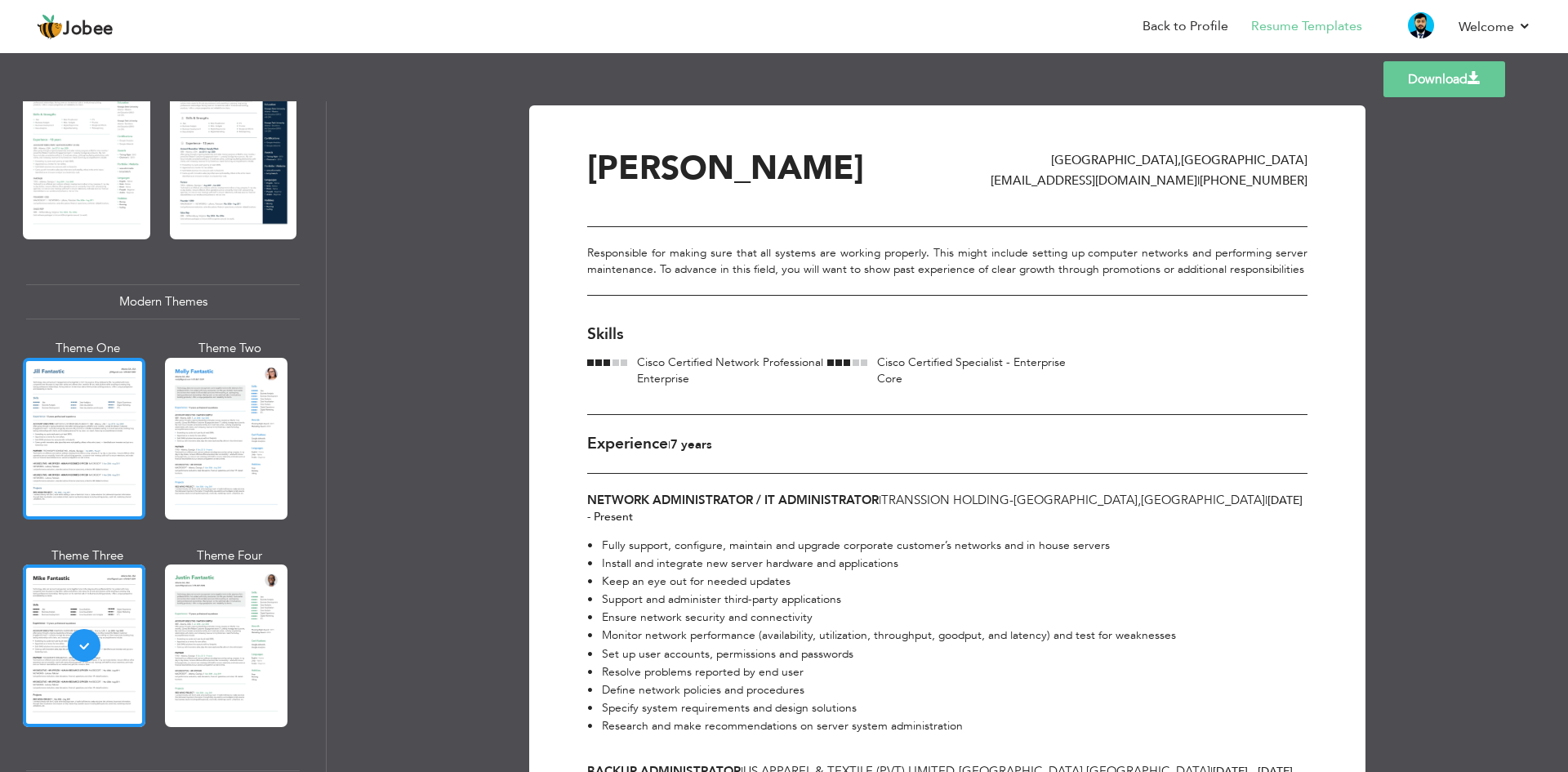
click at [97, 465] on div at bounding box center [84, 438] width 122 height 161
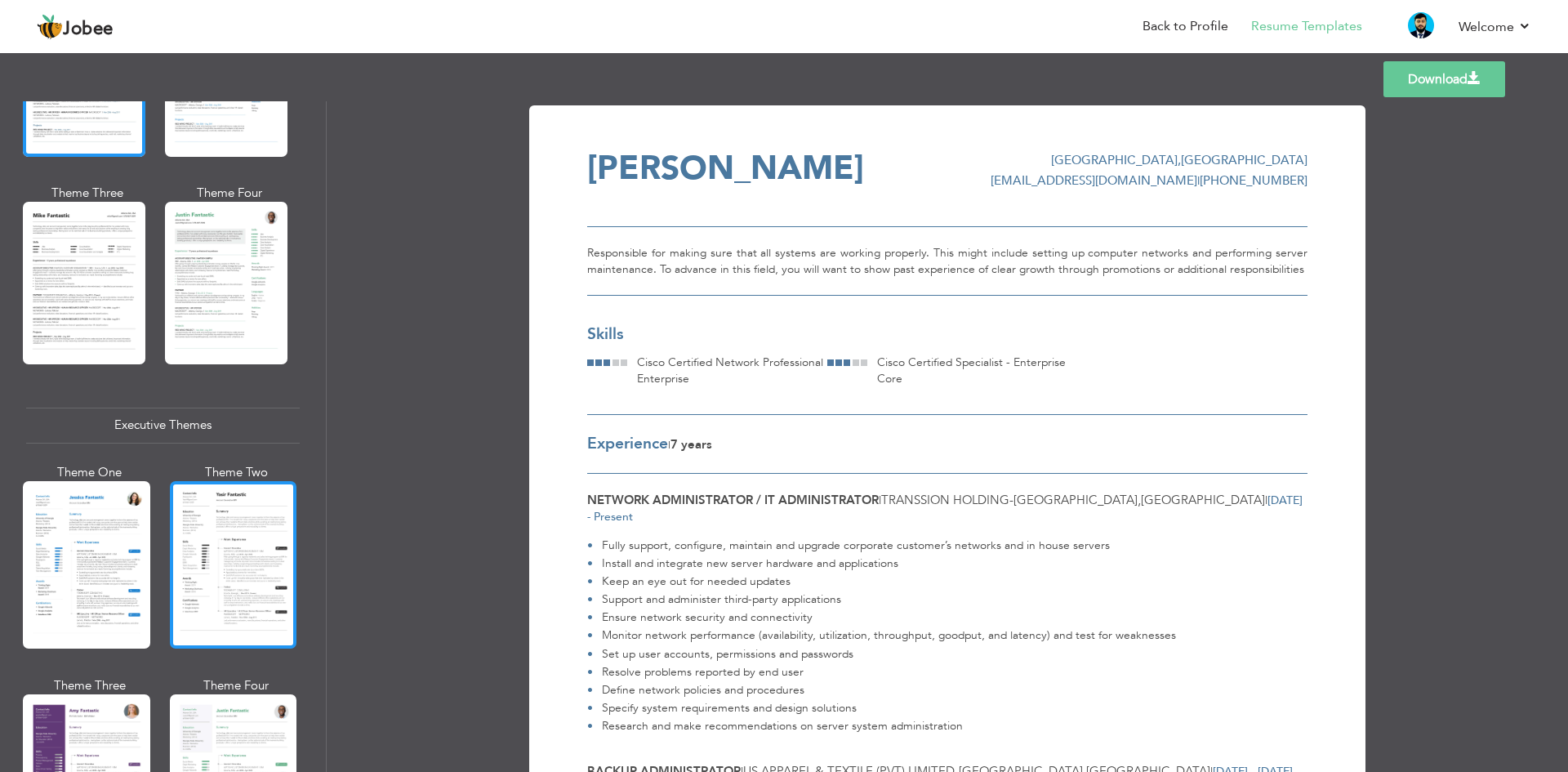
scroll to position [981, 0]
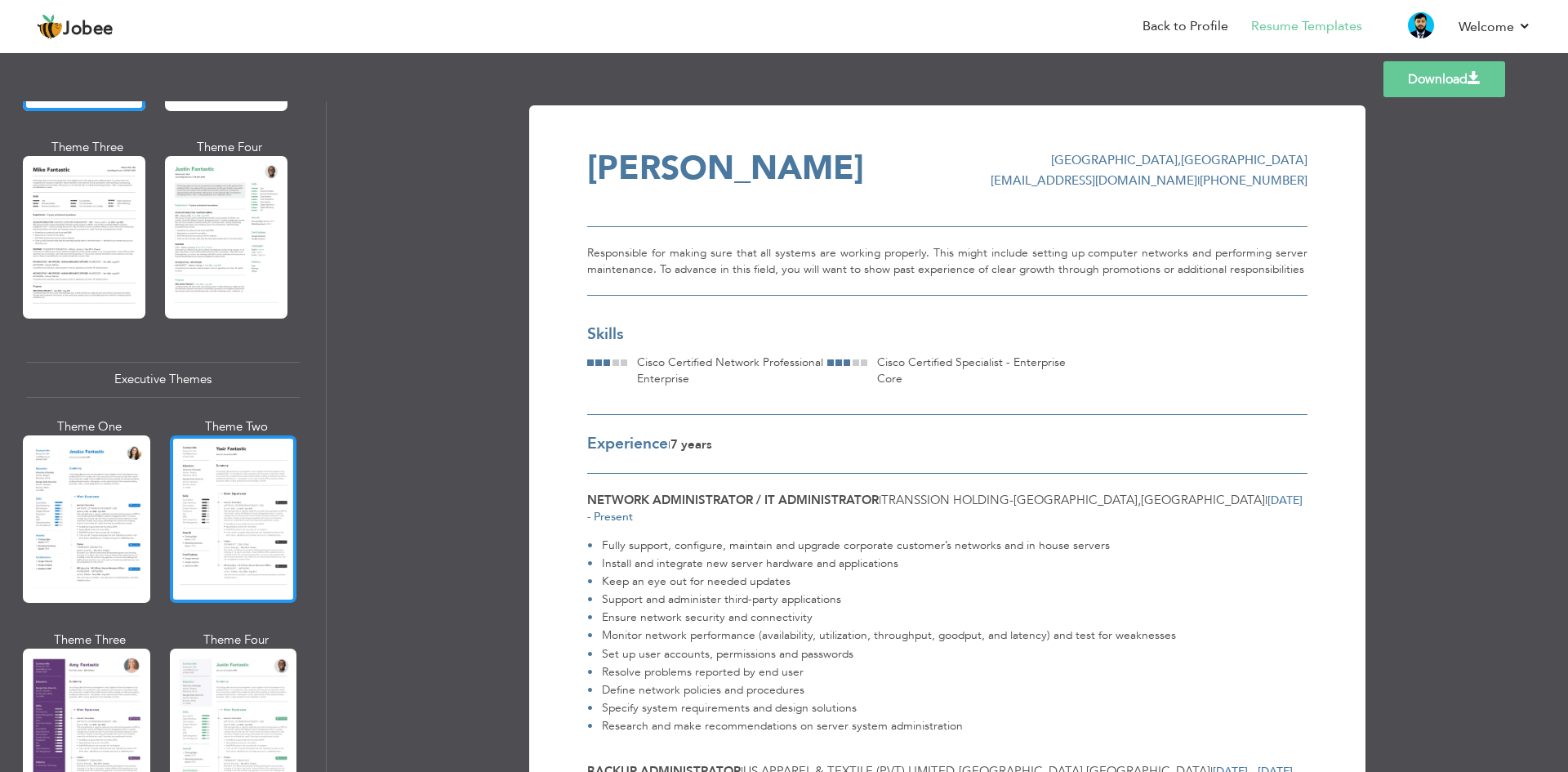
click at [232, 452] on div at bounding box center [233, 520] width 128 height 168
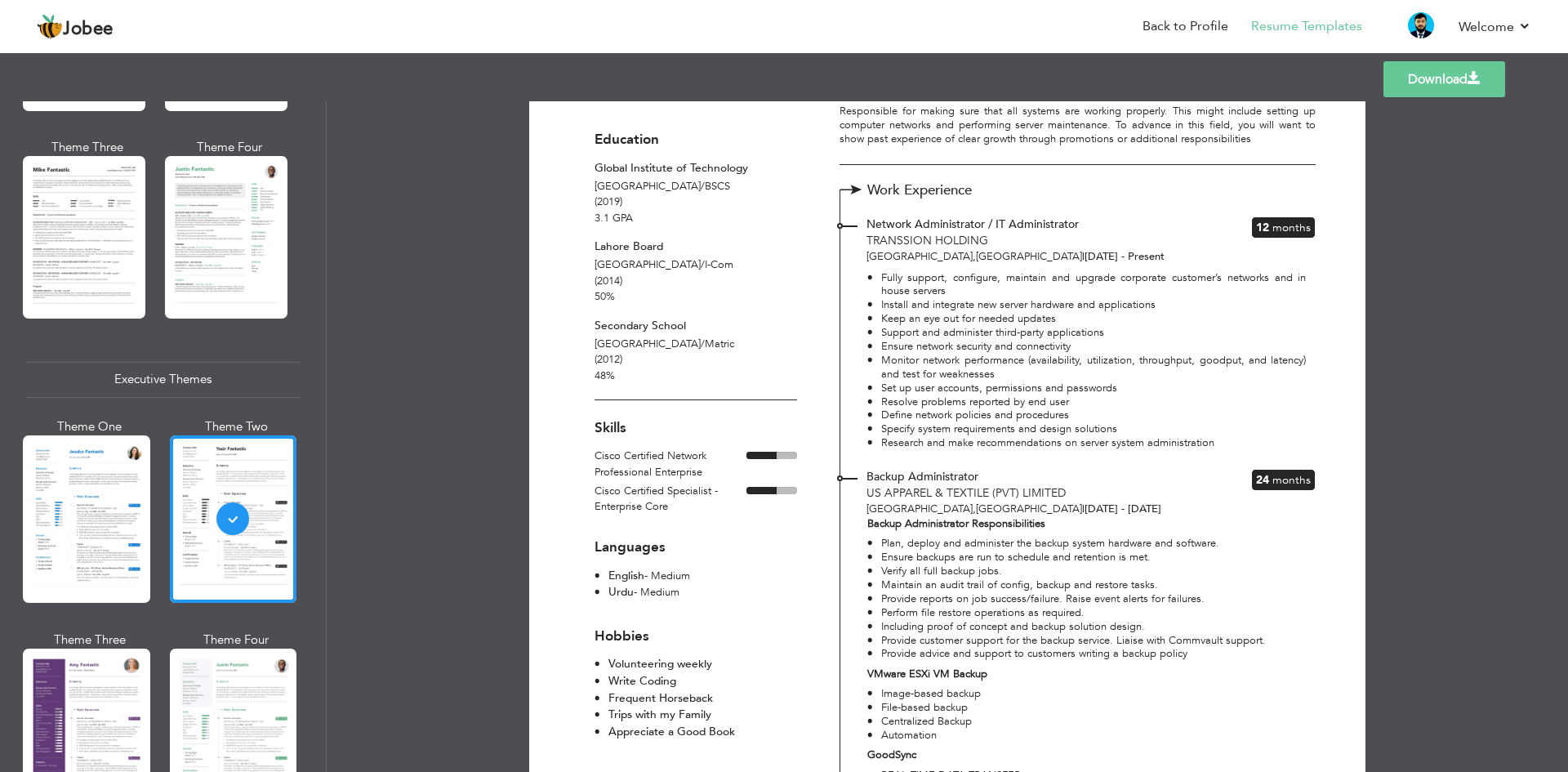
scroll to position [163, 0]
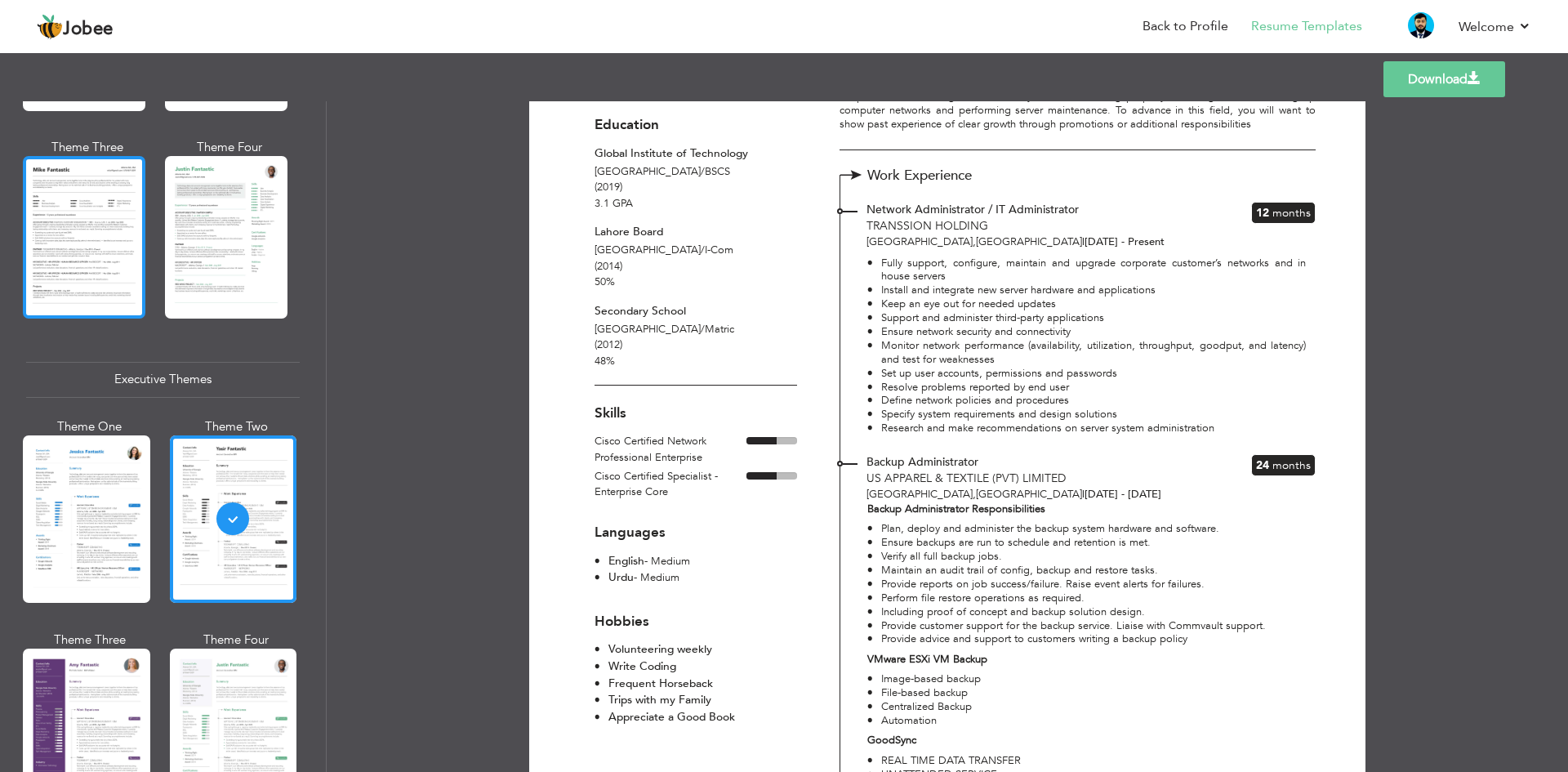
click at [105, 283] on div at bounding box center [84, 236] width 122 height 161
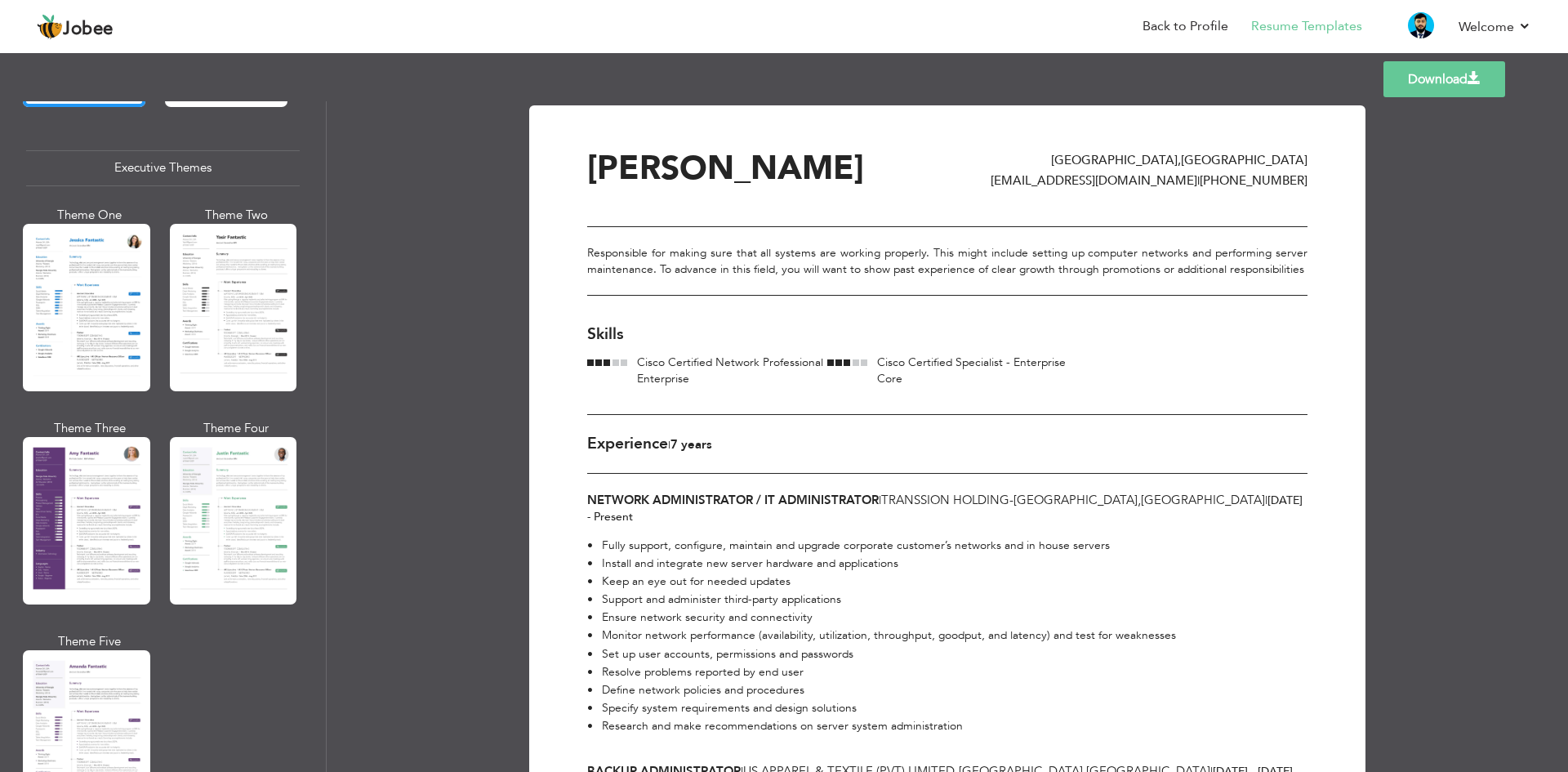
scroll to position [1189, 0]
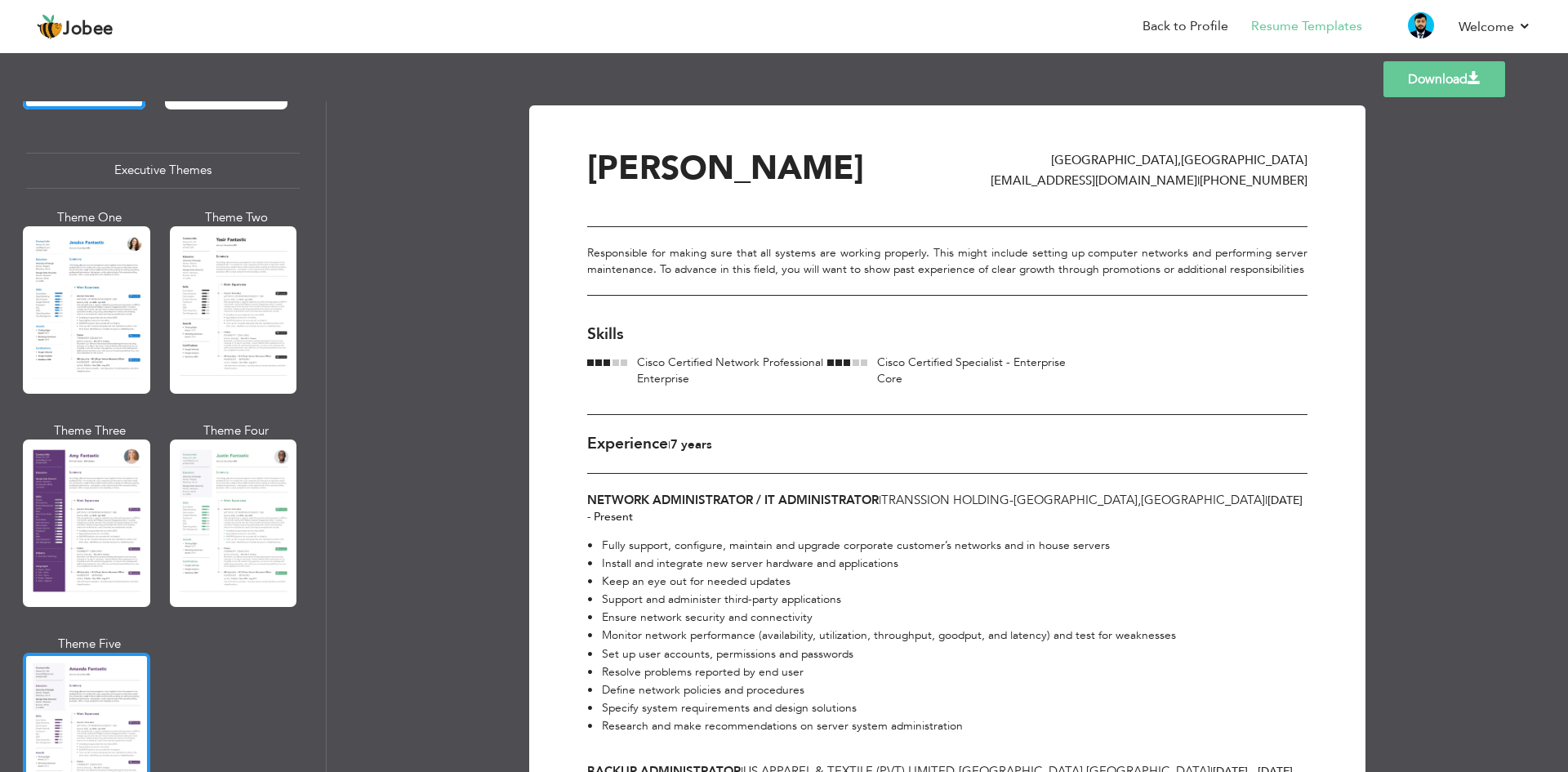
click at [122, 653] on div at bounding box center [87, 736] width 128 height 168
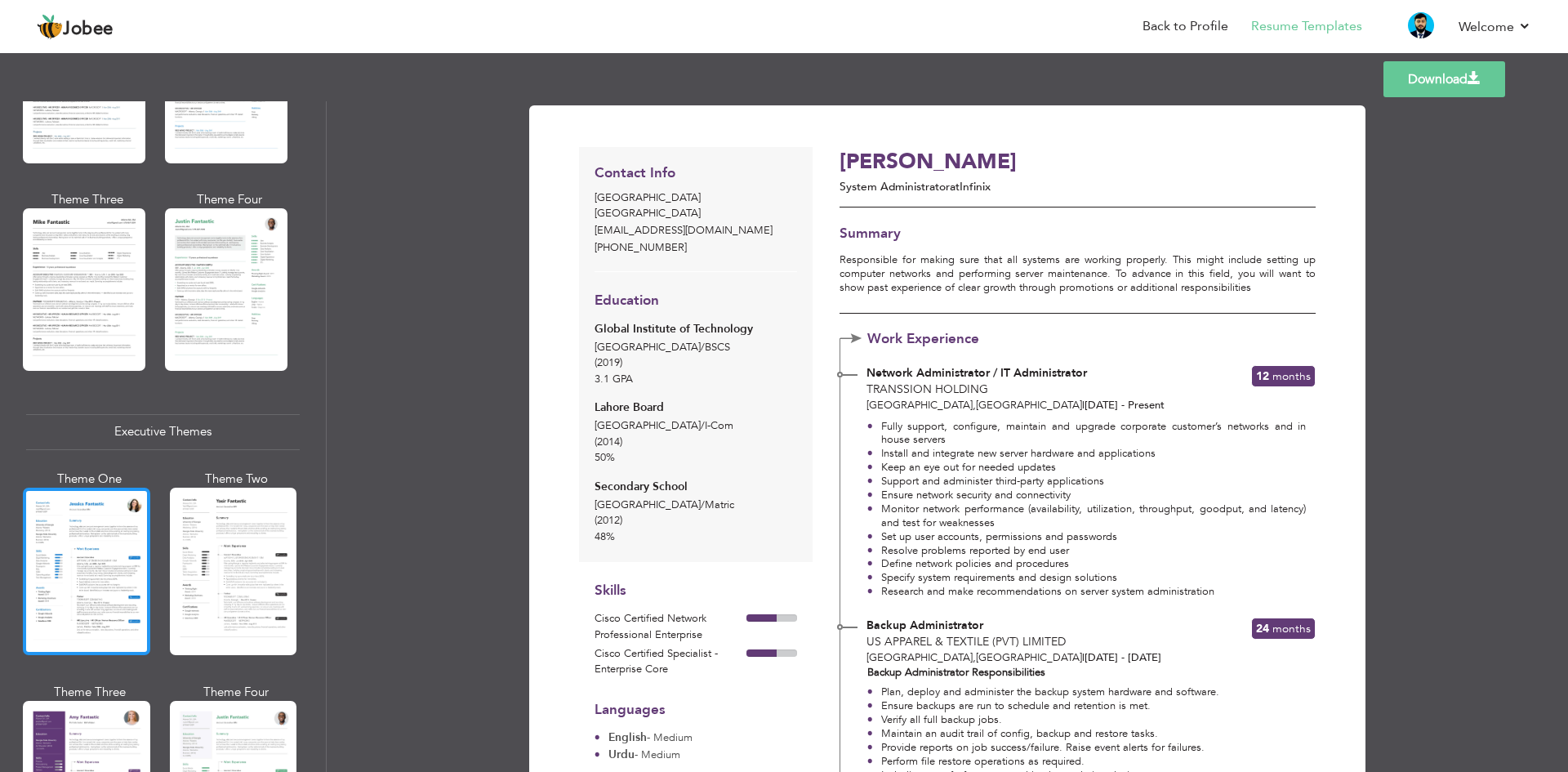
scroll to position [863, 0]
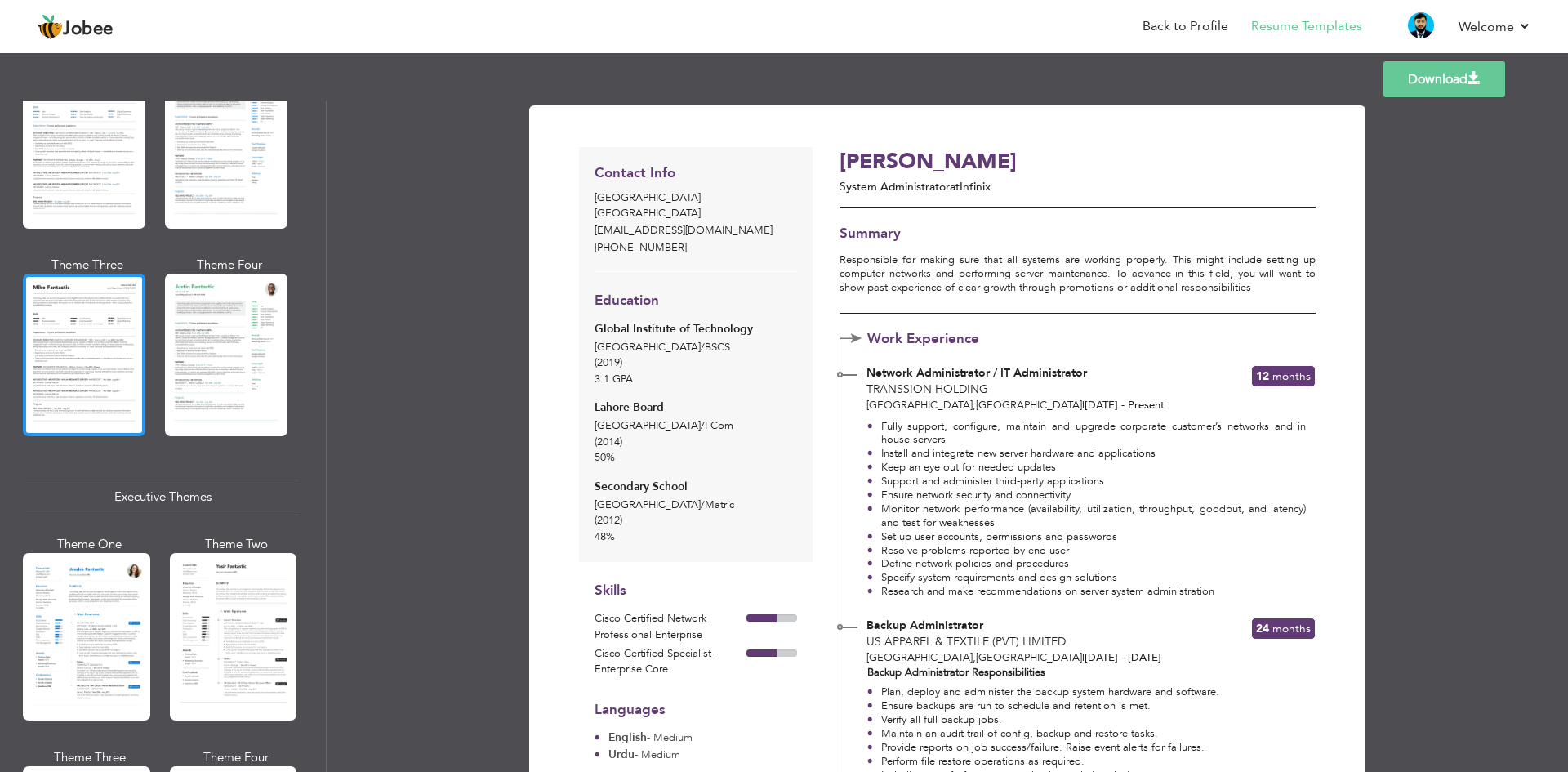
click at [96, 366] on div at bounding box center [84, 354] width 122 height 161
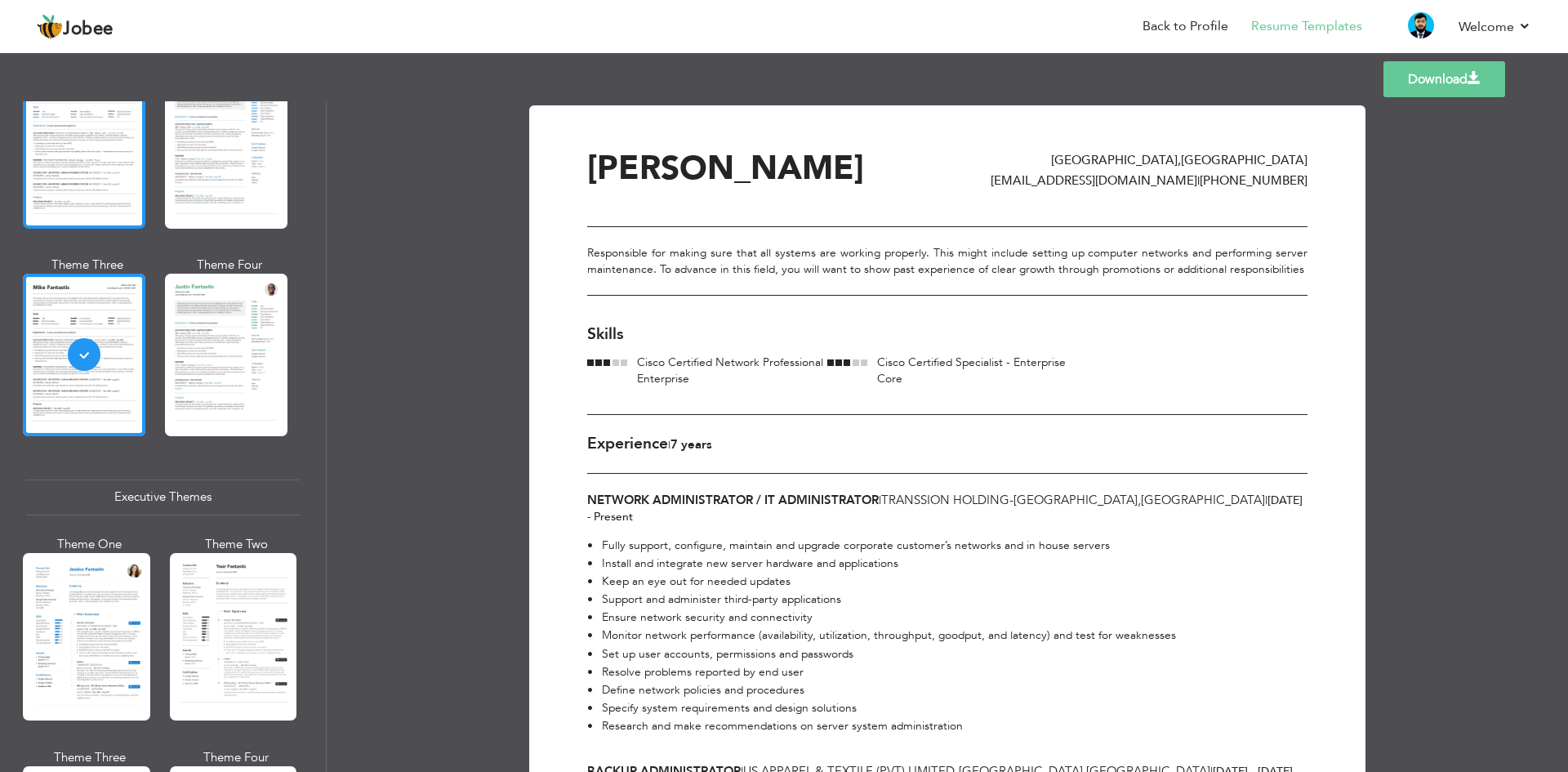
click at [111, 140] on div at bounding box center [84, 148] width 122 height 161
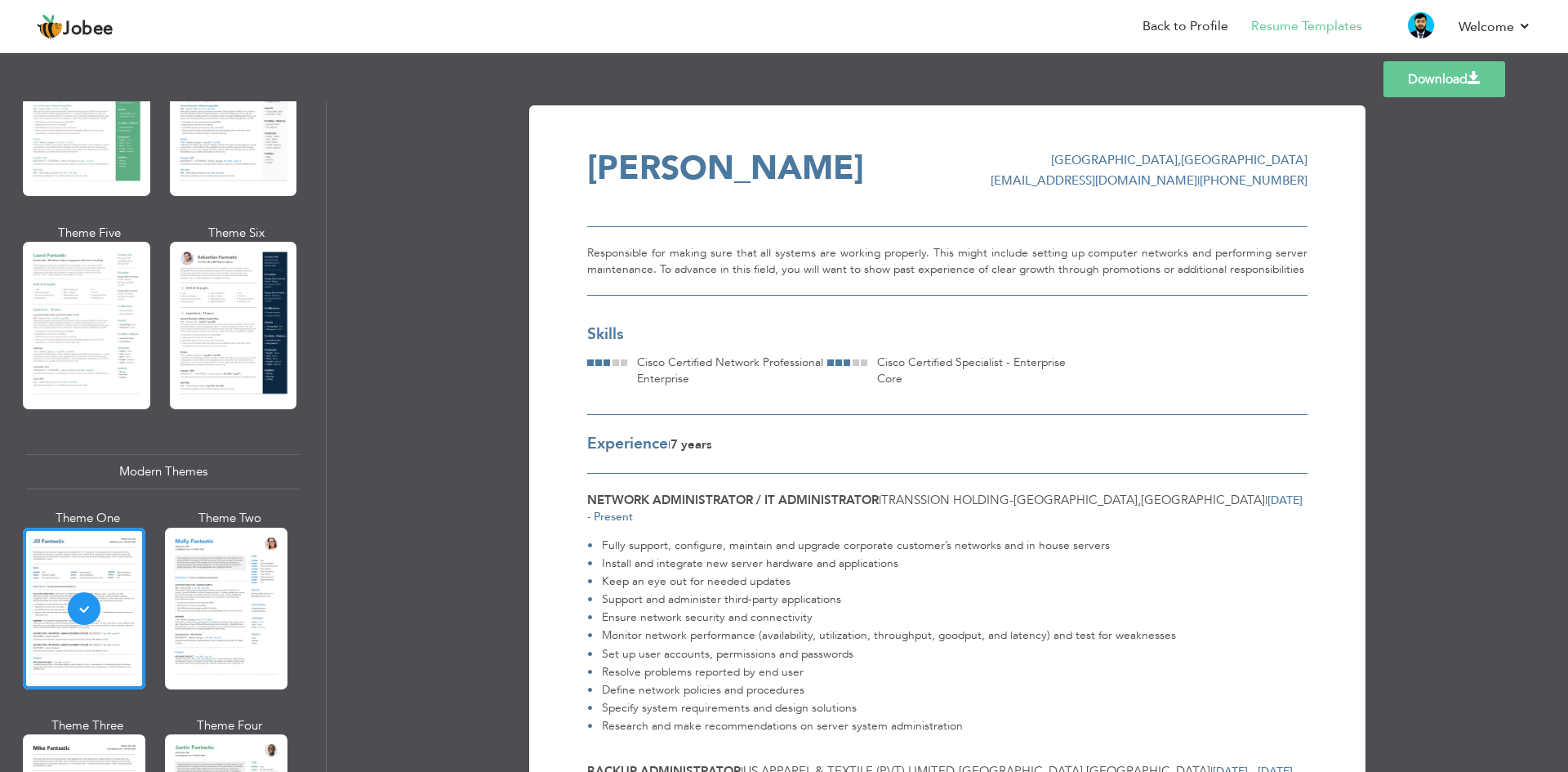
scroll to position [128, 0]
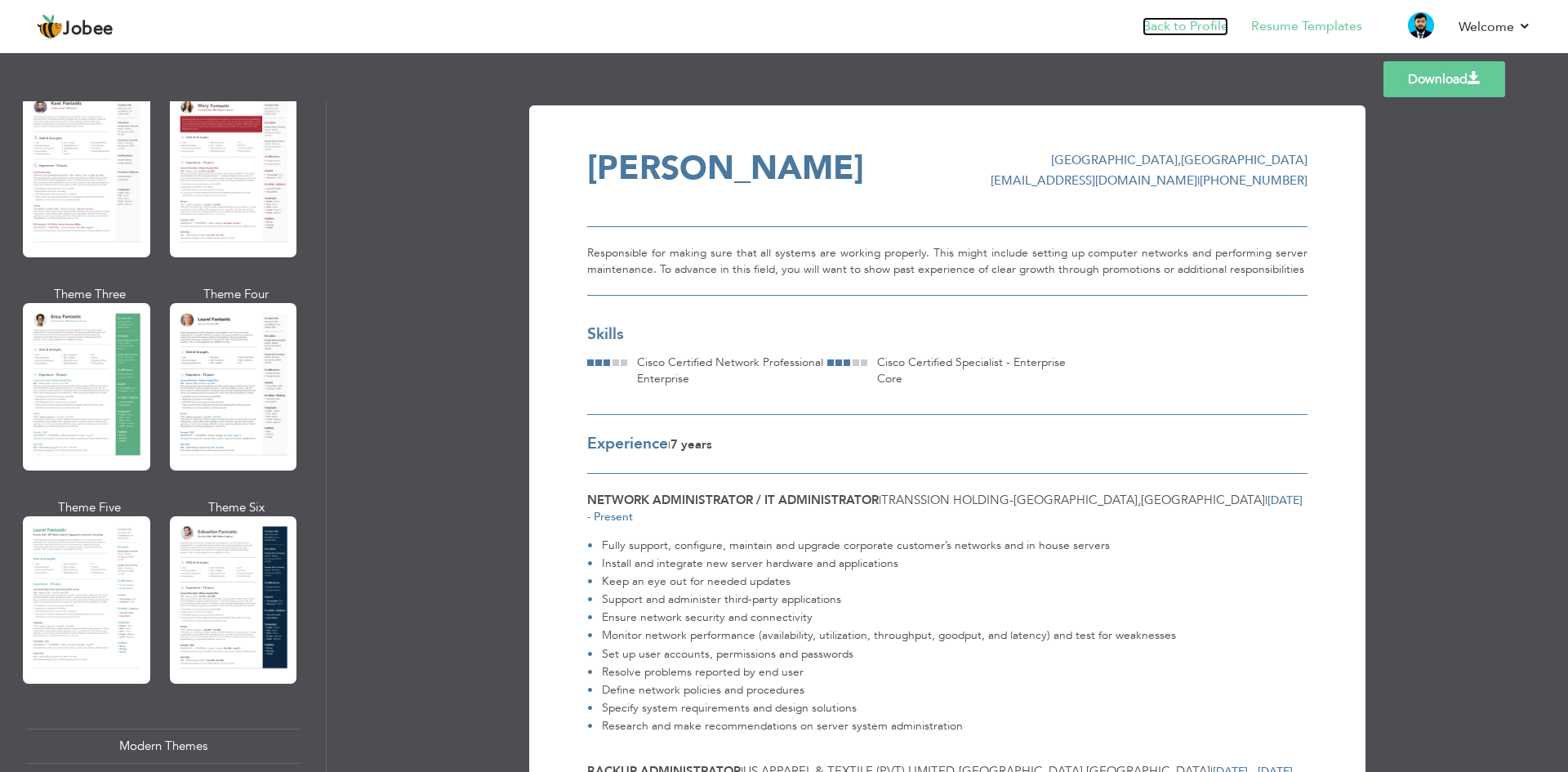
click at [1167, 19] on link "Back to Profile" at bounding box center [1185, 26] width 86 height 19
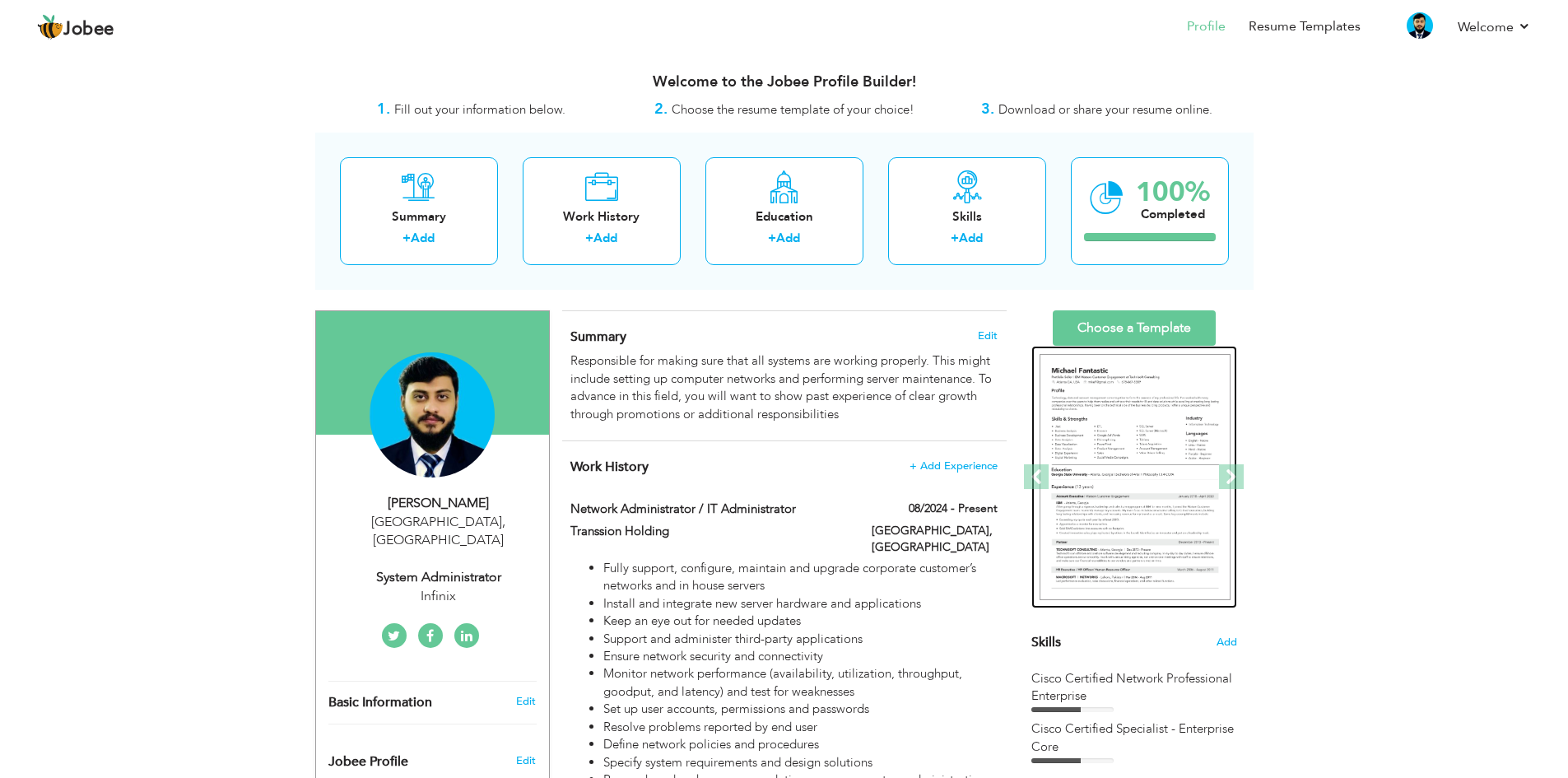
click at [1213, 471] on img at bounding box center [1135, 477] width 191 height 247
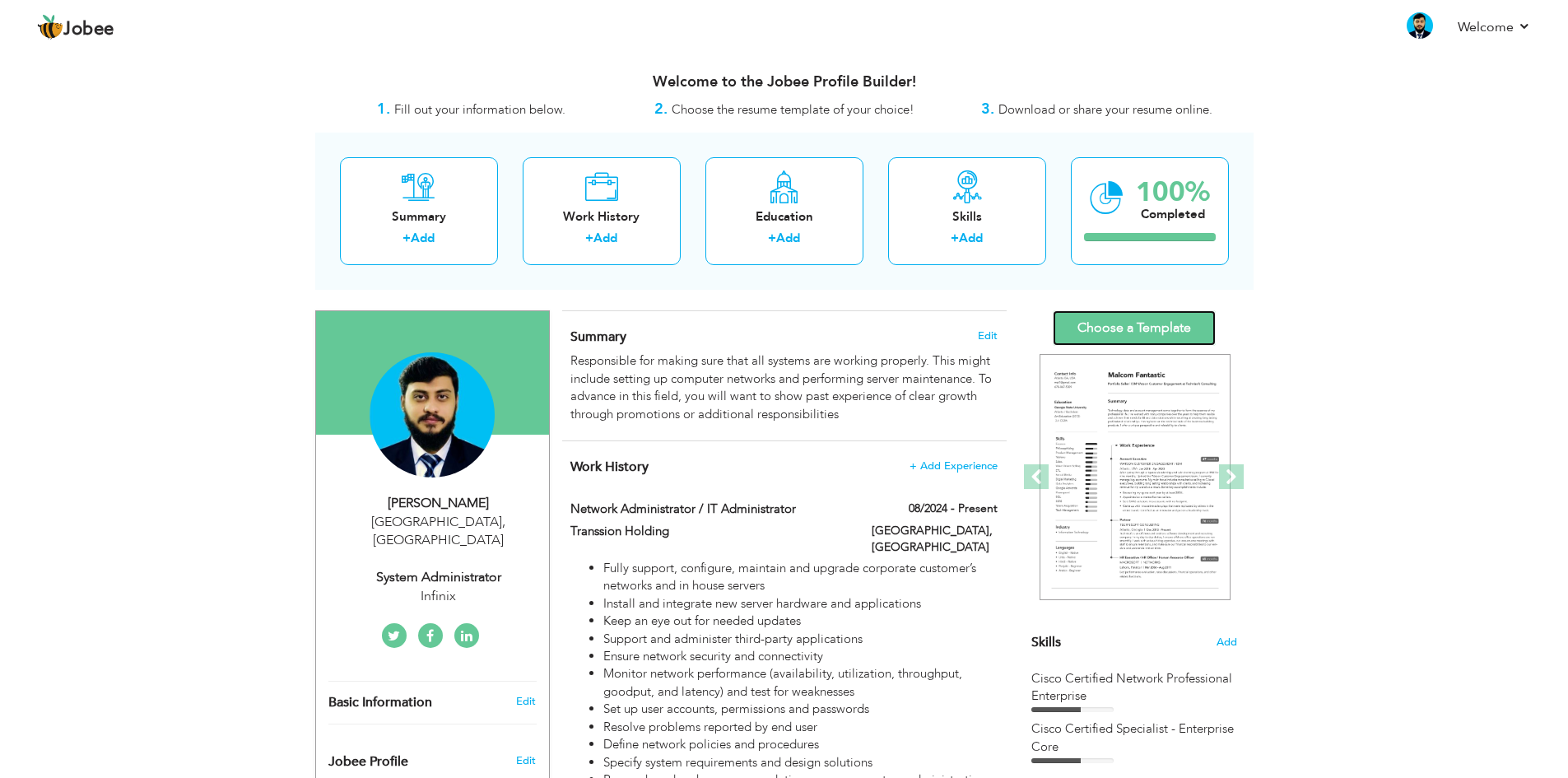
click at [1137, 334] on link "Choose a Template" at bounding box center [1134, 328] width 162 height 36
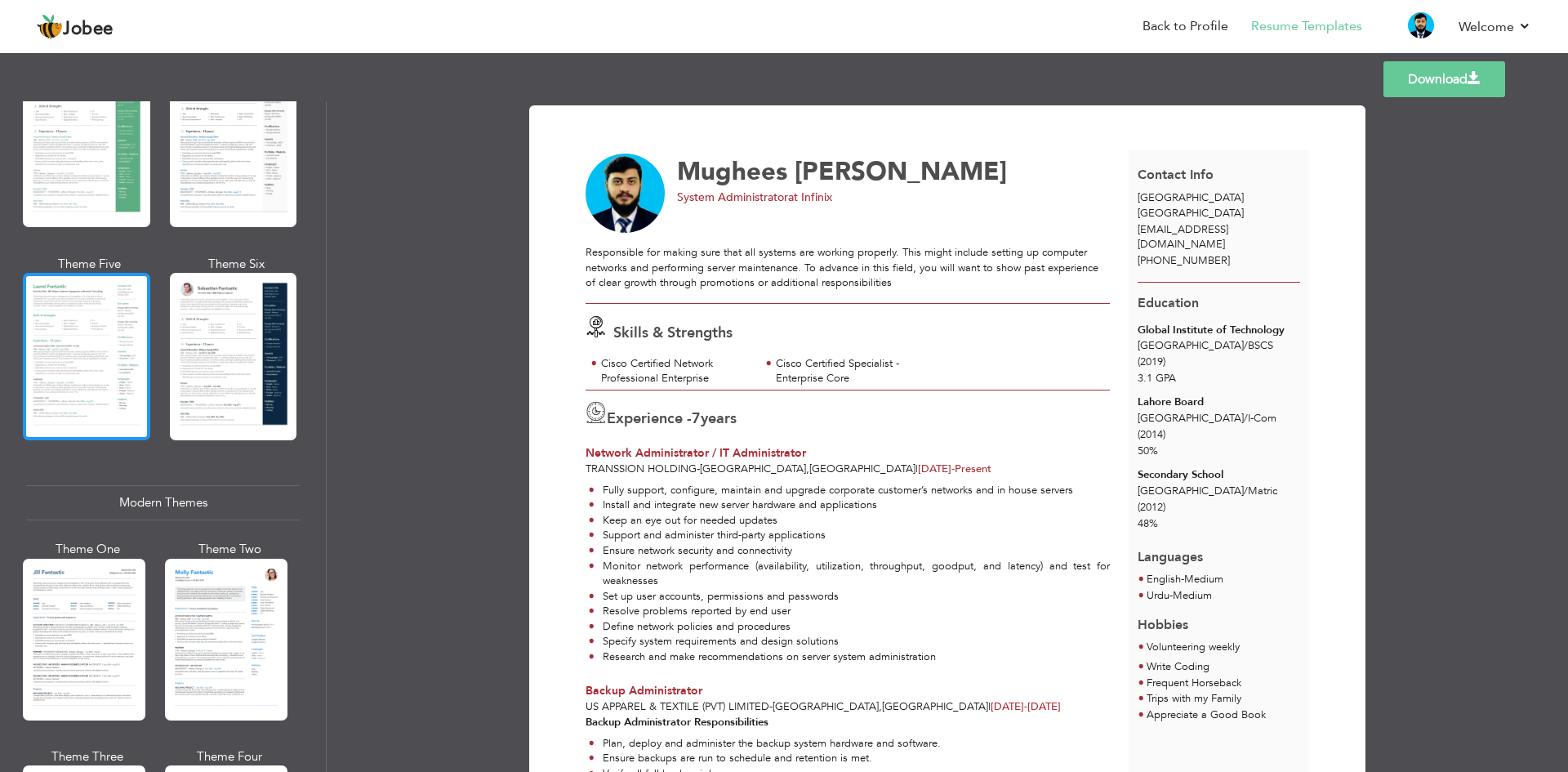
scroll to position [571, 0]
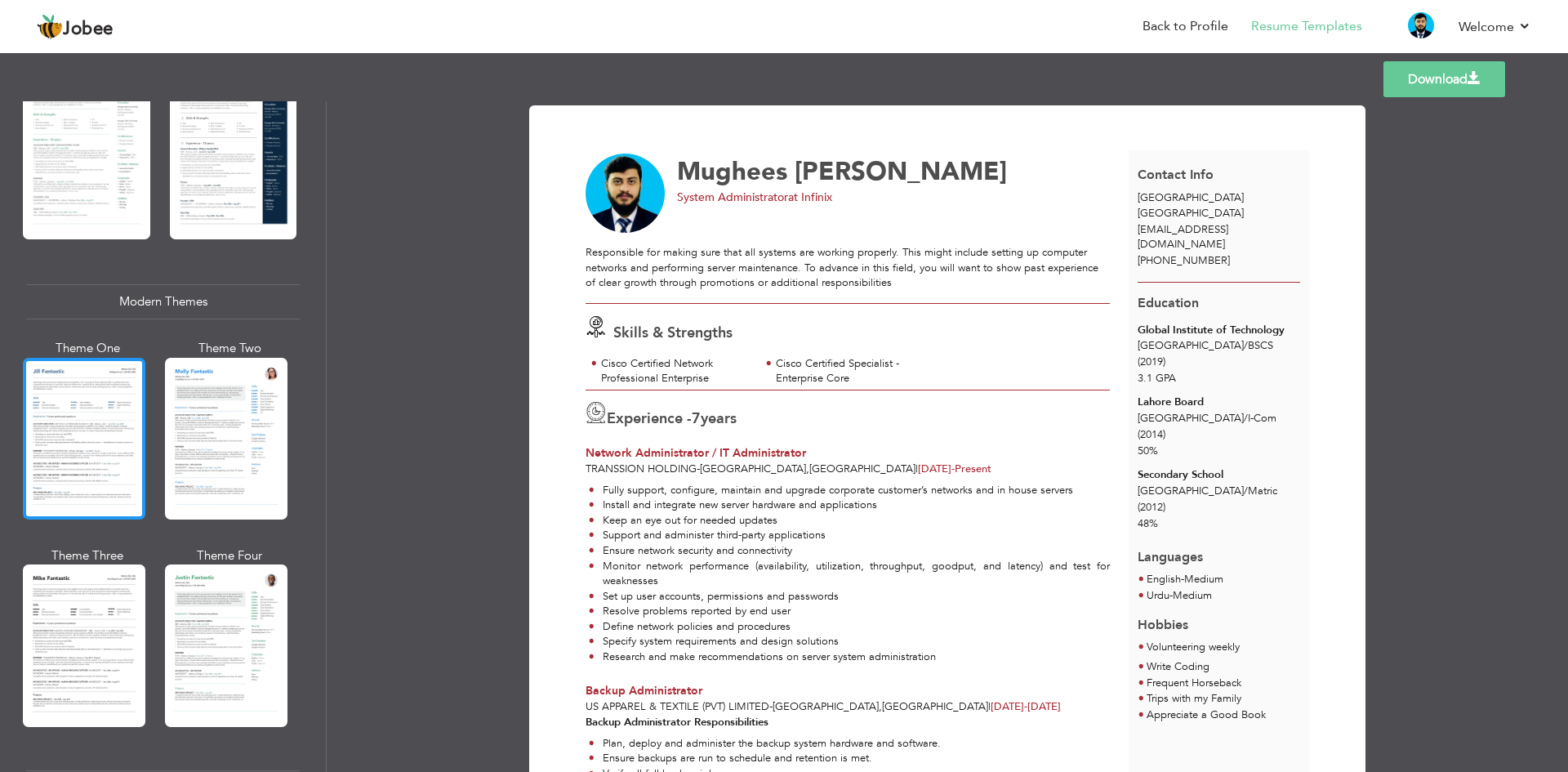
click at [77, 402] on div at bounding box center [84, 438] width 122 height 161
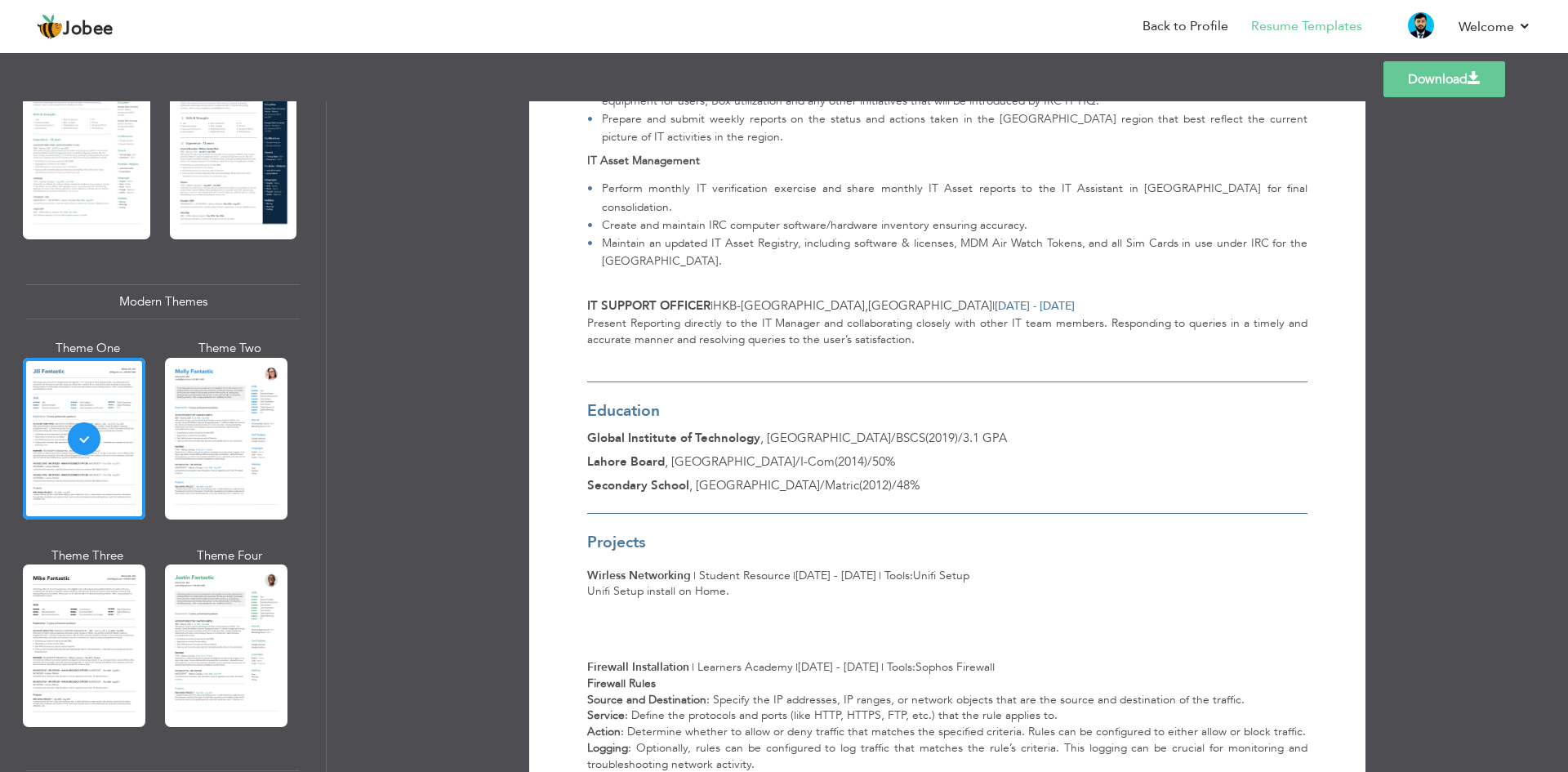
scroll to position [1797, 0]
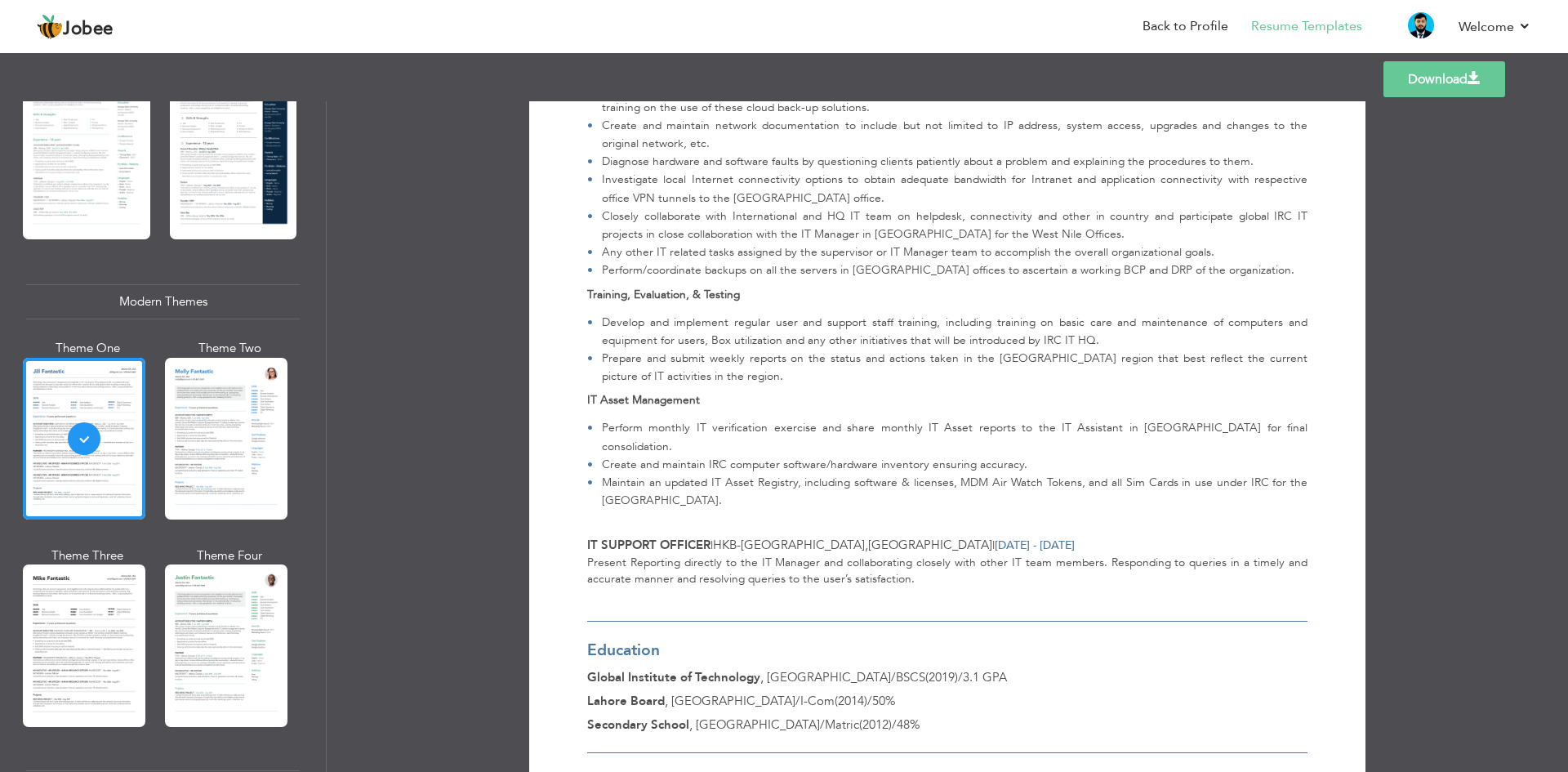
click at [1462, 71] on link "Download" at bounding box center [1445, 78] width 122 height 36
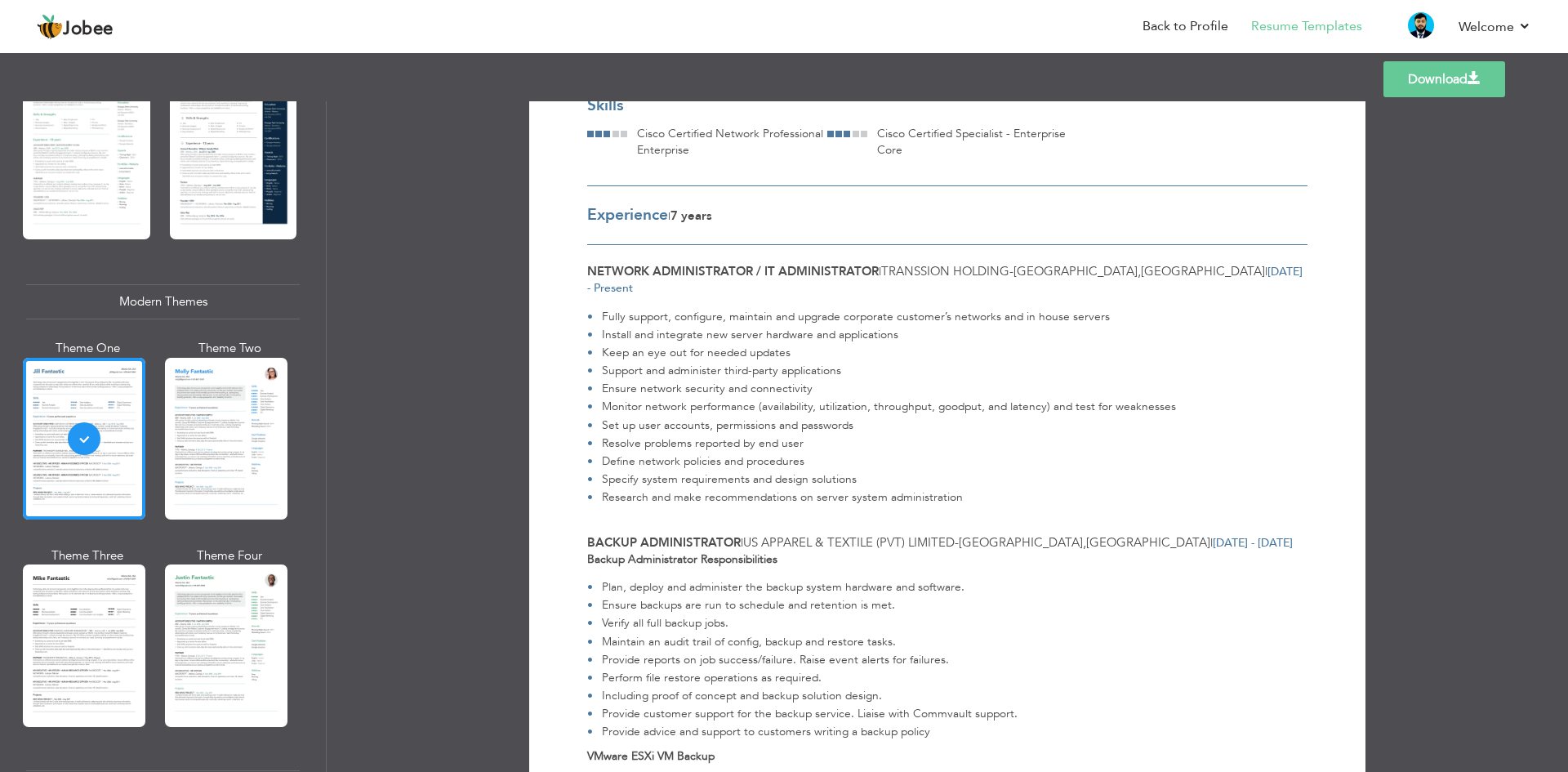
scroll to position [0, 0]
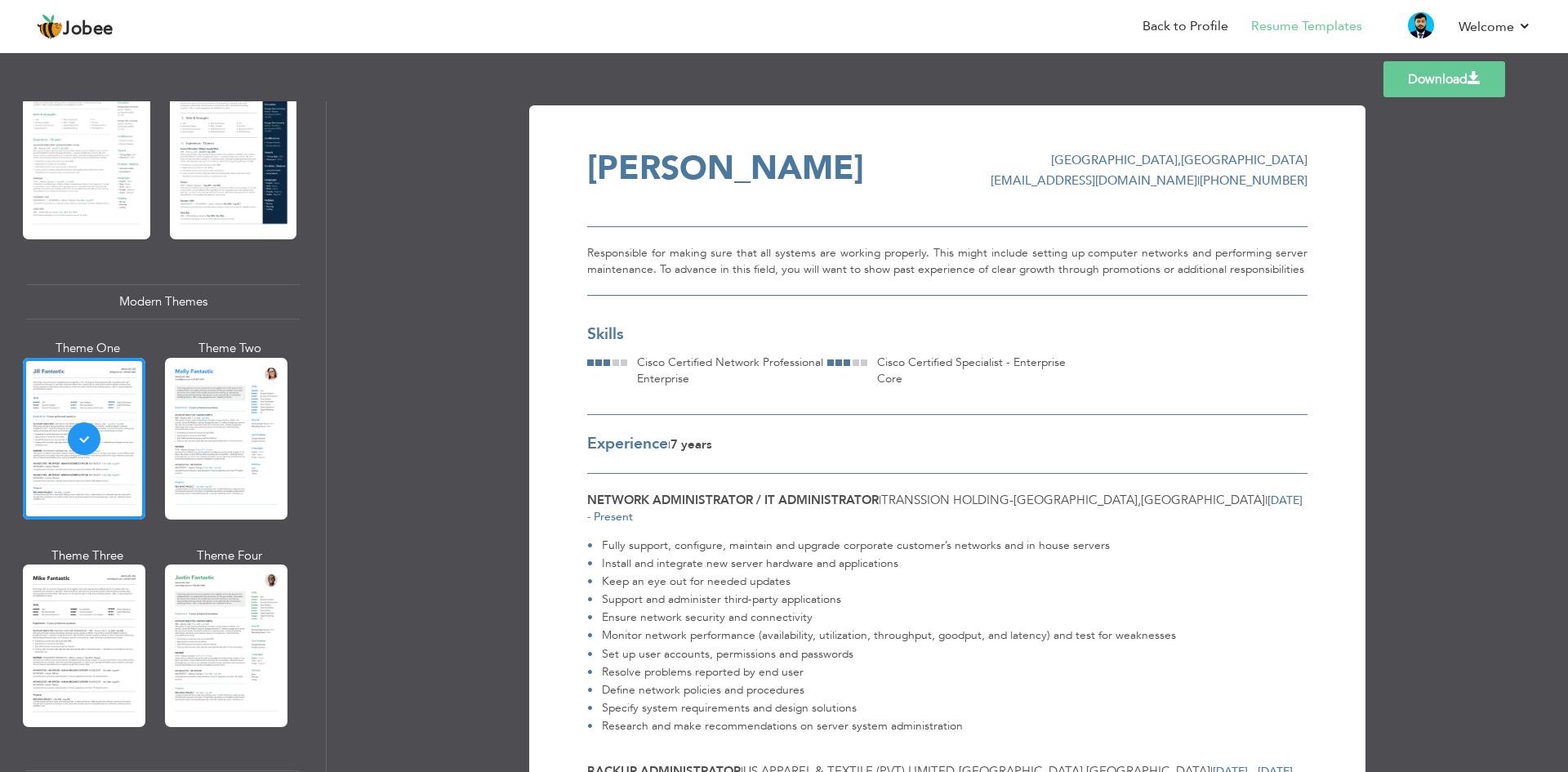
click at [1379, 141] on div "Download [PERSON_NAME] [GEOGRAPHIC_DATA] , [GEOGRAPHIC_DATA] [EMAIL_ADDRESS][DO…" at bounding box center [948, 437] width 1242 height 671
click at [1226, 18] on link "Back to Profile" at bounding box center [1185, 26] width 86 height 19
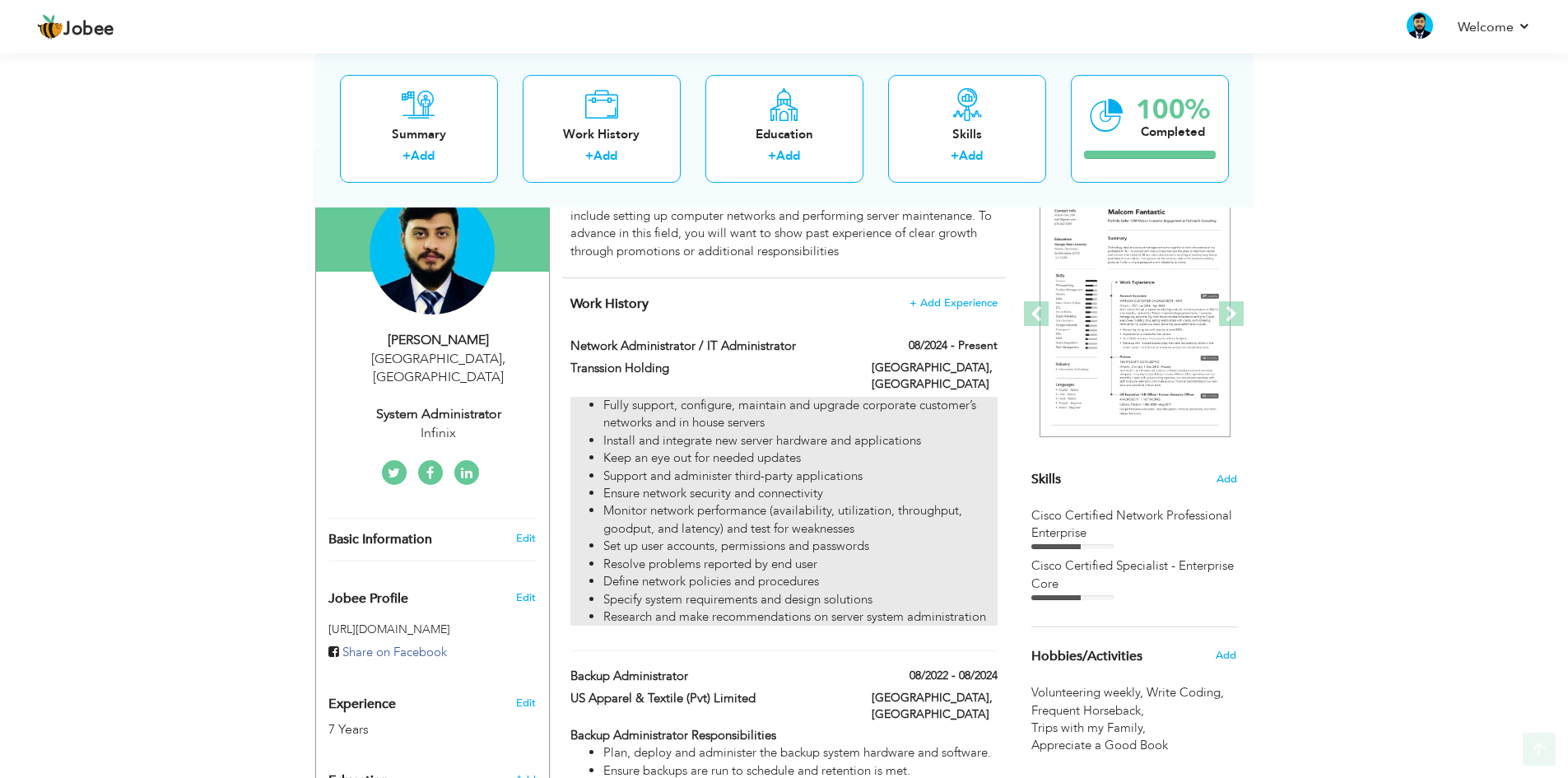
scroll to position [164, 0]
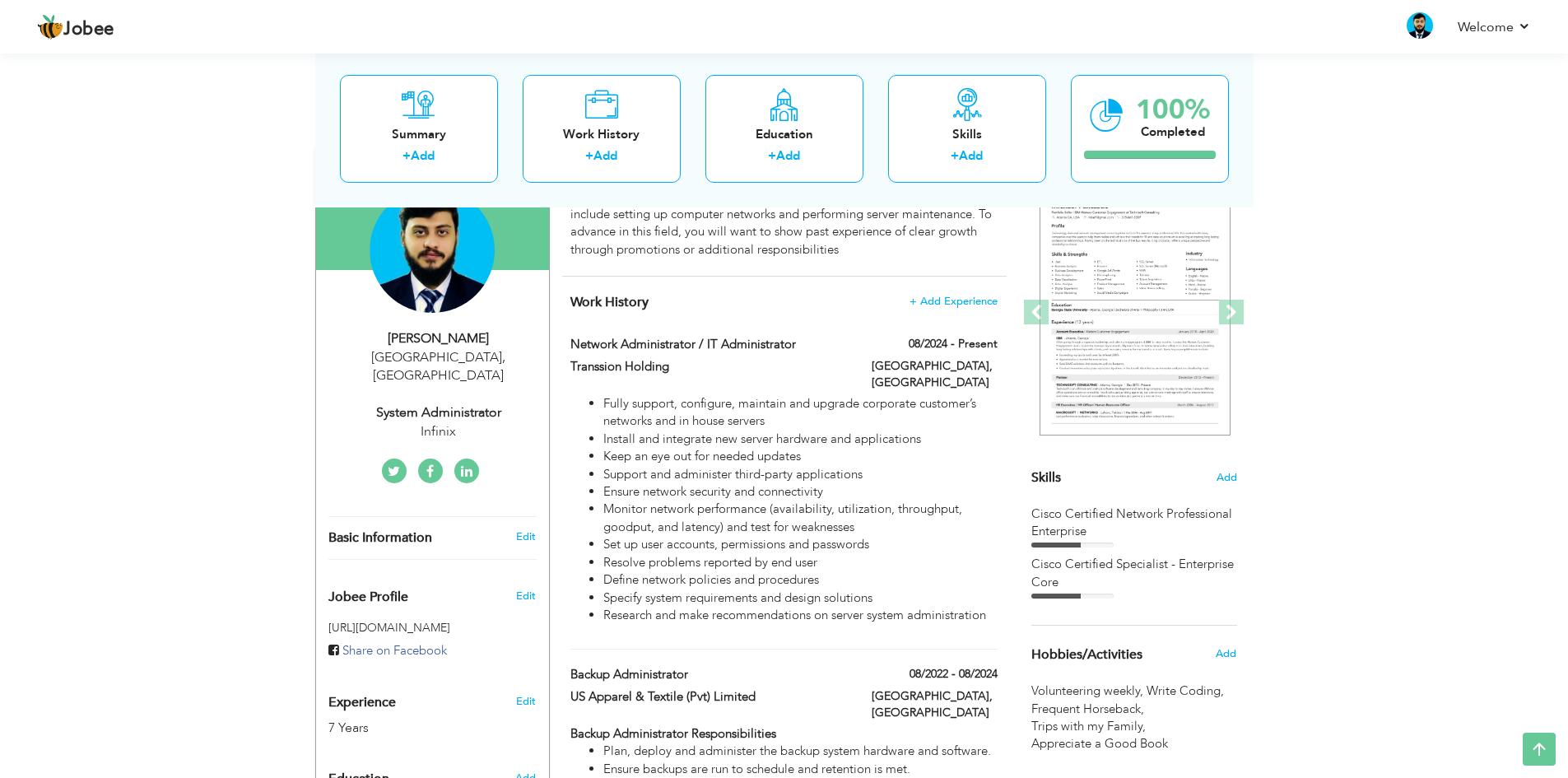
click at [462, 423] on div "Infinix" at bounding box center [439, 432] width 220 height 19
type input "Mughees"
type input "[PERSON_NAME]"
type input "[PHONE_NUMBER]"
select select "number:166"
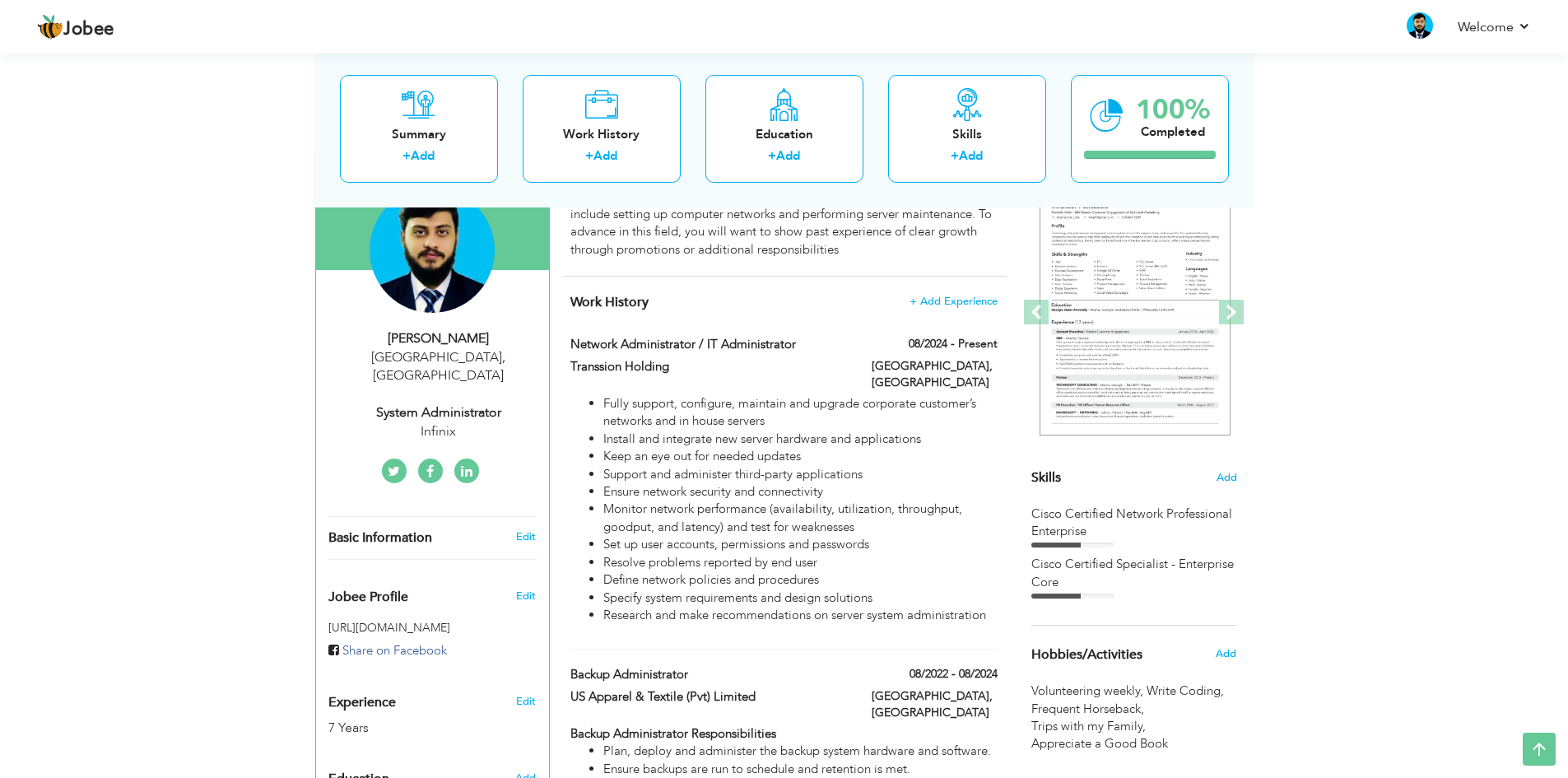
type input "[GEOGRAPHIC_DATA]"
select select "number:9"
type input "Infinix"
type input "System Administrator"
type input "www.linkedin.com/in/mughees-malik-69045411a"
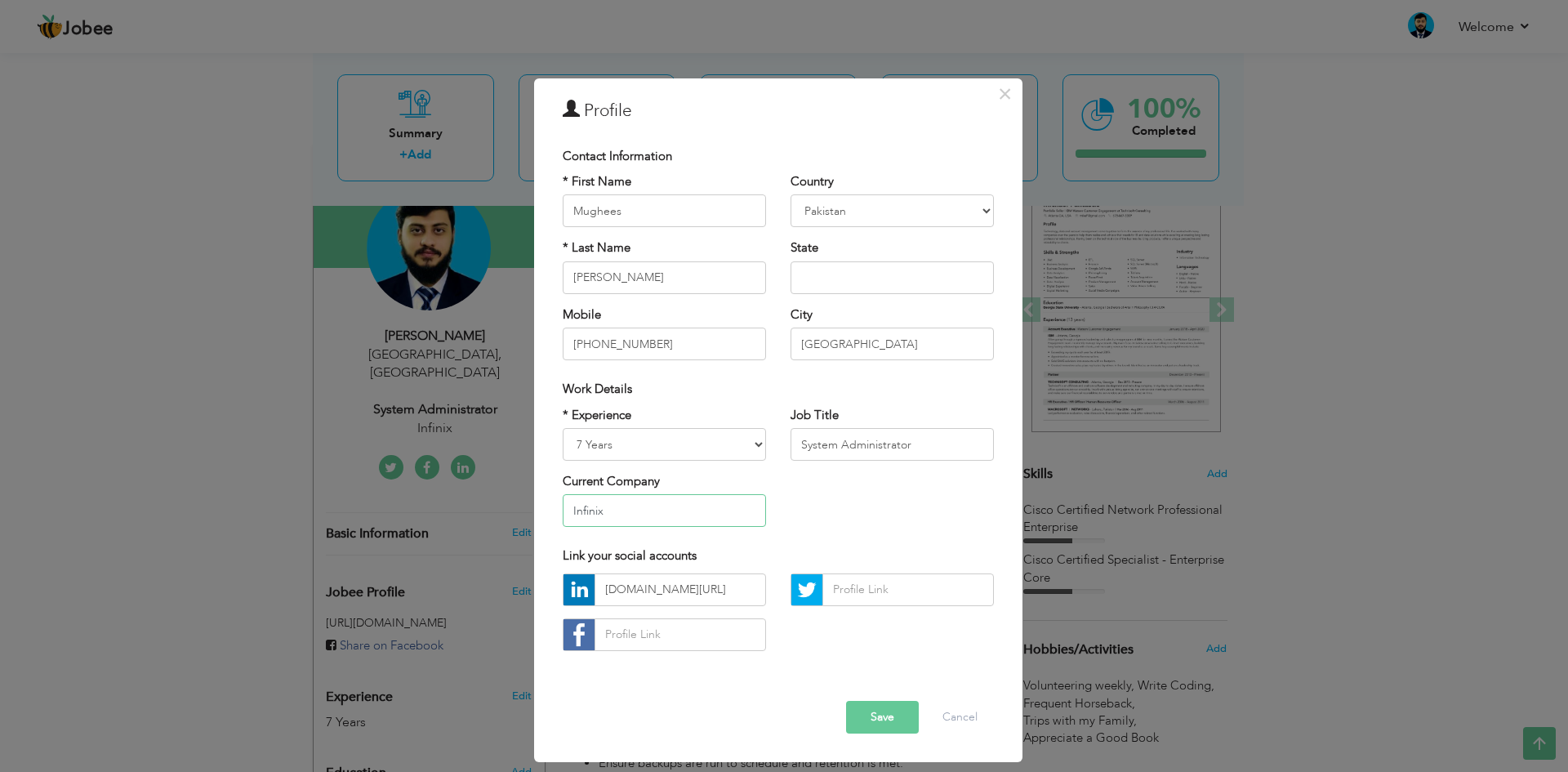
drag, startPoint x: 594, startPoint y: 521, endPoint x: 501, endPoint y: 531, distance: 93.5
click at [501, 530] on div "× Profile Contact Information * First Name Mughees * Last Name Khalid" at bounding box center [784, 386] width 1568 height 772
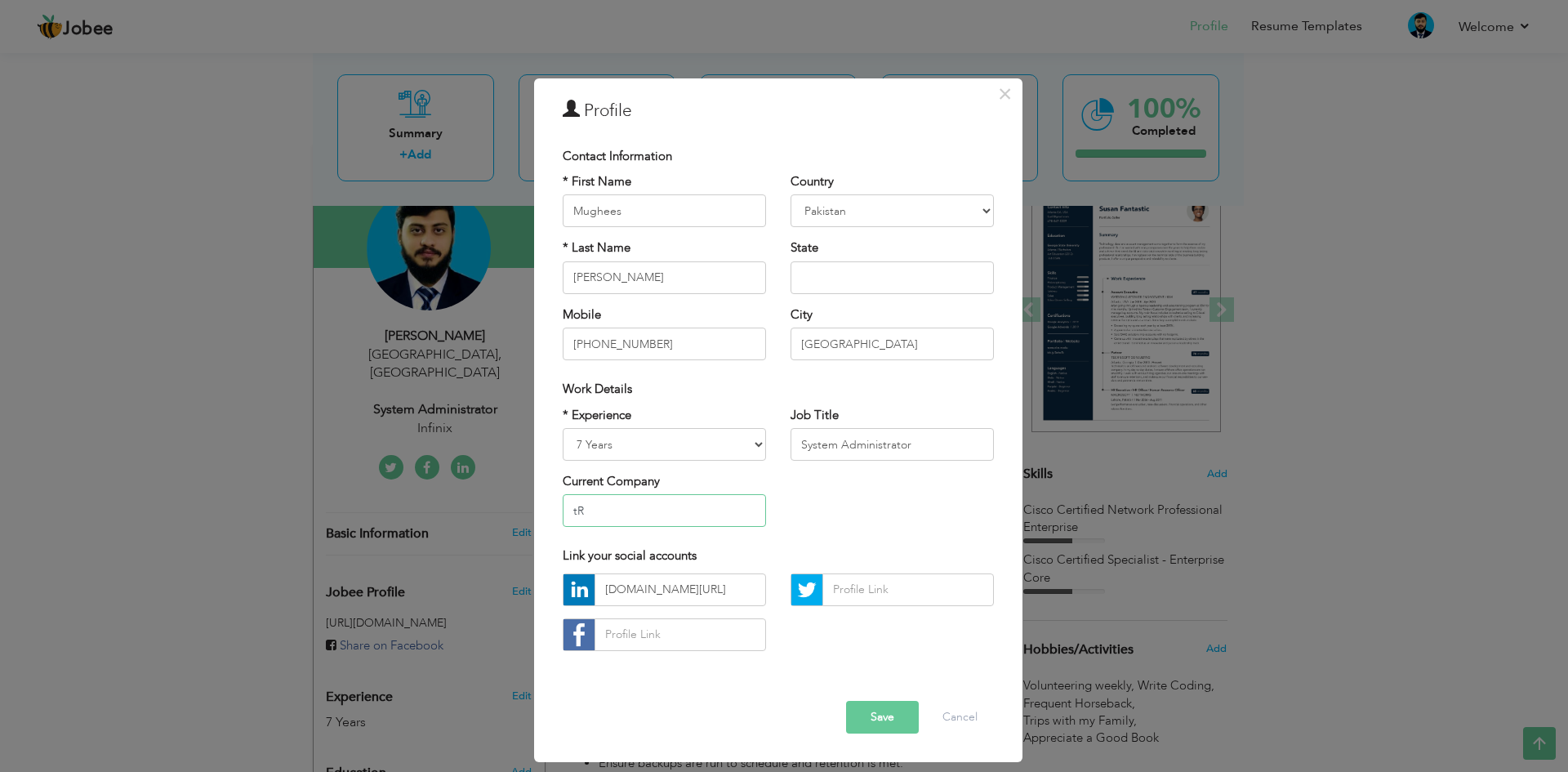
type input "t"
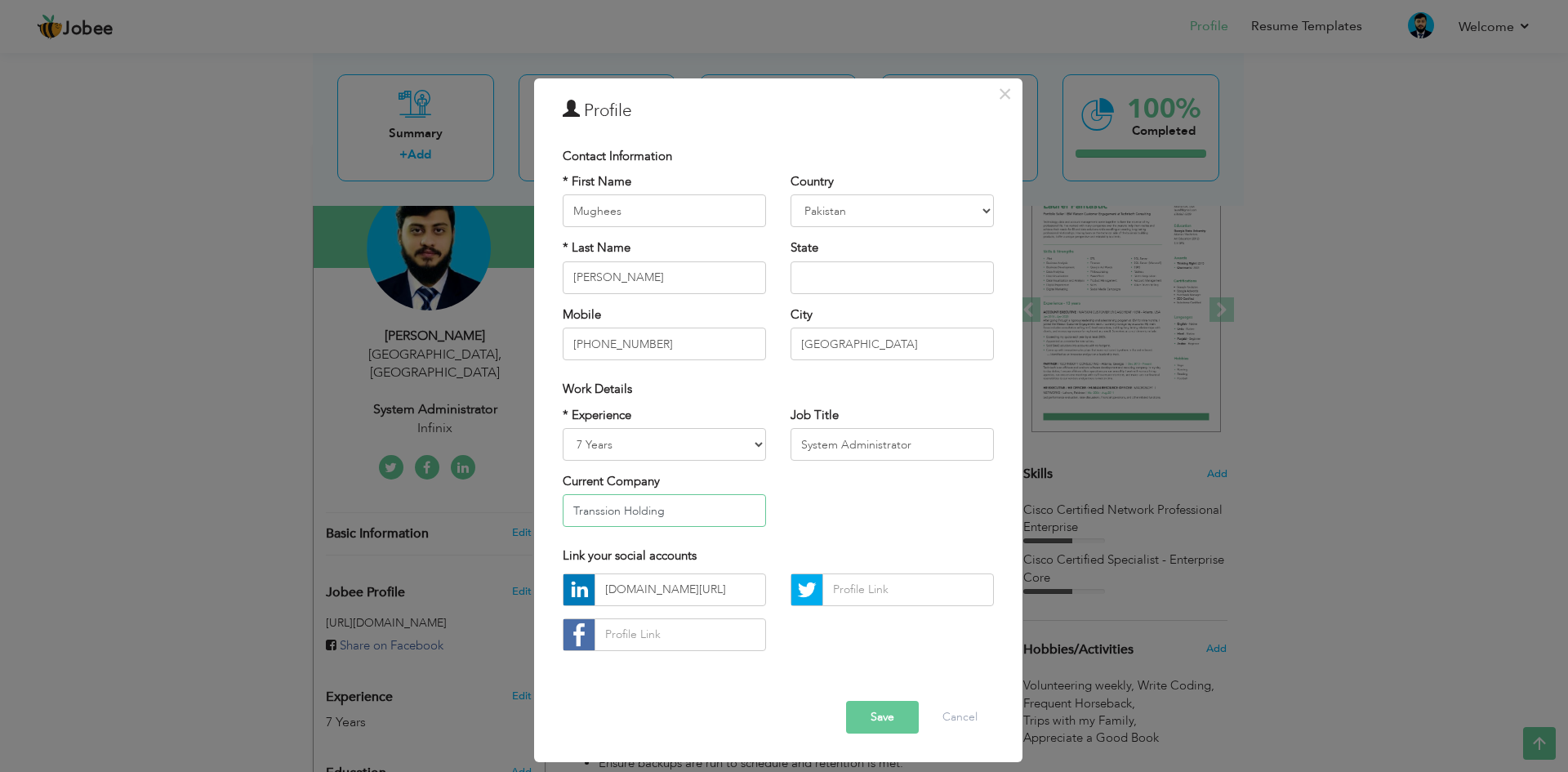
type input "Transsion Holding"
click at [907, 722] on button "Save" at bounding box center [883, 717] width 73 height 33
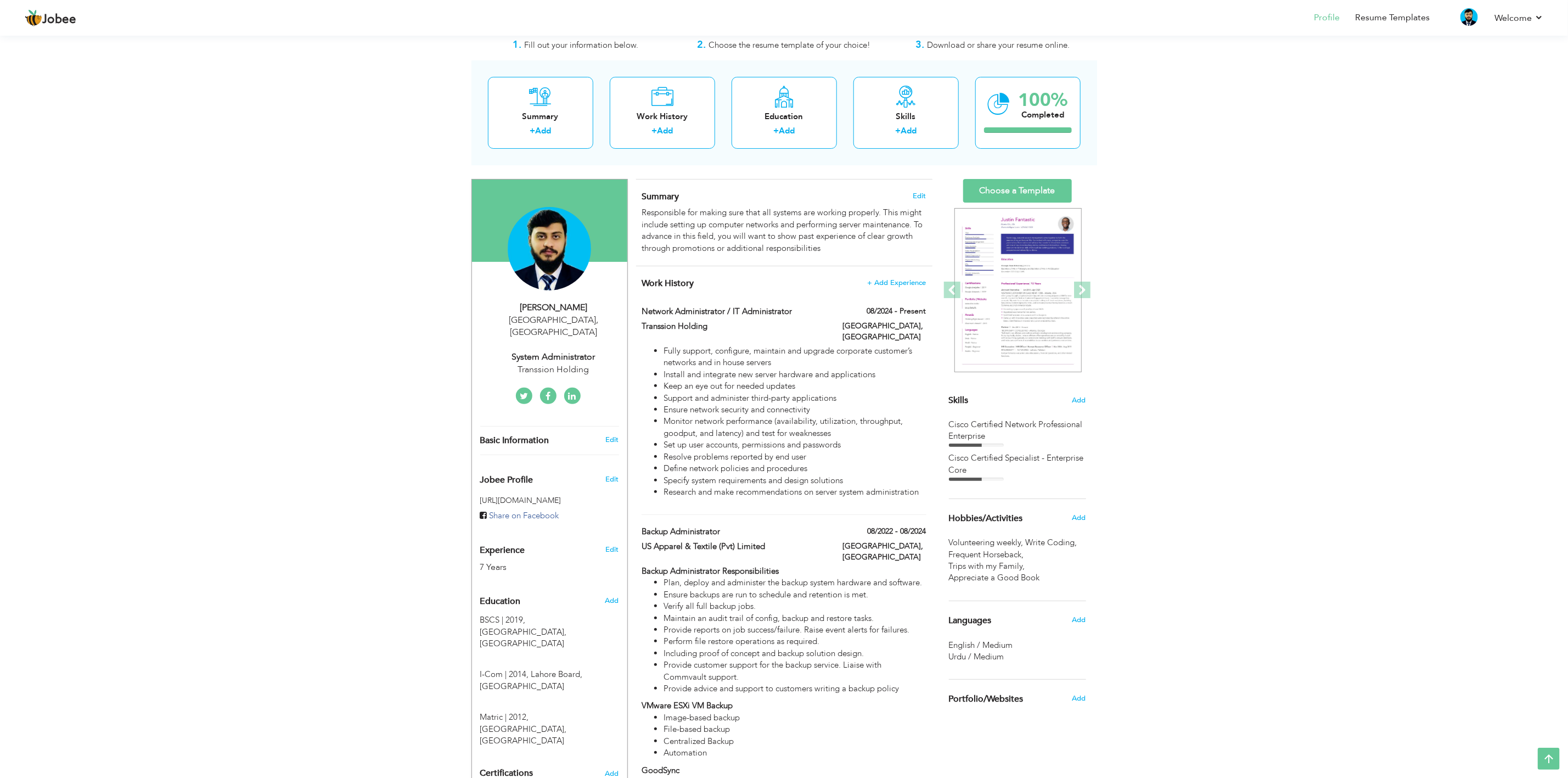
scroll to position [27, 0]
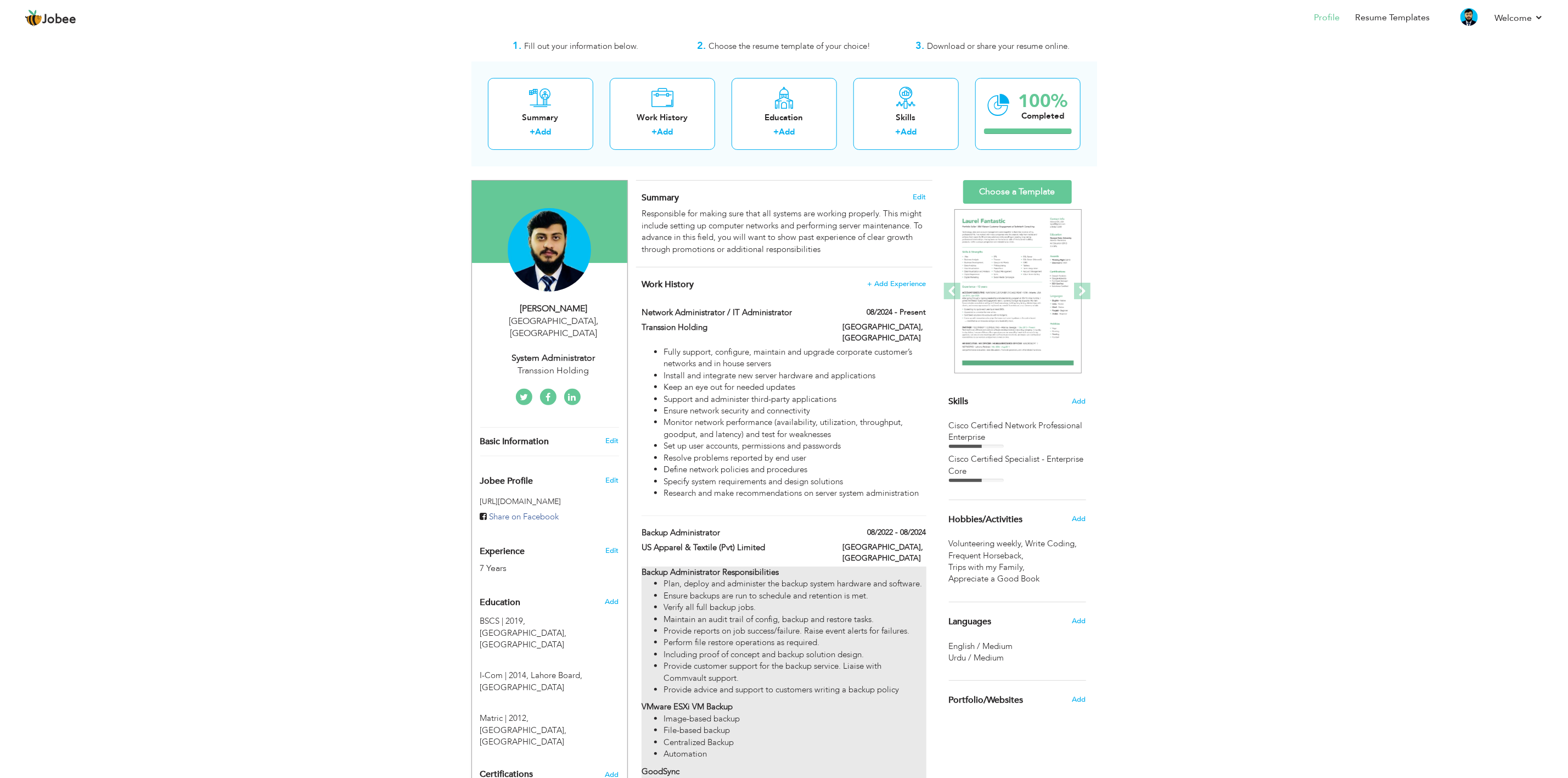
drag, startPoint x: 680, startPoint y: 348, endPoint x: 799, endPoint y: 483, distance: 180.0
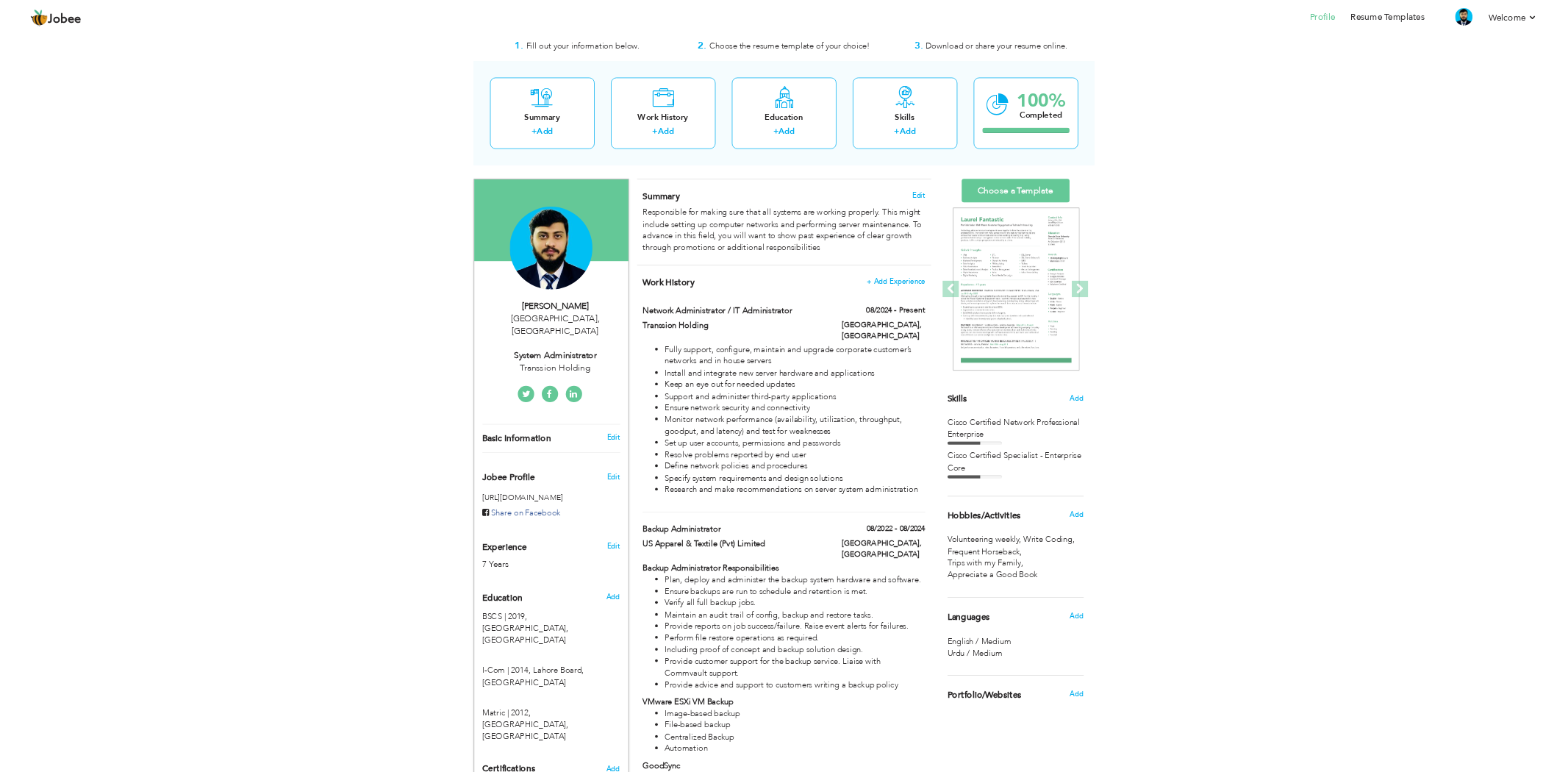
scroll to position [35, 0]
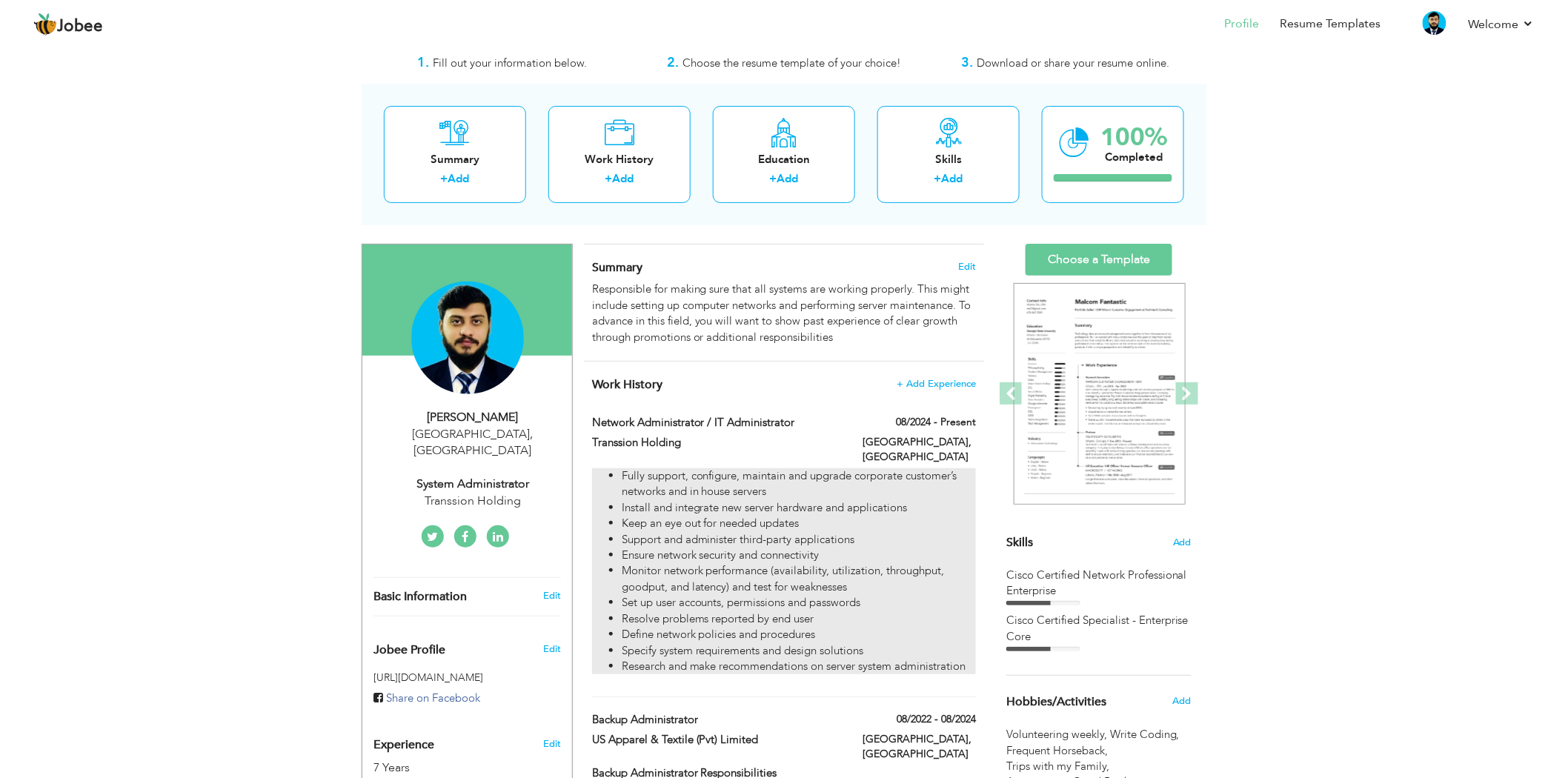
click at [894, 500] on li "Install and integrate new server hardware and applications" at bounding box center [798, 508] width 354 height 16
type input "Network Administrator / IT Administrator"
type input "Transsion Holding"
type input "08/2024"
type input "Pakistan"
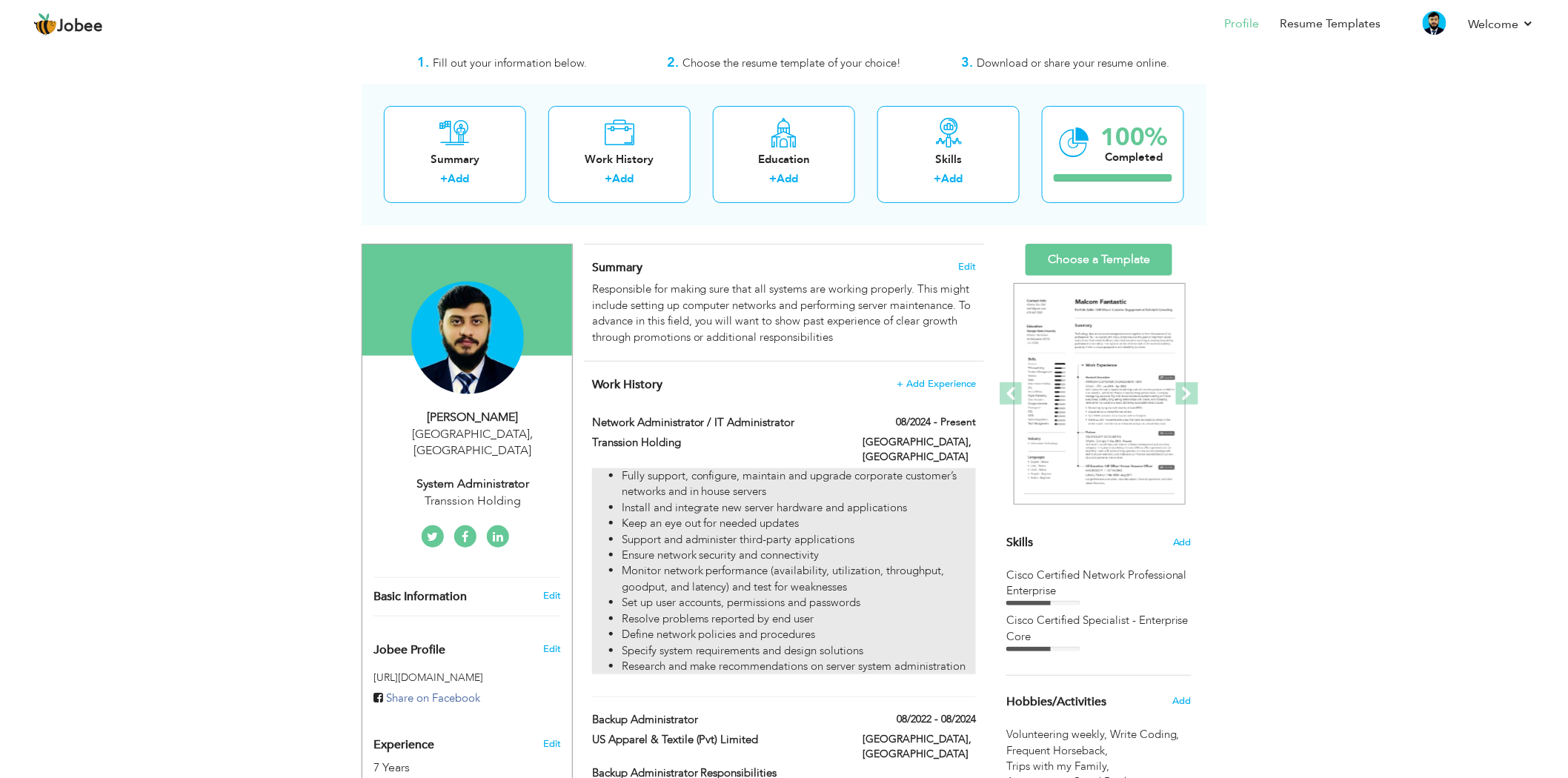
type input "lahore"
checkbox input "true"
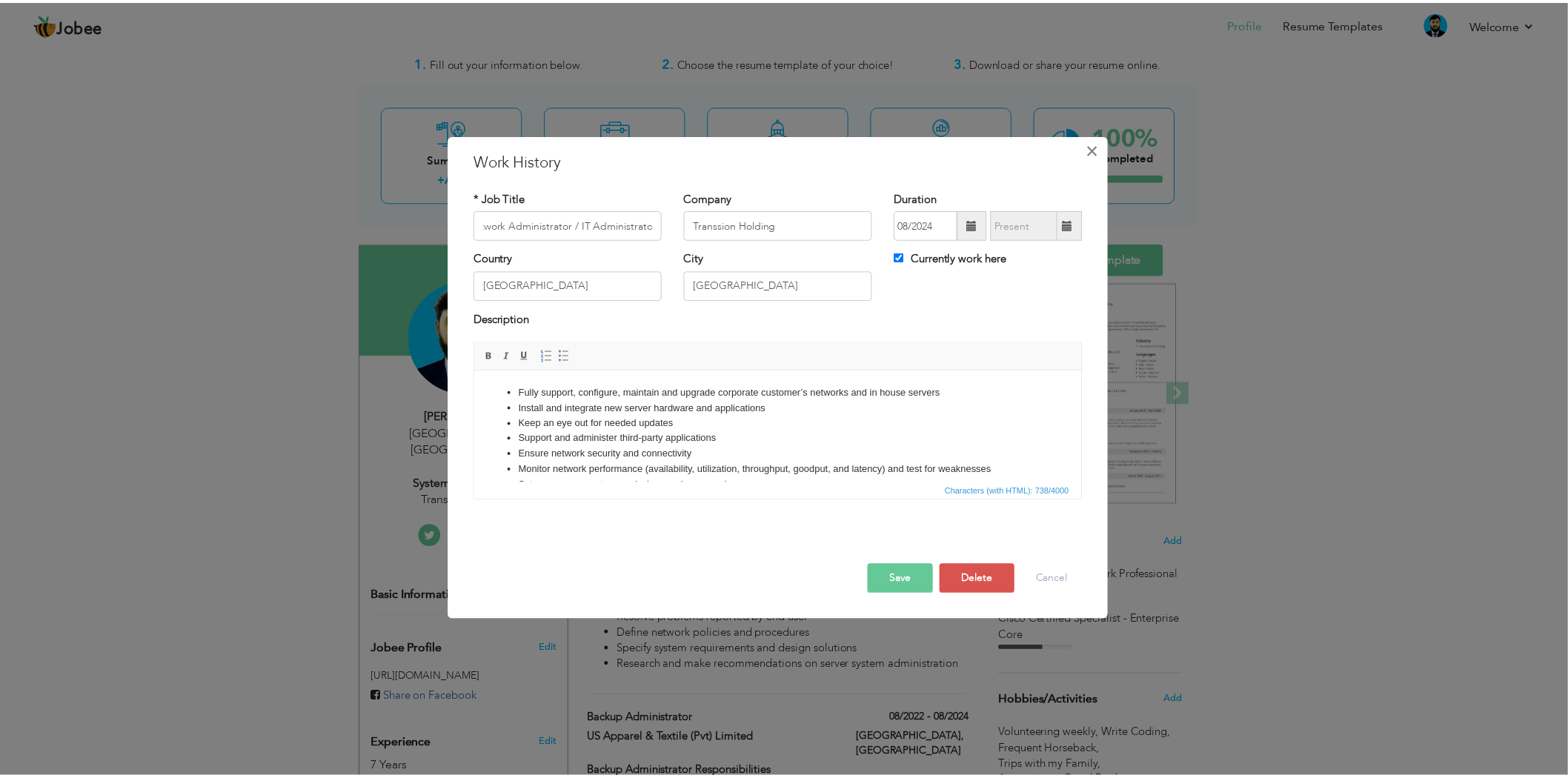
scroll to position [0, 0]
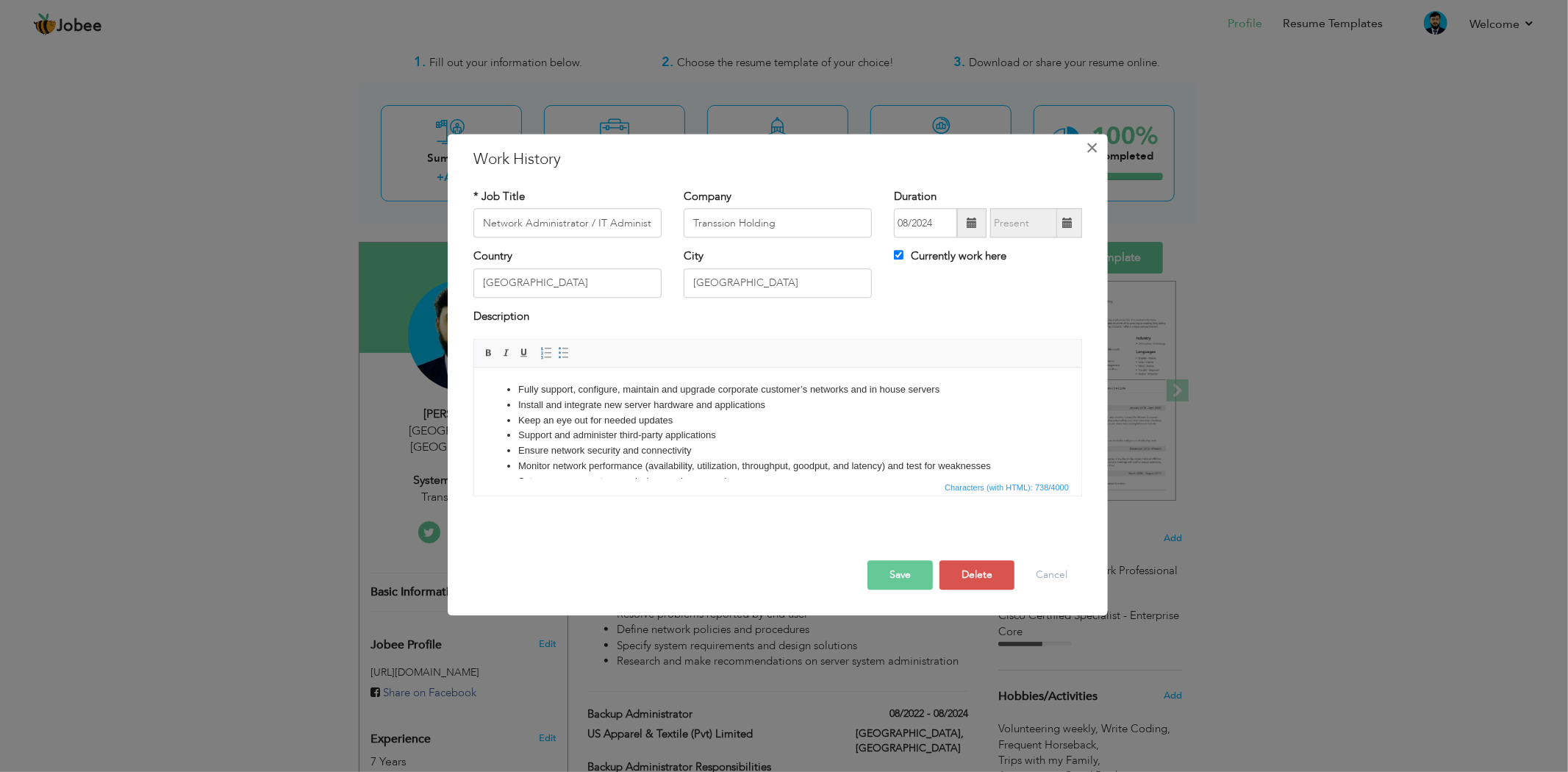
click at [1087, 144] on span "×" at bounding box center [1092, 148] width 12 height 26
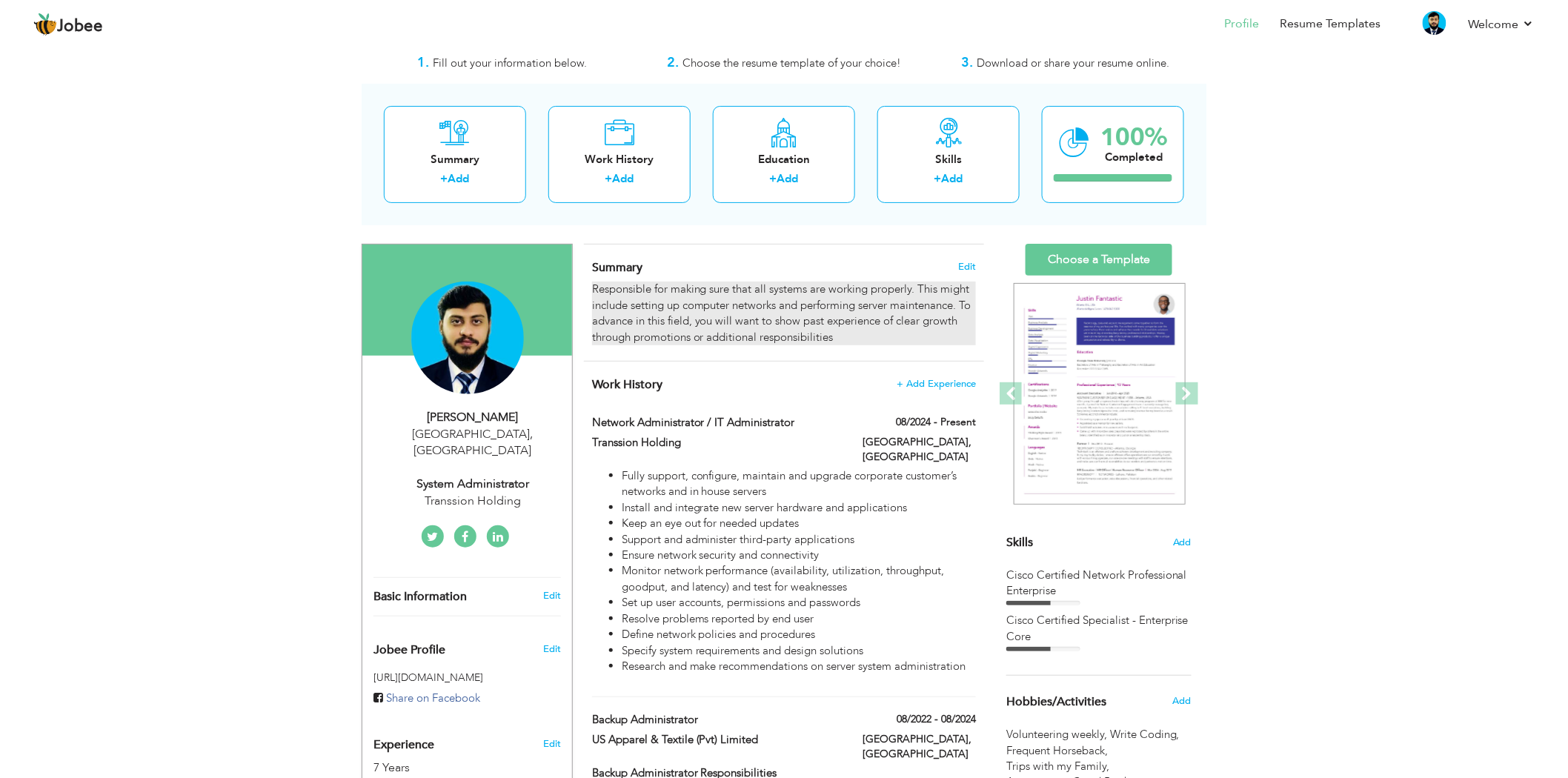
click at [865, 284] on div "Responsible for making sure that all systems are working properly. This might i…" at bounding box center [784, 313] width 384 height 64
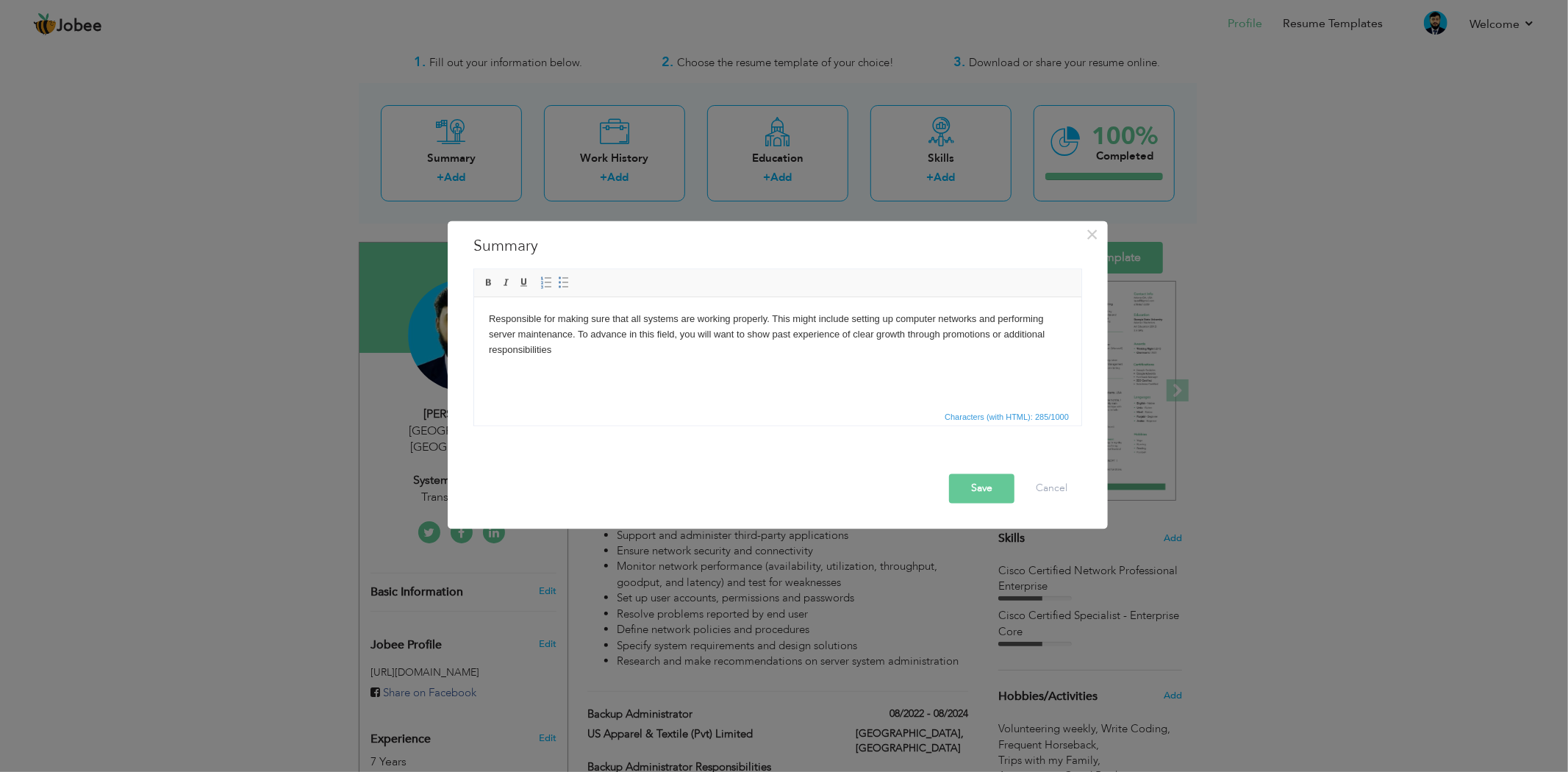
drag, startPoint x: 599, startPoint y: 359, endPoint x: 491, endPoint y: 326, distance: 112.9
click at [491, 326] on html "Responsible for making sure that all systems are working properly. This might i…" at bounding box center [777, 334] width 607 height 75
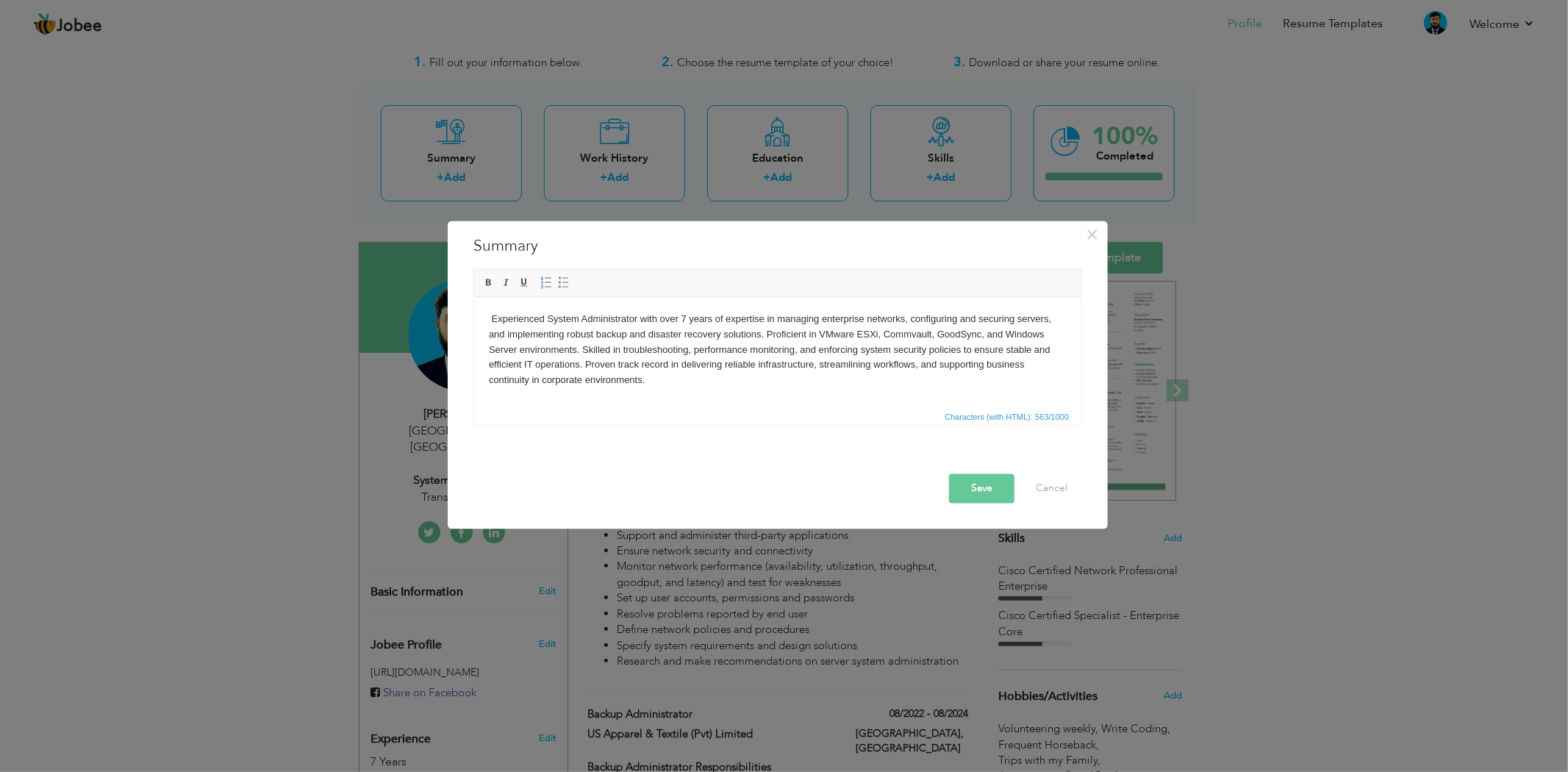
click at [979, 488] on button "Save" at bounding box center [982, 489] width 66 height 30
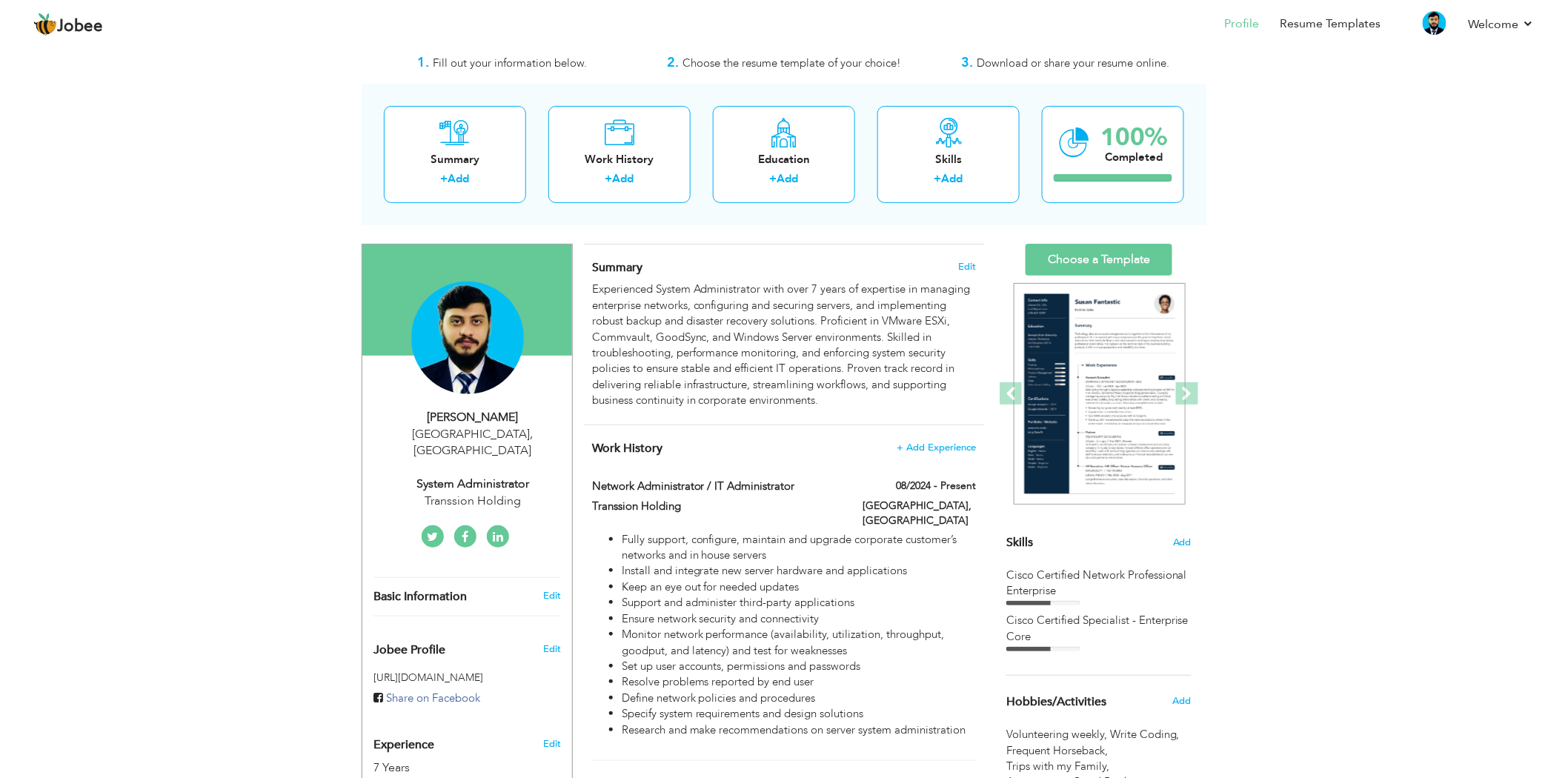
click at [956, 249] on div "Summary Edit Experienced System Administrator with over 7 years of expertise in…" at bounding box center [784, 335] width 400 height 180
click at [970, 265] on span "Edit" at bounding box center [967, 266] width 18 height 11
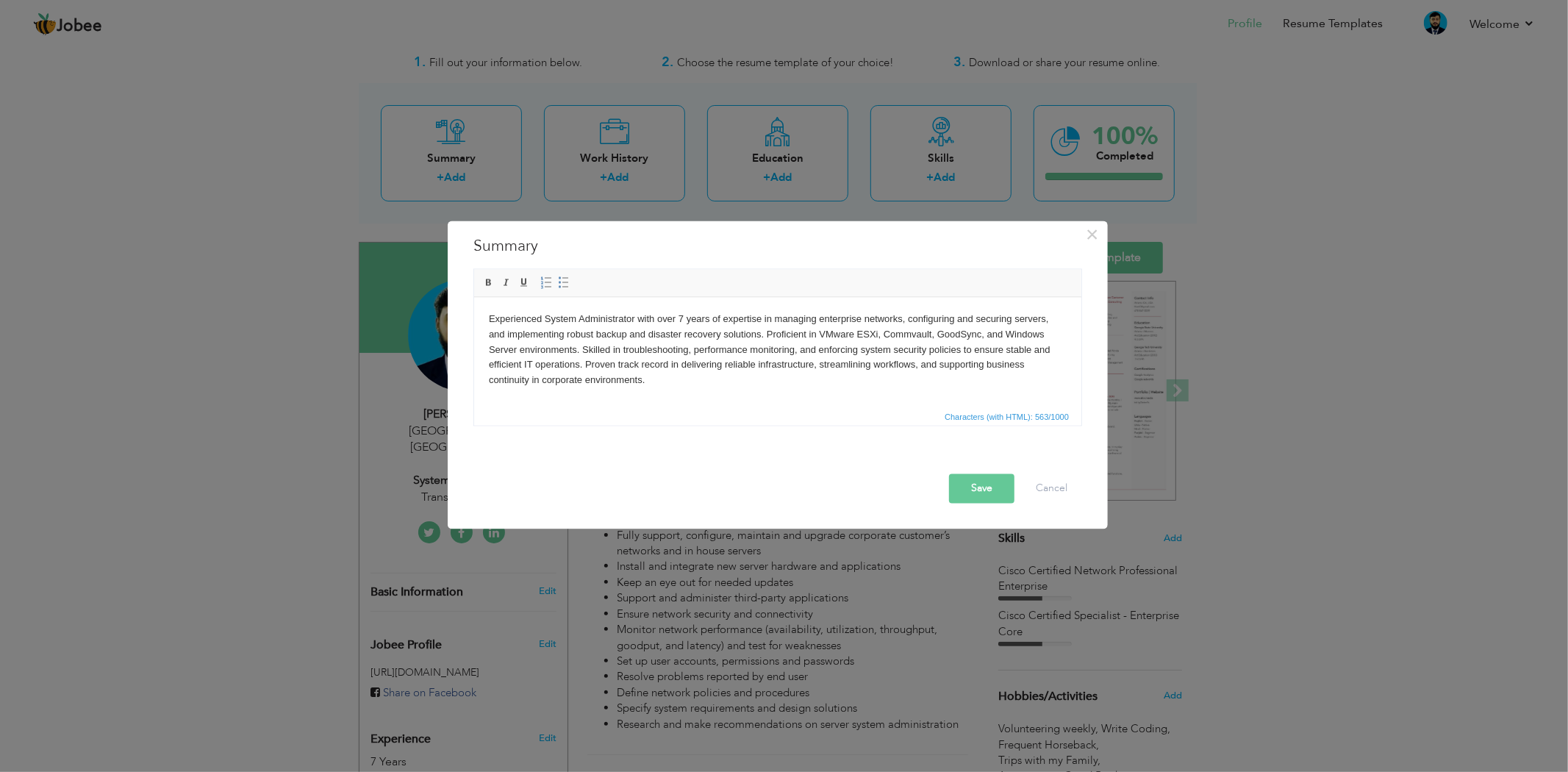
drag, startPoint x: 651, startPoint y: 387, endPoint x: 938, endPoint y: 615, distance: 366.5
click at [473, 317] on html "Experienced System Administrator with over 7 years of expertise in managing ent…" at bounding box center [777, 349] width 607 height 106
click at [706, 412] on span "Characters (with HTML): 563/1000" at bounding box center [777, 418] width 607 height 18
click at [686, 391] on html "Experienced System Administrator with over 7 years of expertise in managing ent…" at bounding box center [777, 349] width 607 height 106
drag, startPoint x: 681, startPoint y: 387, endPoint x: 474, endPoint y: 310, distance: 220.9
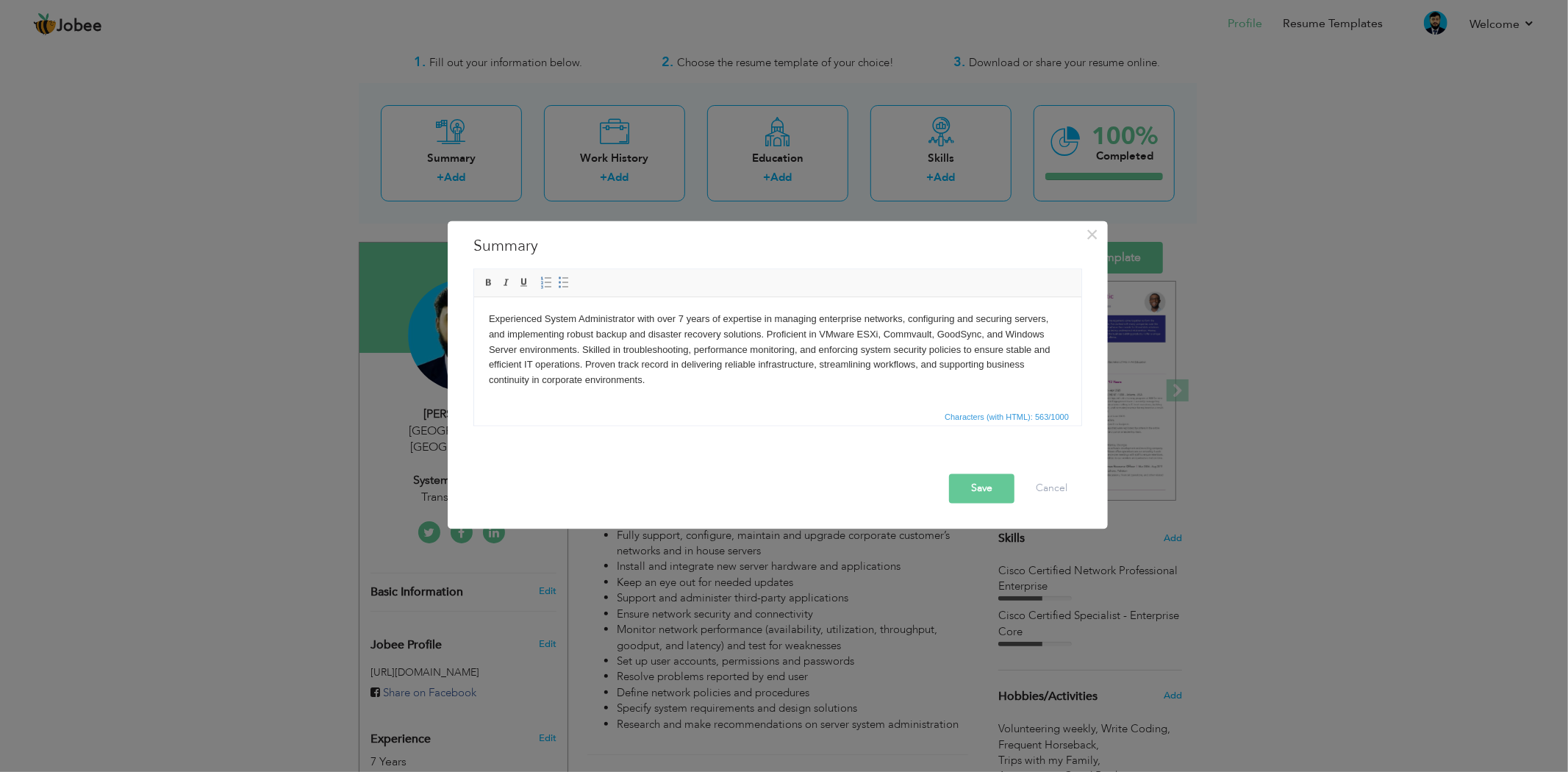
click at [474, 310] on html "Experienced System Administrator with over 7 years of expertise in managing ent…" at bounding box center [777, 349] width 607 height 106
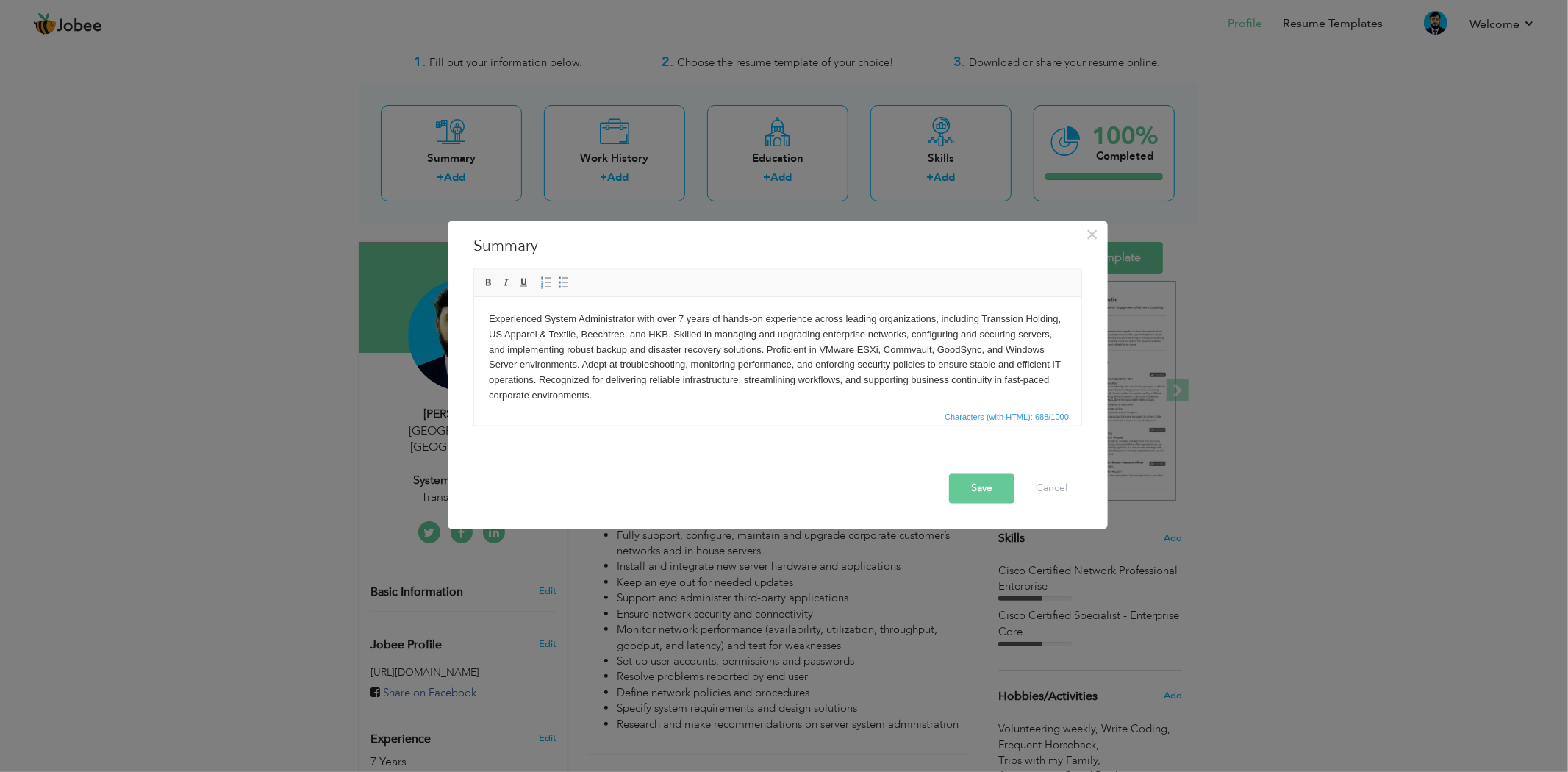
click at [985, 486] on button "Save" at bounding box center [982, 489] width 66 height 30
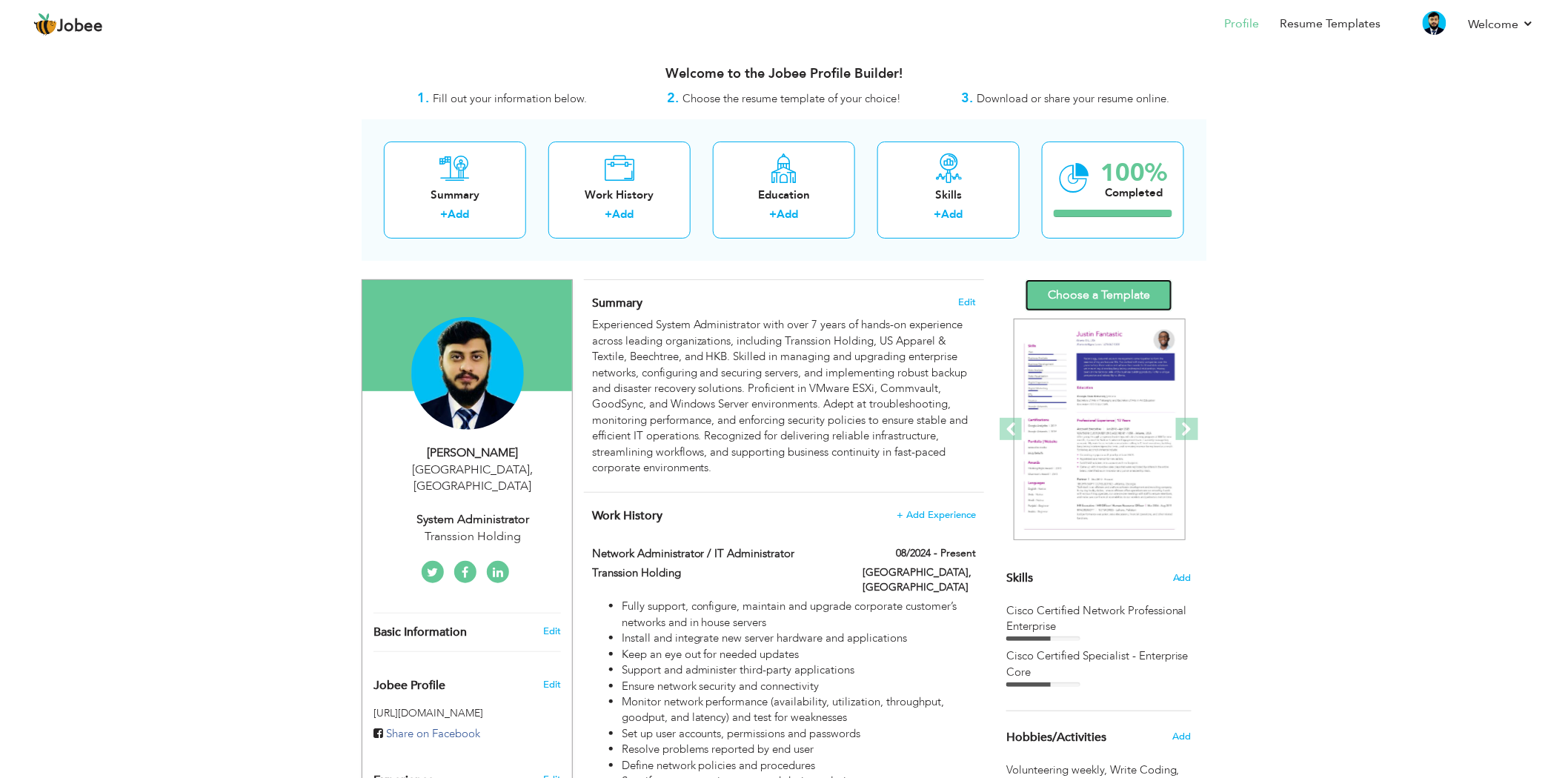
click at [1109, 298] on link "Choose a Template" at bounding box center [1099, 295] width 146 height 32
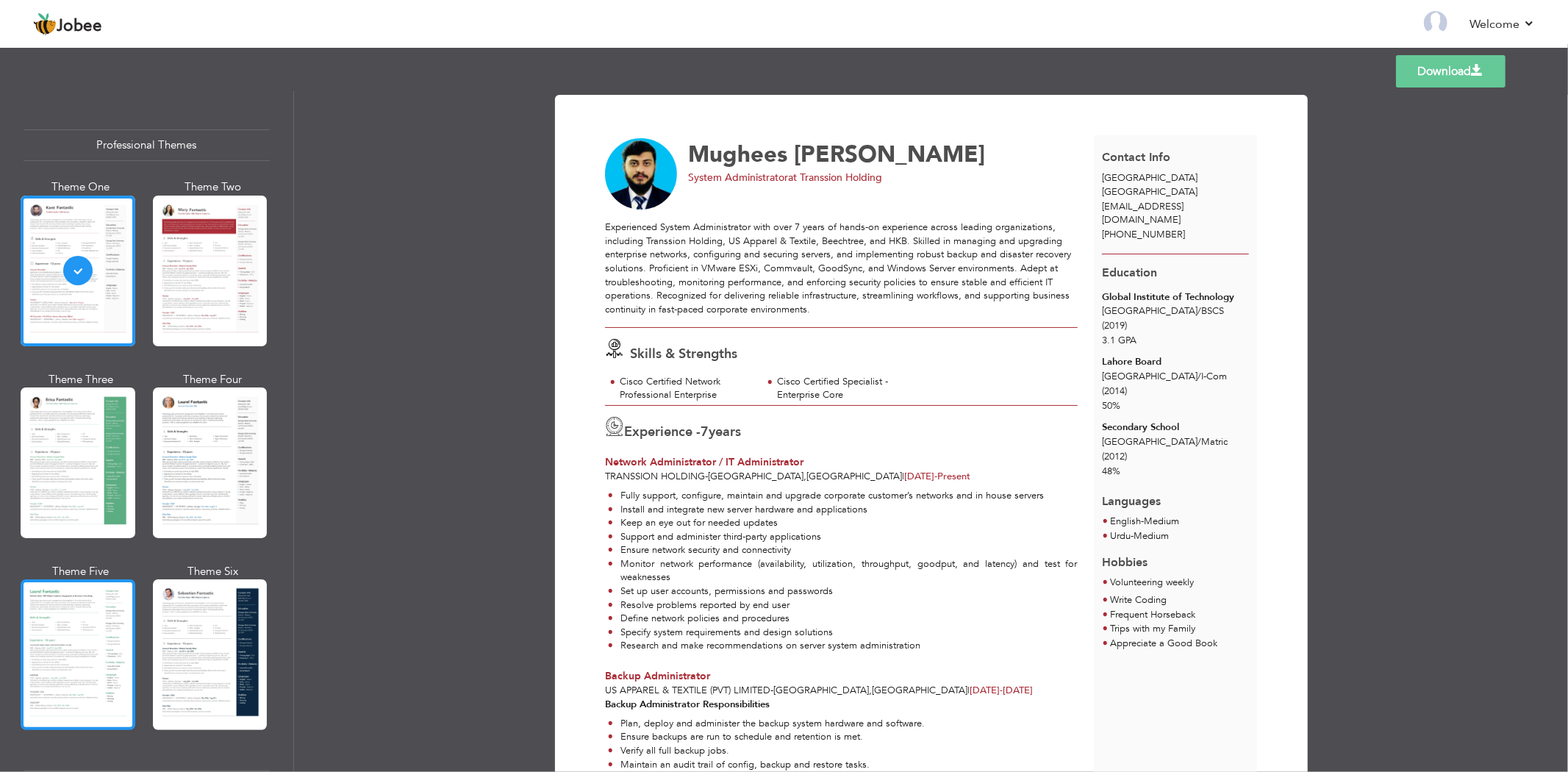
click at [39, 600] on div at bounding box center [78, 655] width 115 height 151
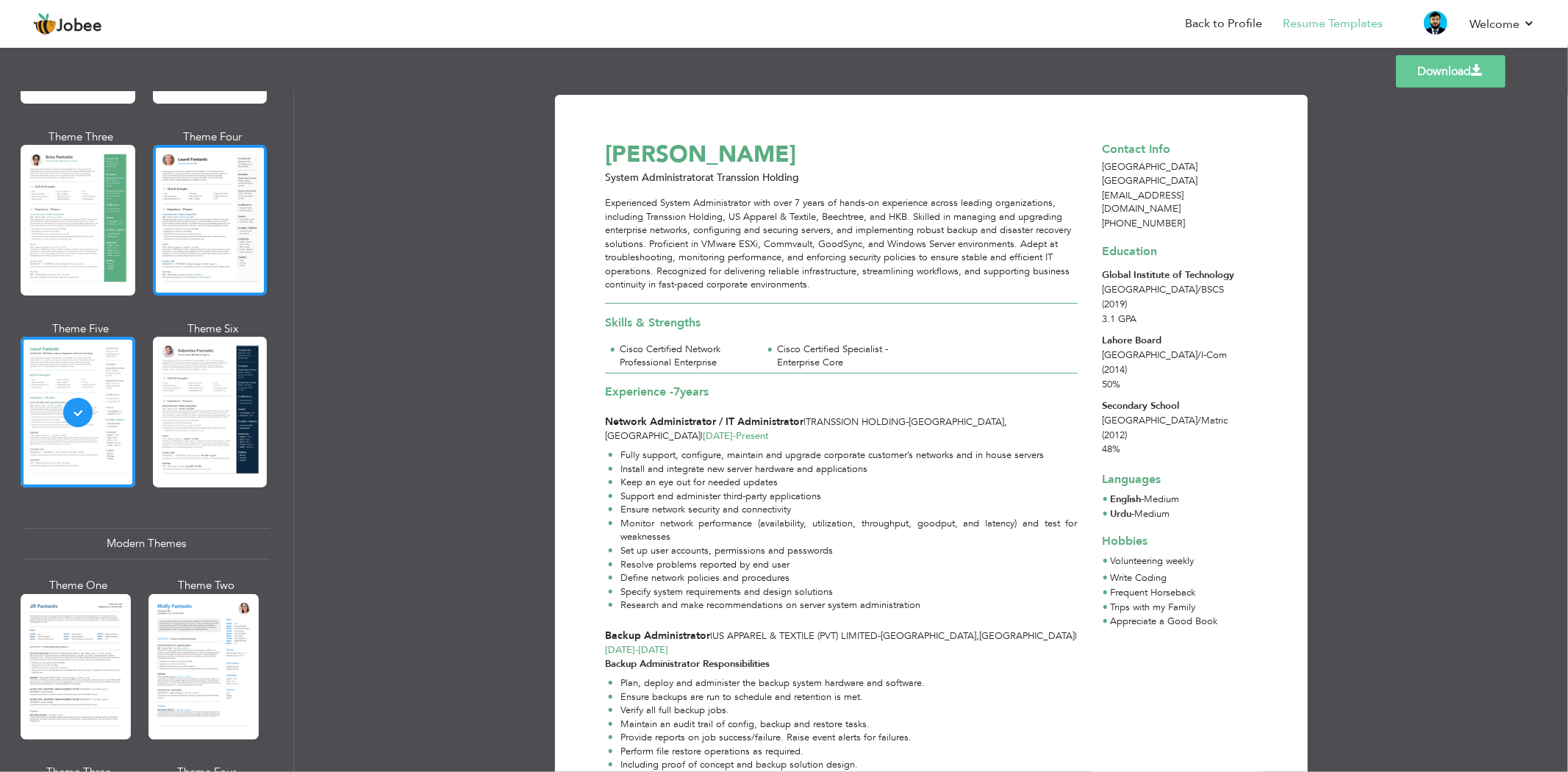
scroll to position [245, 0]
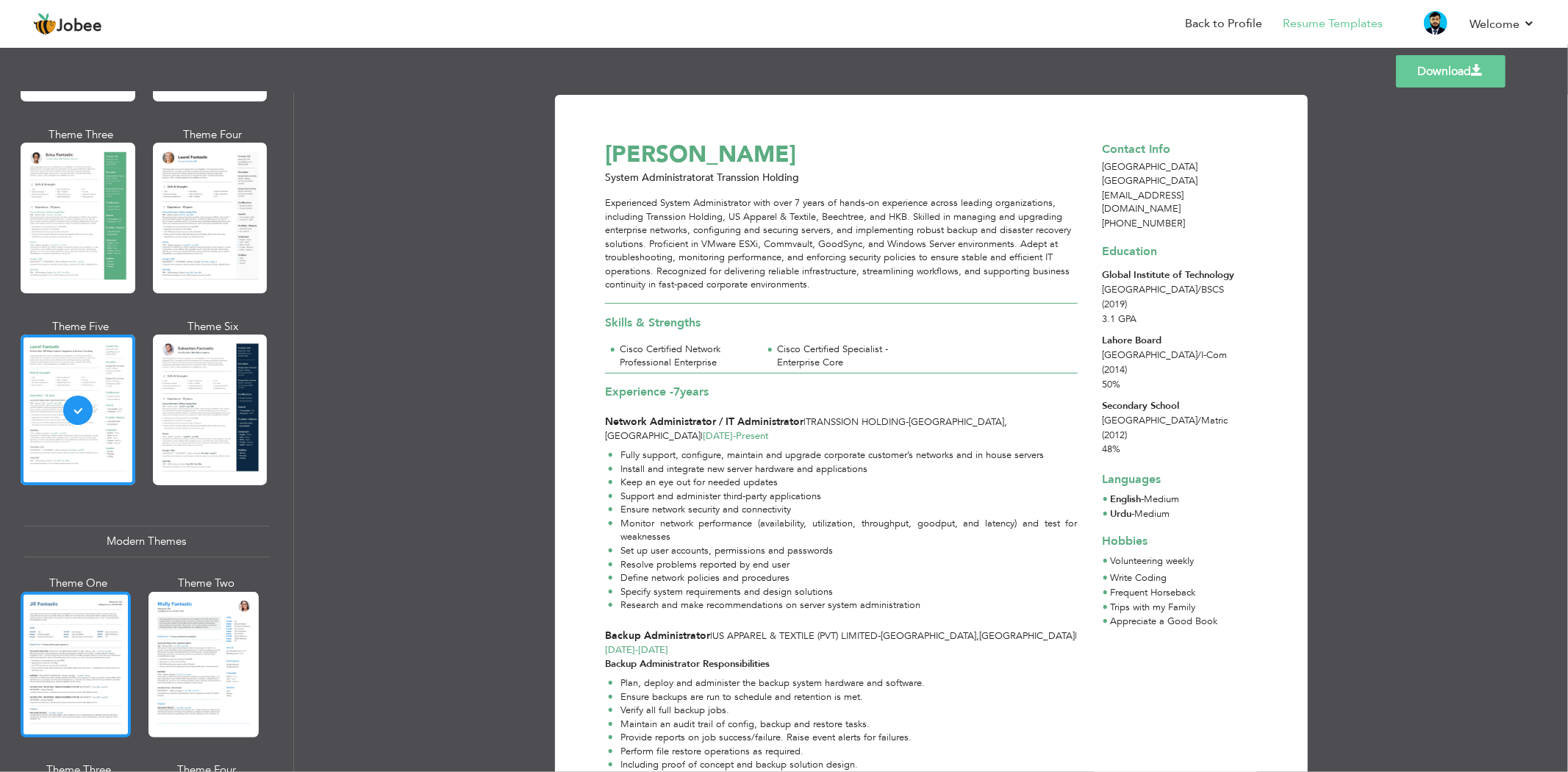
click at [84, 614] on div at bounding box center [75, 665] width 110 height 145
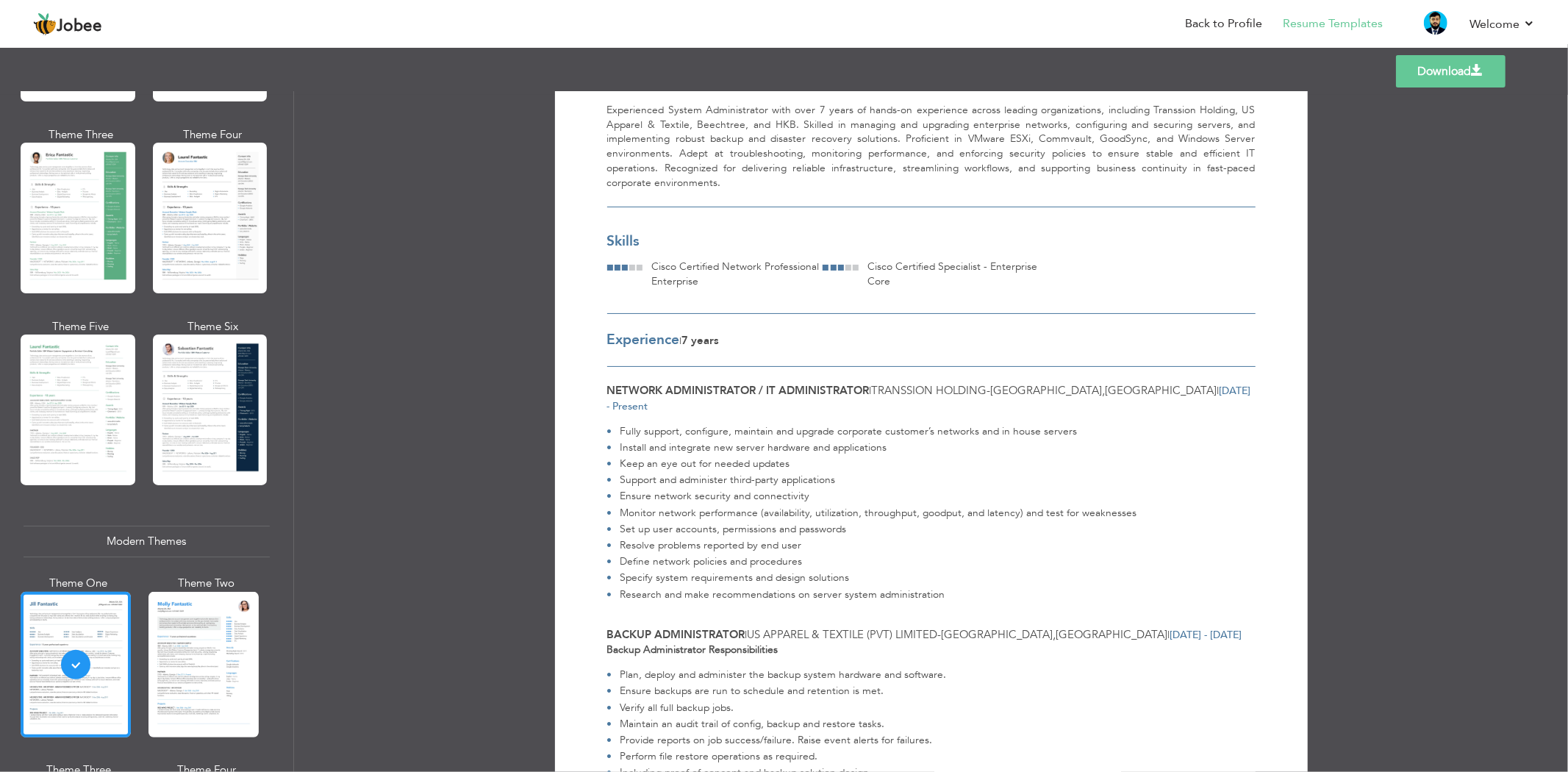
scroll to position [0, 0]
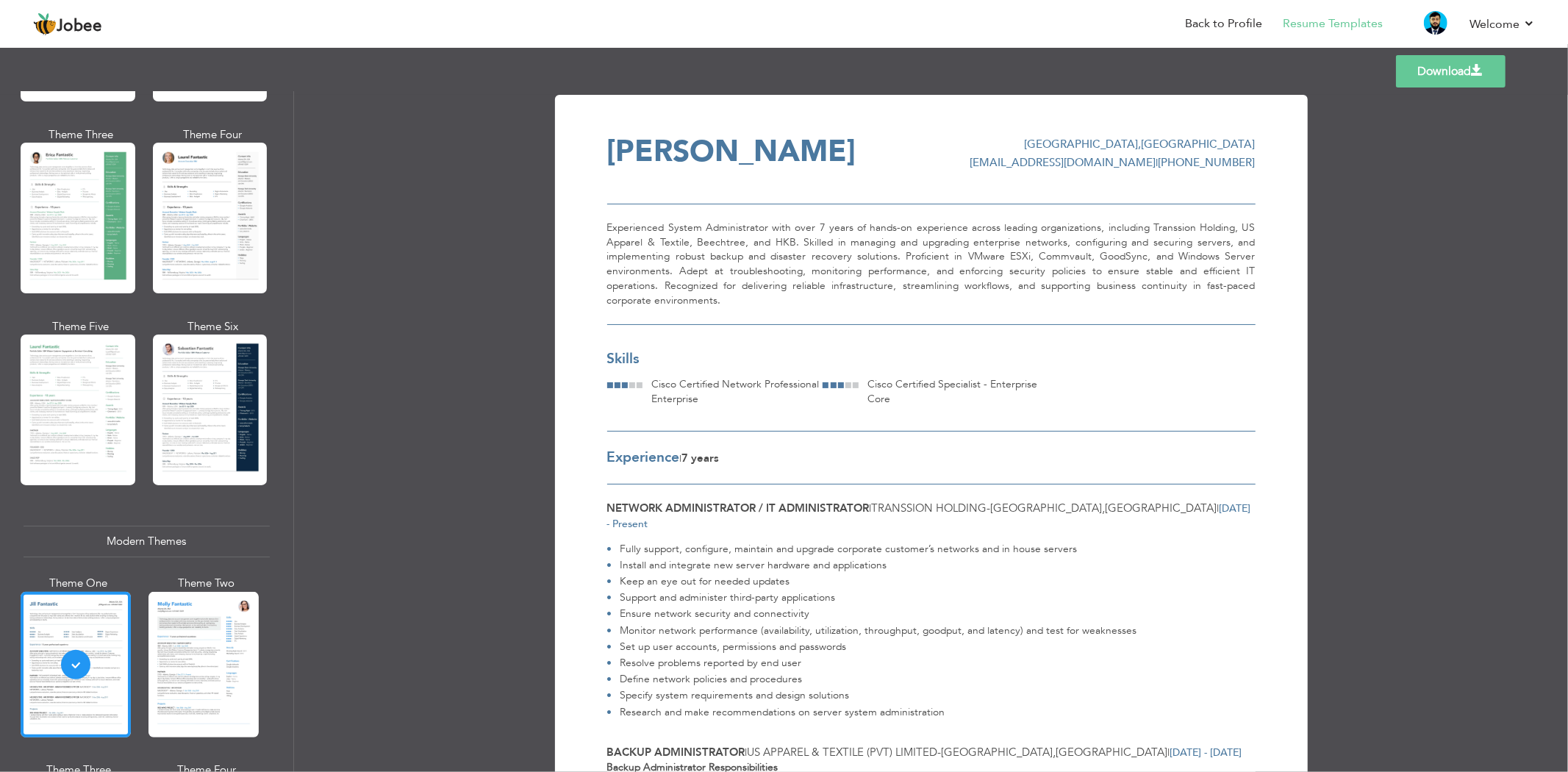
click at [1429, 69] on link "Download" at bounding box center [1451, 71] width 110 height 32
click at [1378, 181] on div "Download [PERSON_NAME] [GEOGRAPHIC_DATA] , [GEOGRAPHIC_DATA] [EMAIL_ADDRESS][DO…" at bounding box center [932, 432] width 1274 height 681
click at [1523, 22] on link "Welcome" at bounding box center [1502, 25] width 66 height 18
click at [1478, 92] on link "Log off" at bounding box center [1468, 99] width 132 height 32
